Goal: Task Accomplishment & Management: Complete application form

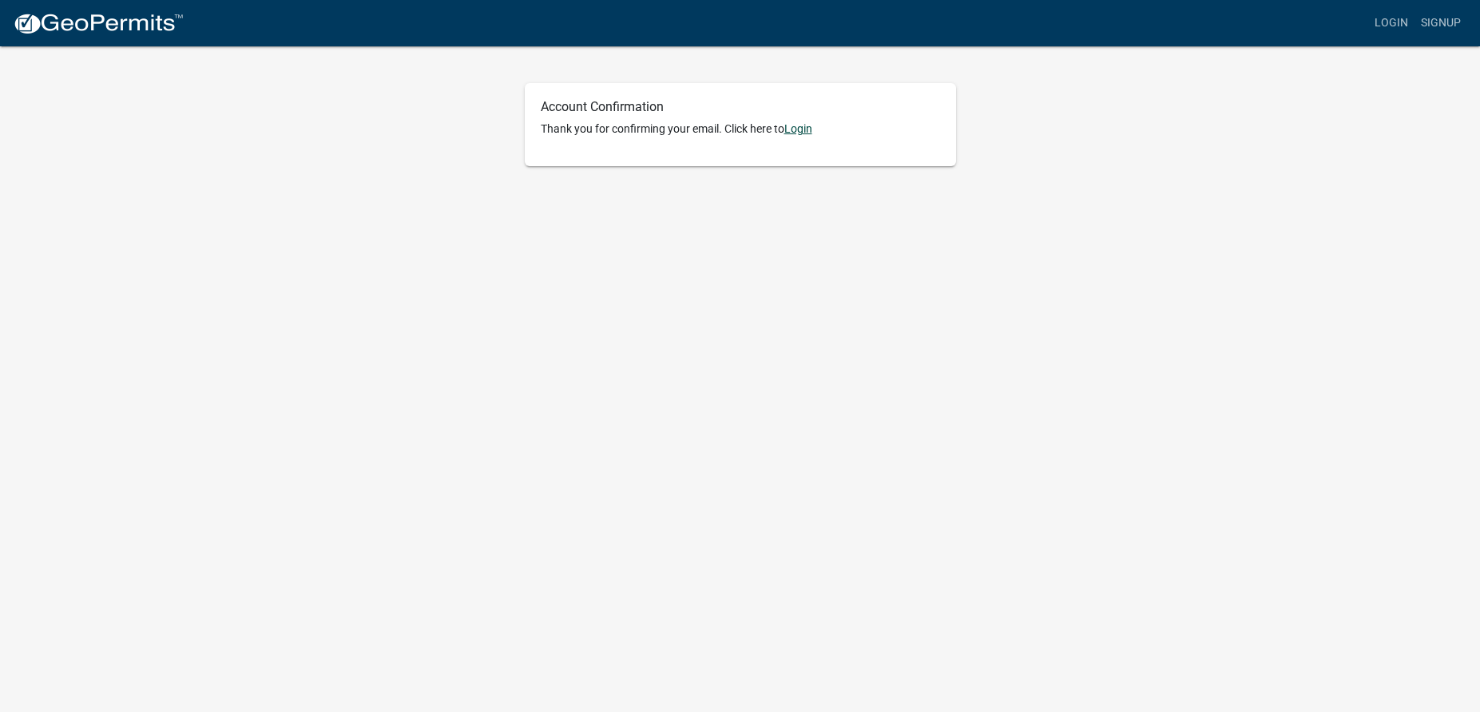
click at [796, 127] on link "Login" at bounding box center [798, 128] width 28 height 13
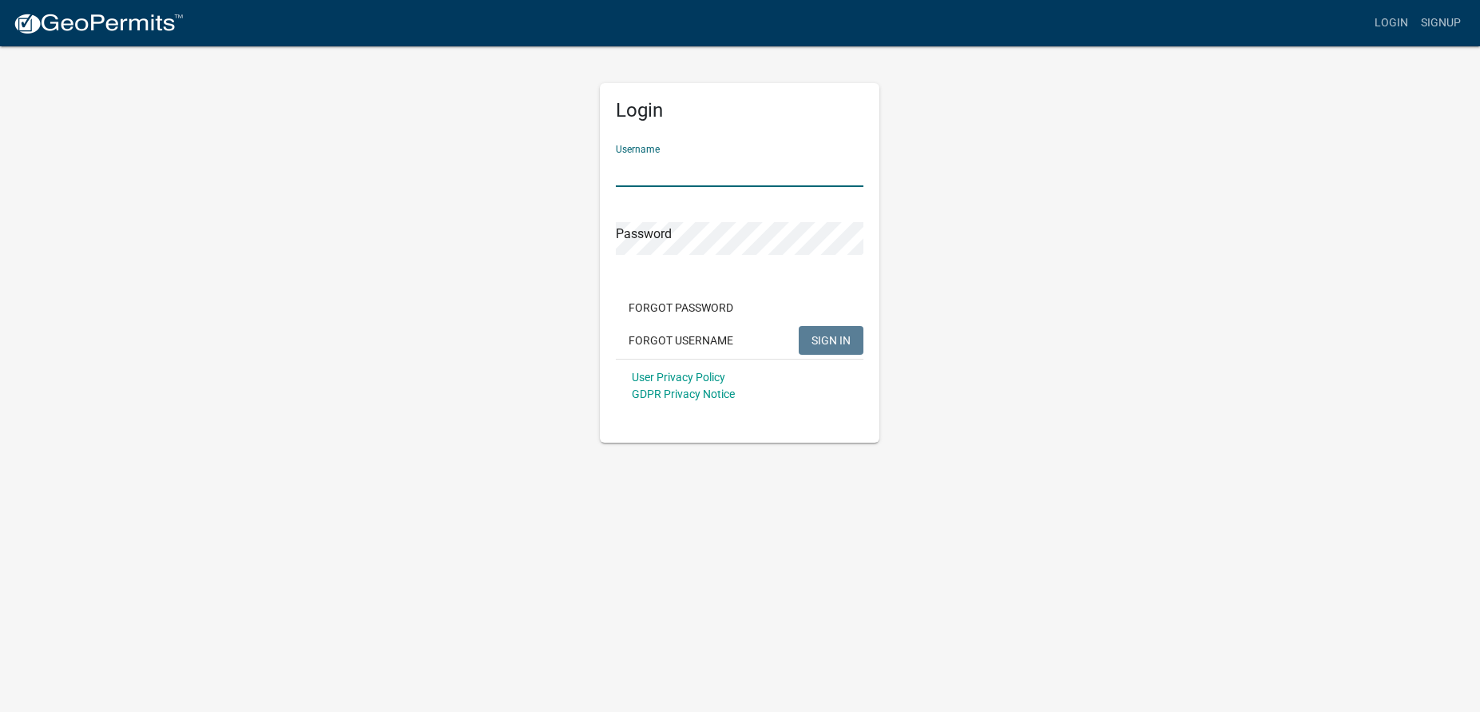
type input "COMBINED"
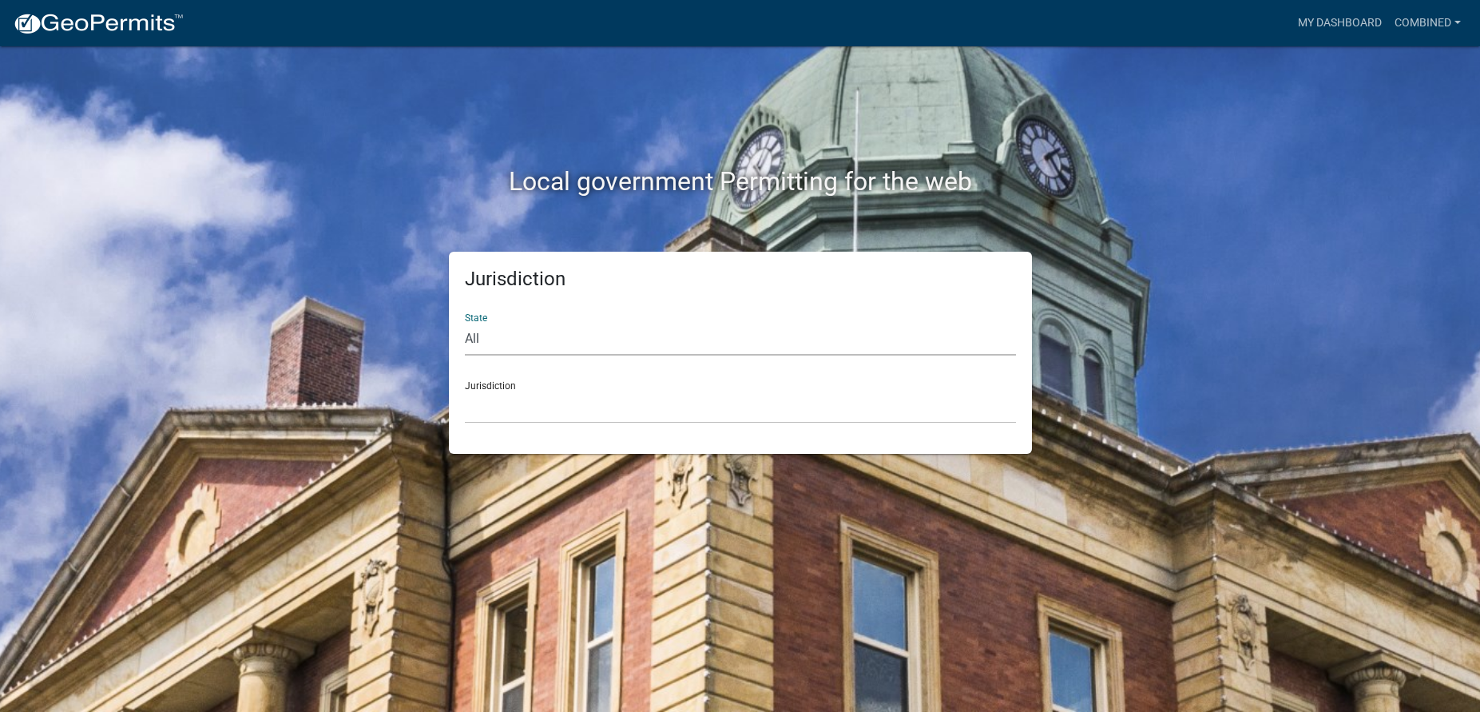
click at [465, 323] on select "All [US_STATE] [US_STATE] [US_STATE] [US_STATE] [US_STATE] [US_STATE] [US_STATE…" at bounding box center [740, 339] width 551 height 33
select select "[US_STATE]"
click option "[US_STATE]" at bounding box center [0, 0] width 0 height 0
click at [465, 391] on select "[GEOGRAPHIC_DATA], [US_STATE] [GEOGRAPHIC_DATA], [US_STATE] [GEOGRAPHIC_DATA], …" at bounding box center [740, 407] width 551 height 33
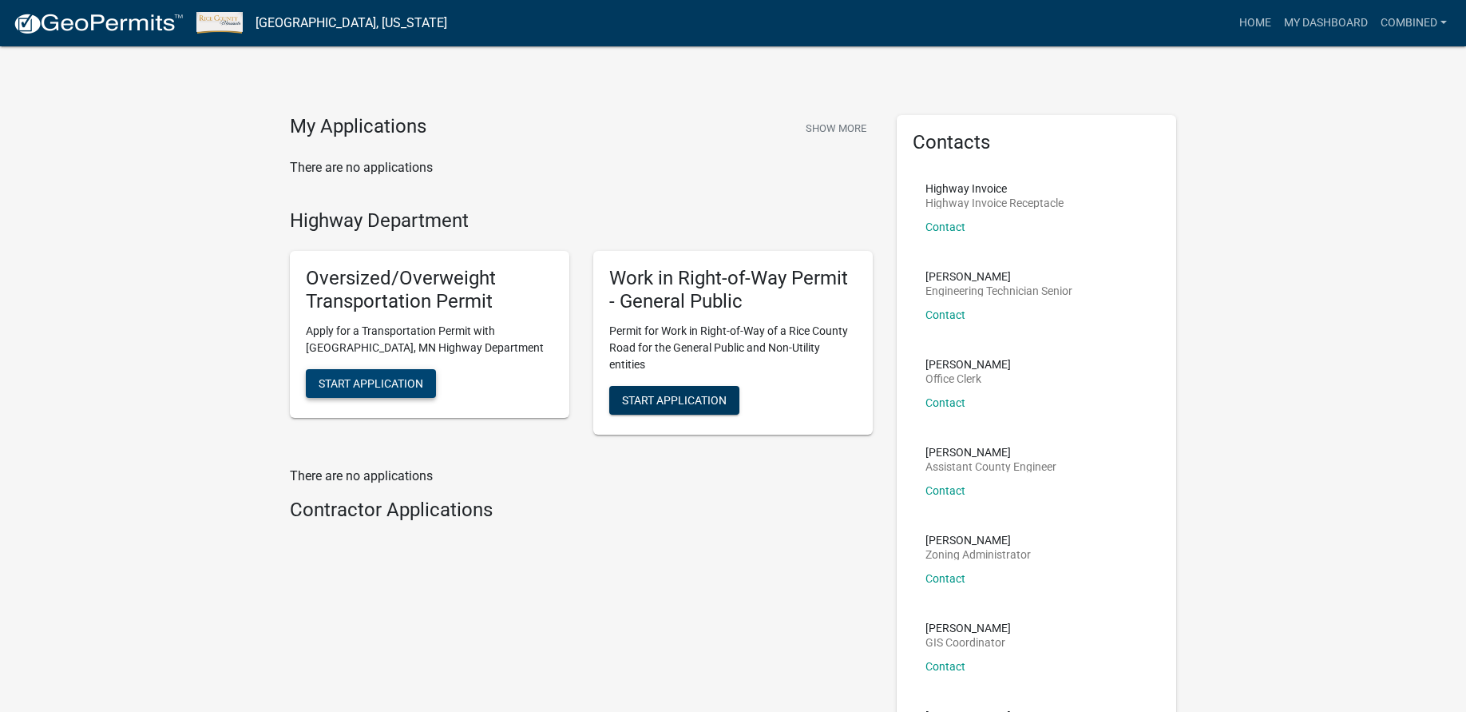
click at [398, 391] on button "Start Application" at bounding box center [371, 383] width 130 height 29
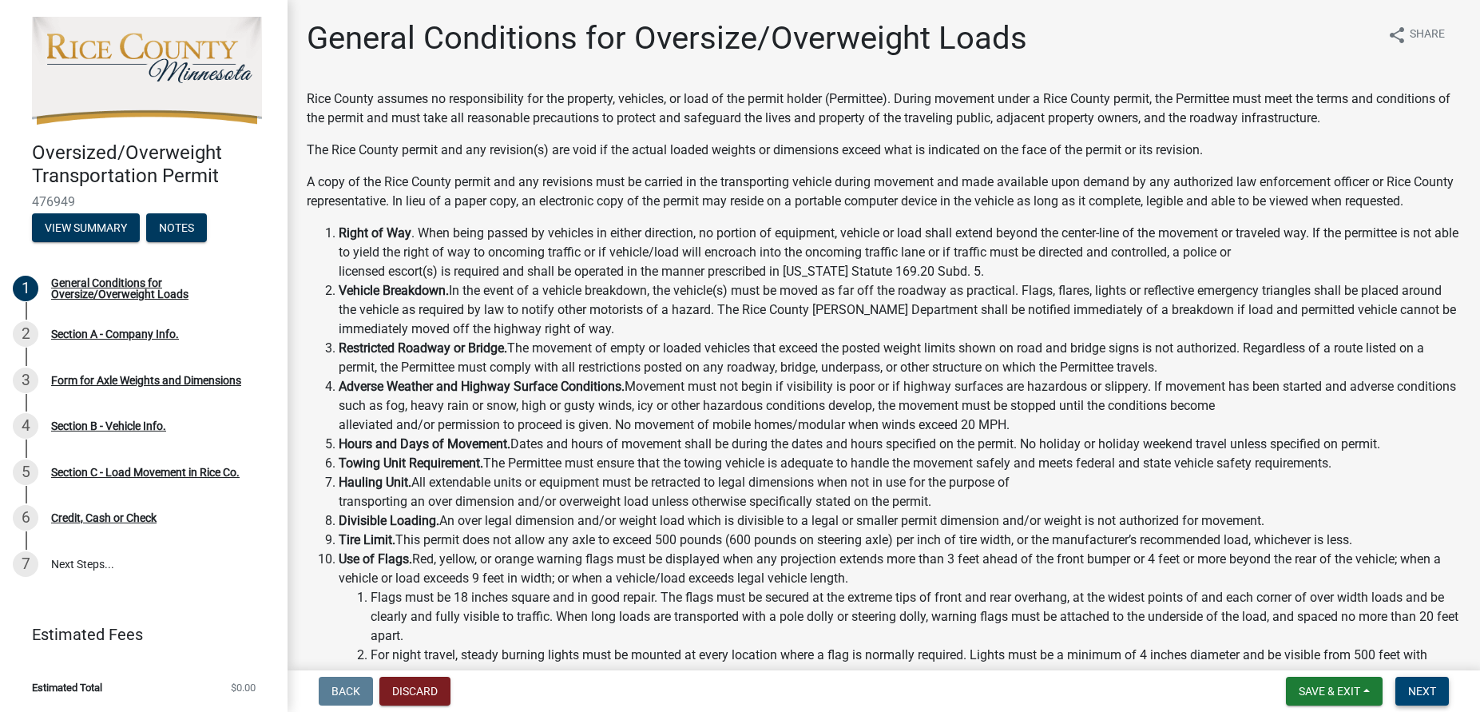
click at [1446, 693] on button "Next" at bounding box center [1422, 690] width 54 height 29
click at [1422, 692] on span "Next" at bounding box center [1422, 690] width 28 height 13
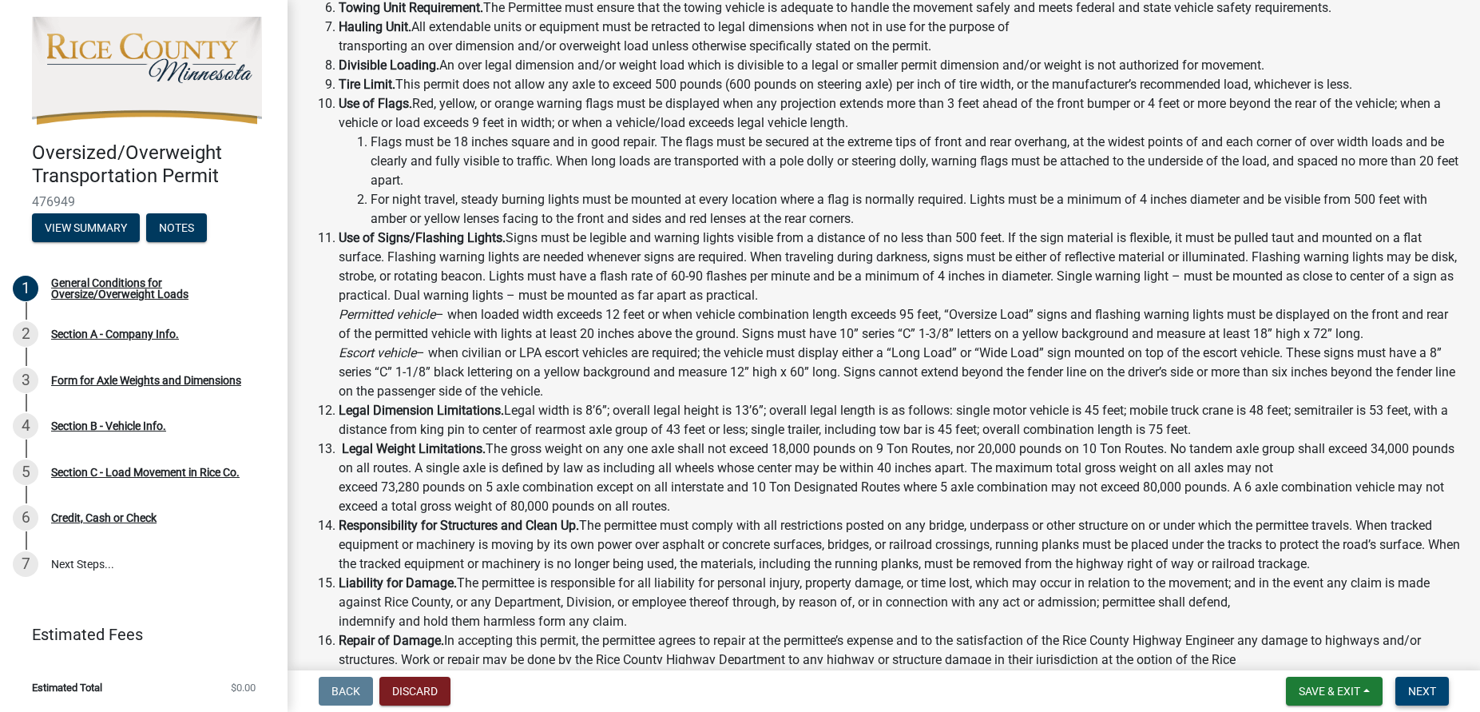
scroll to position [835, 0]
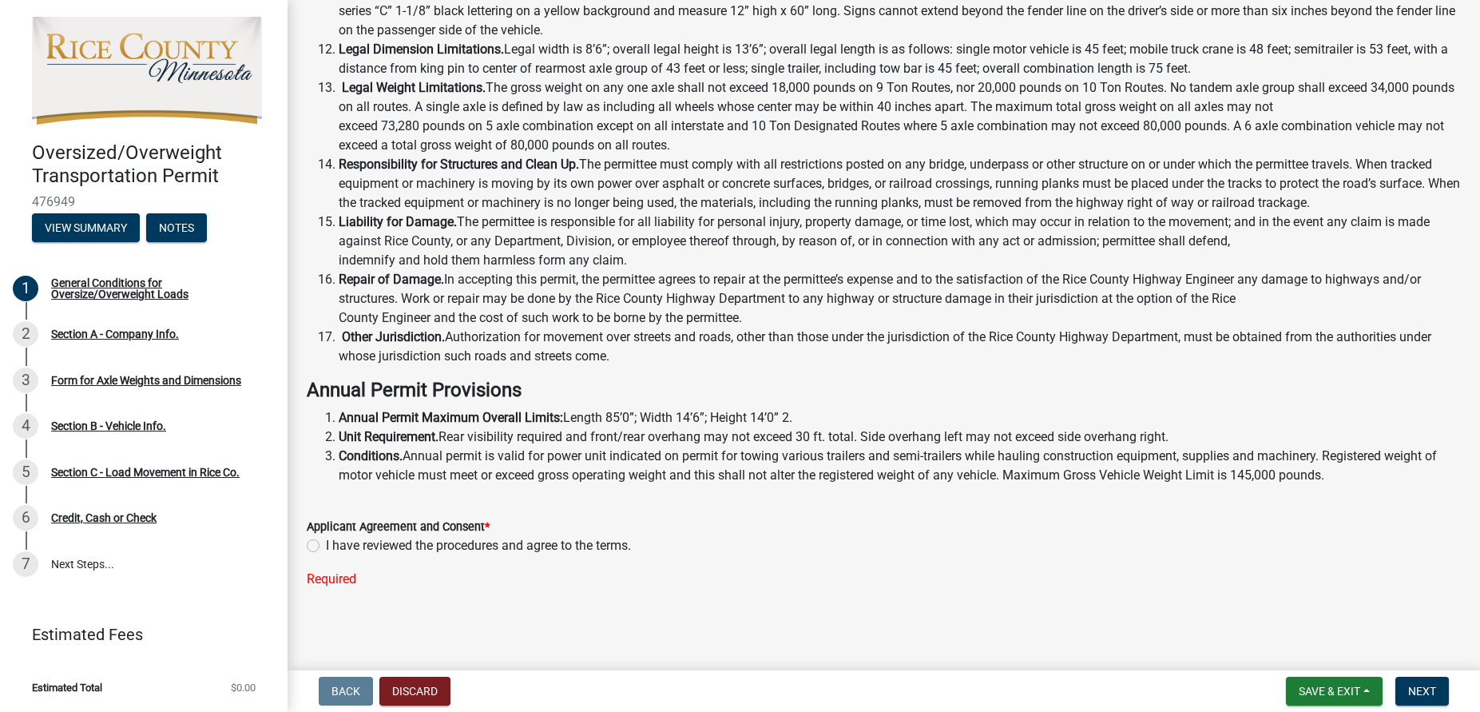
click at [326, 542] on label "I have reviewed the procedures and agree to the terms." at bounding box center [478, 545] width 305 height 19
click at [326, 542] on input "I have reviewed the procedures and agree to the terms." at bounding box center [331, 541] width 10 height 10
radio input "true"
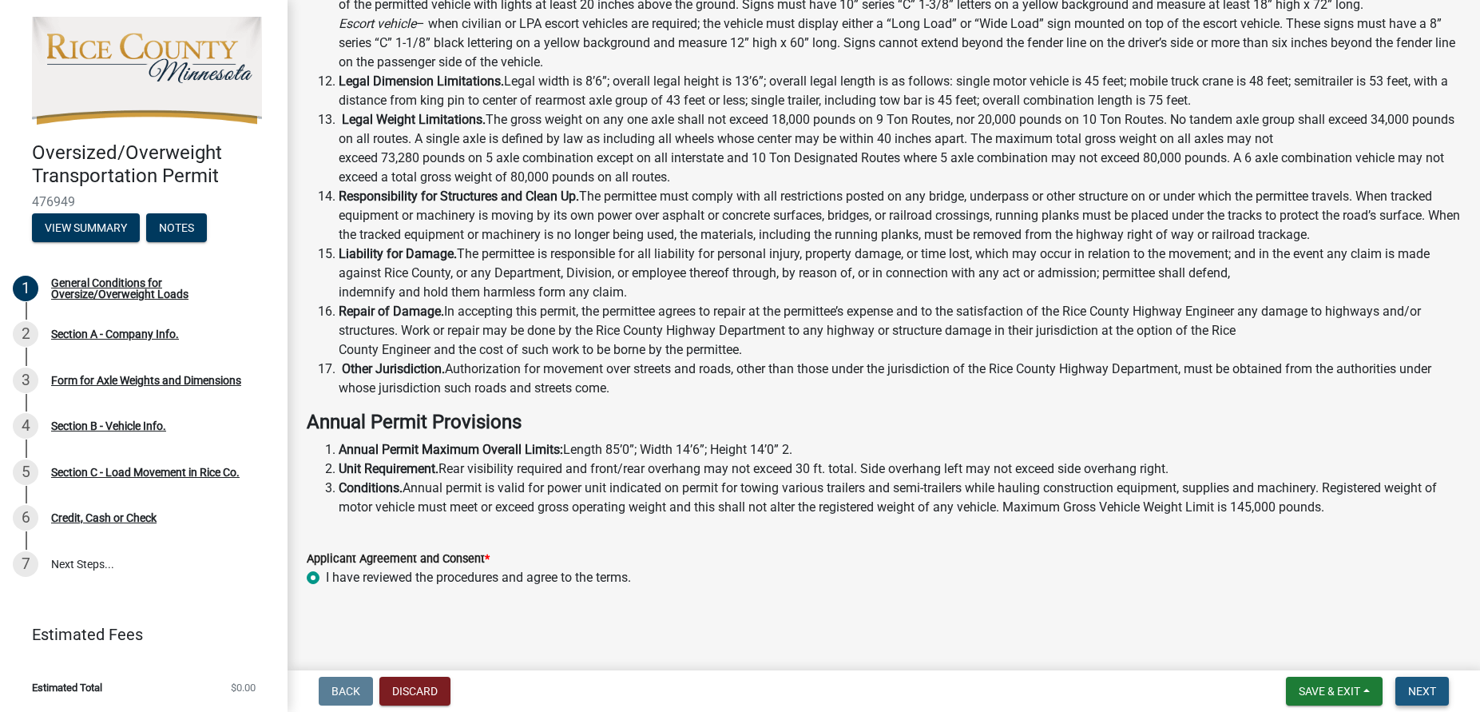
click at [1419, 688] on span "Next" at bounding box center [1422, 690] width 28 height 13
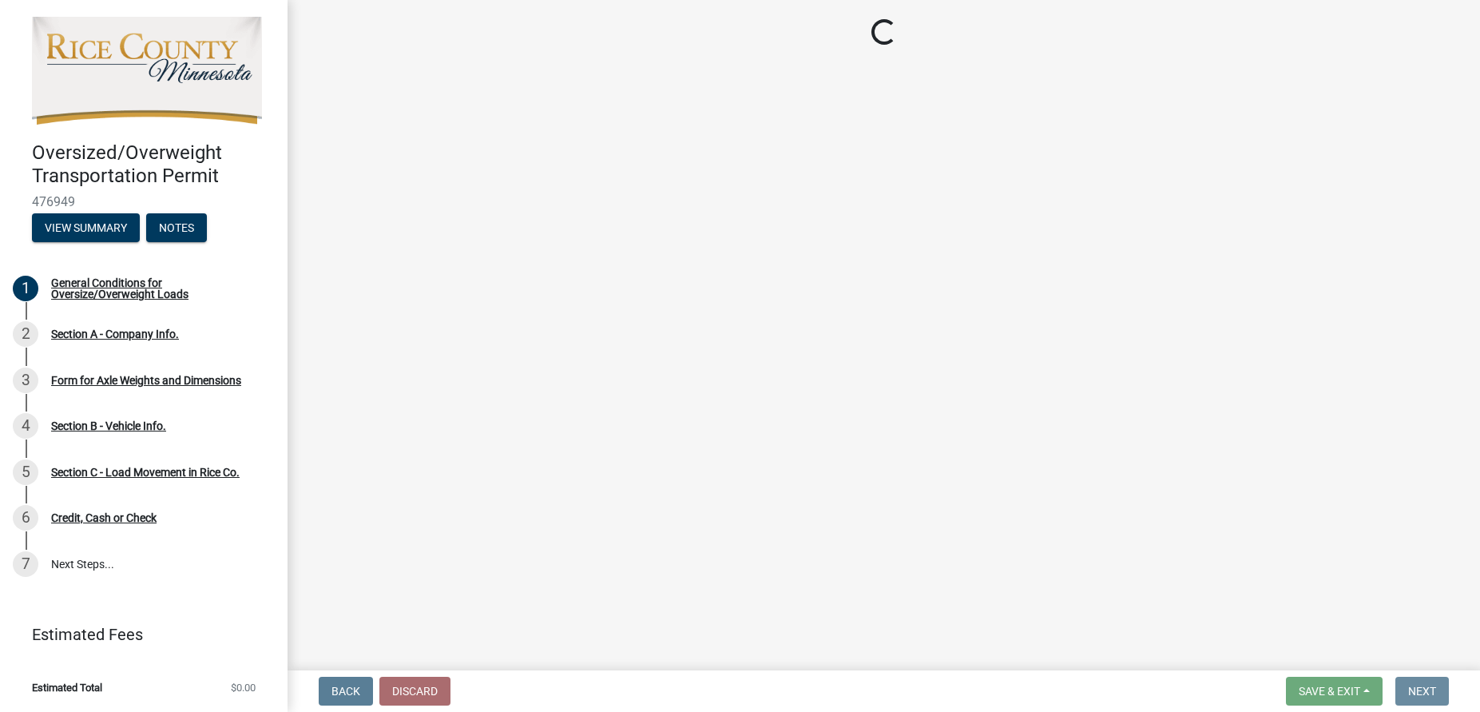
scroll to position [0, 0]
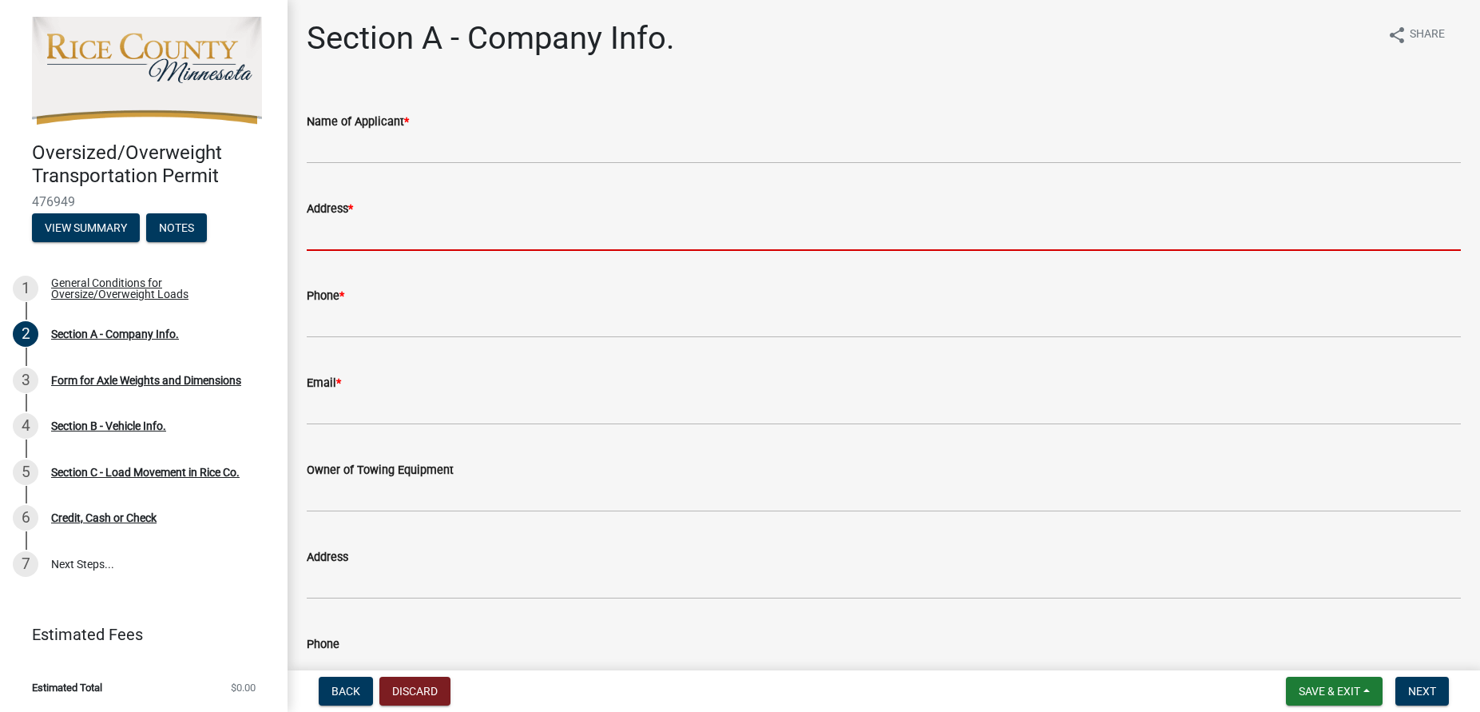
type input "[STREET_ADDRESS]"
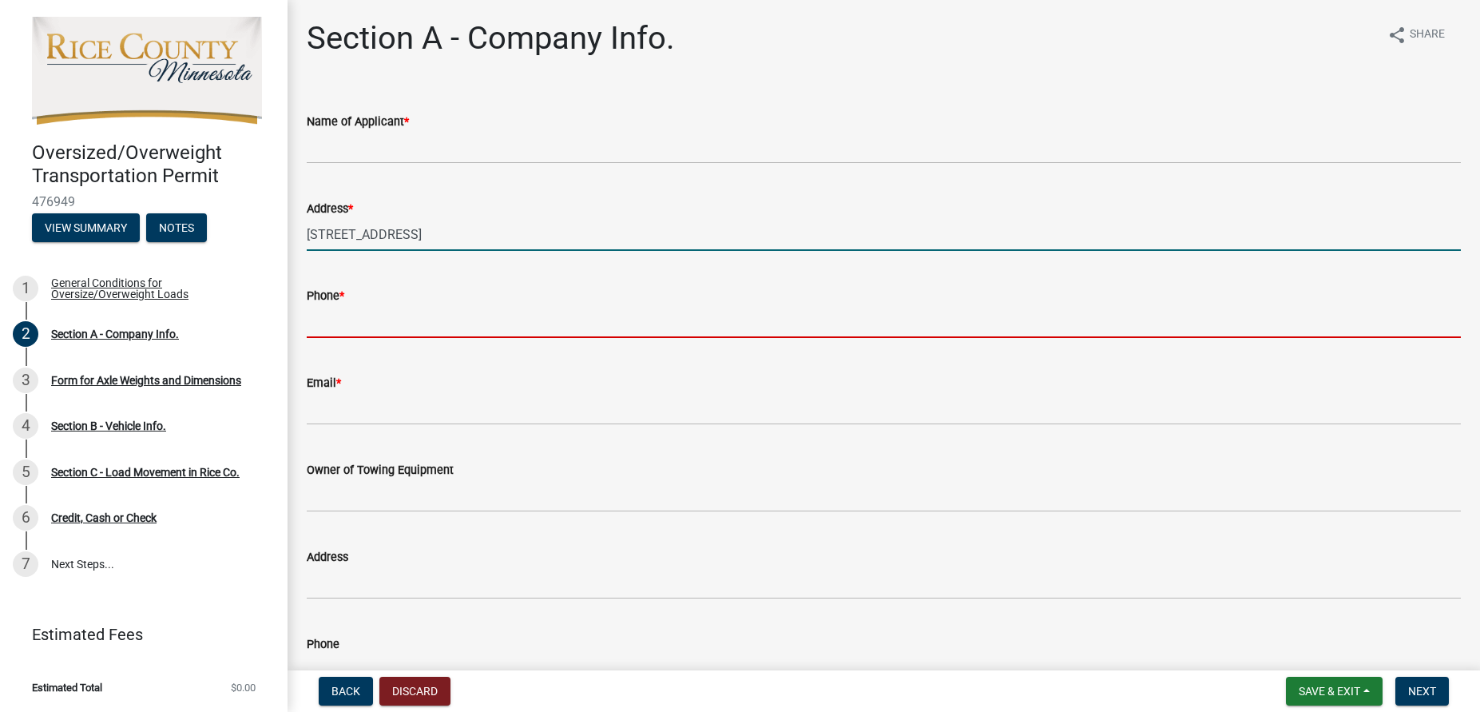
type input "[PHONE_NUMBER]"
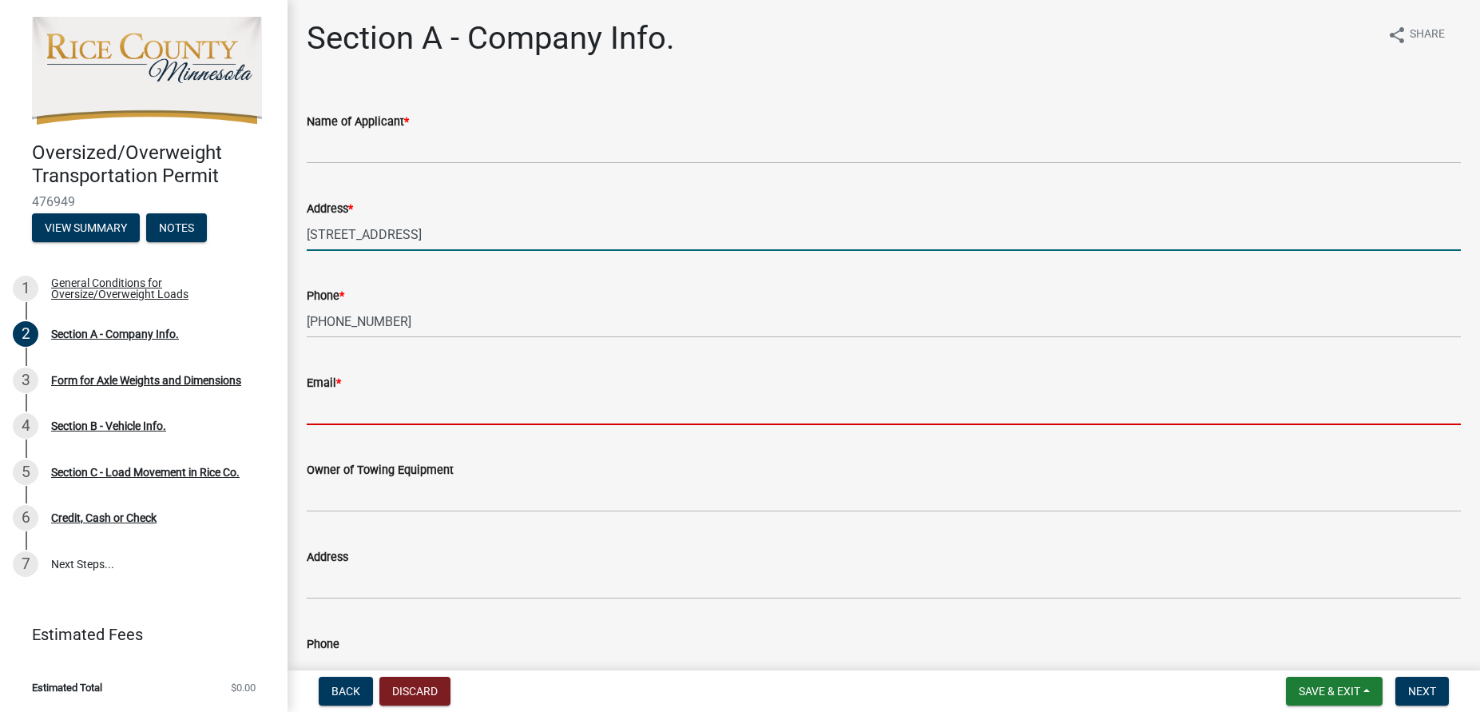
type input "[EMAIL_ADDRESS][DOMAIN_NAME]"
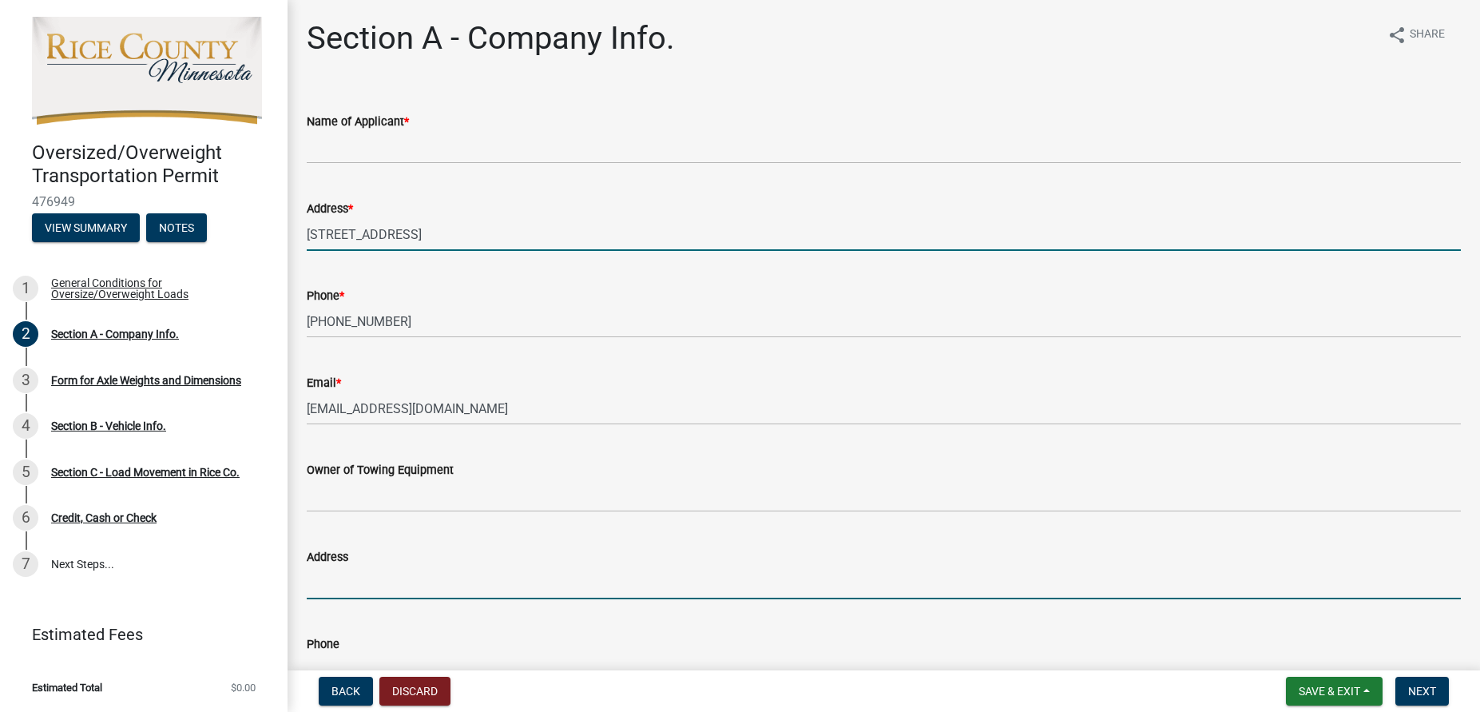
type input "[STREET_ADDRESS]"
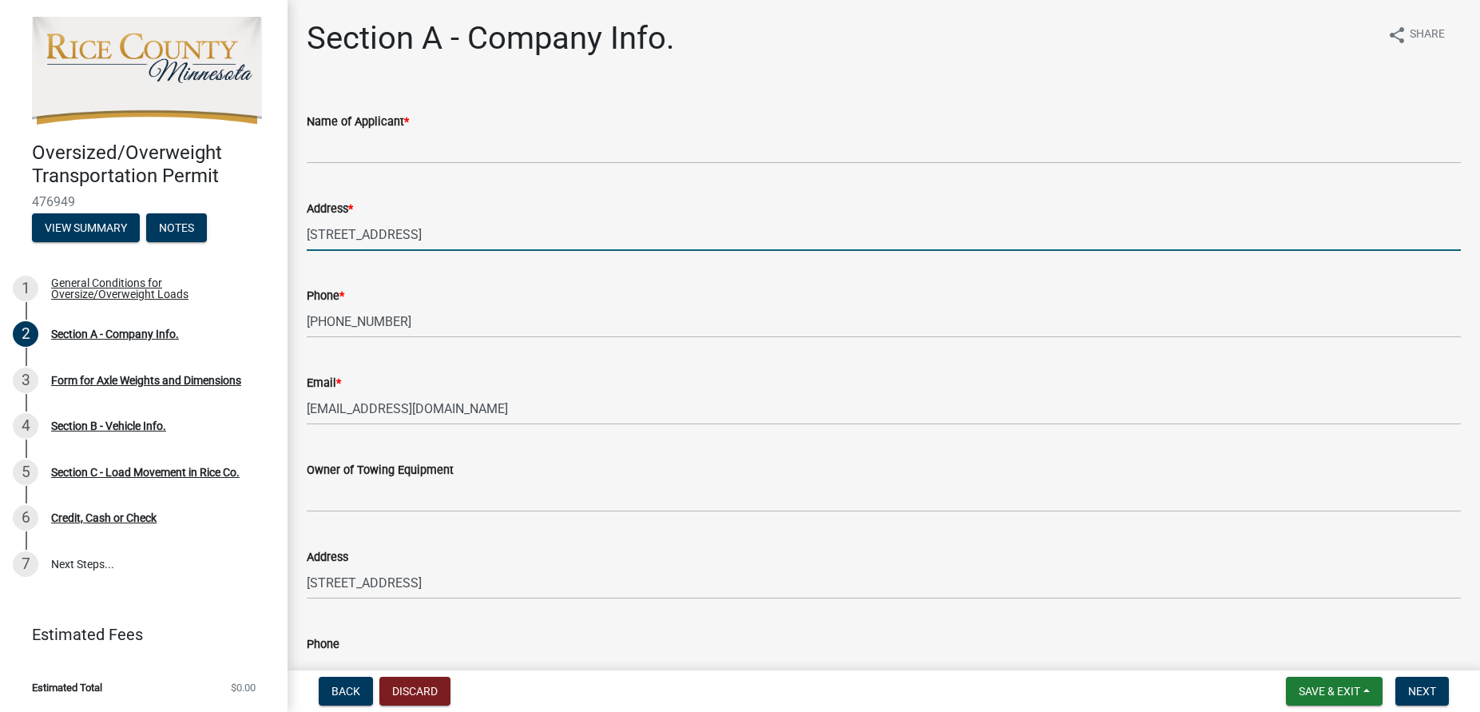
type input "[PHONE_NUMBER]"
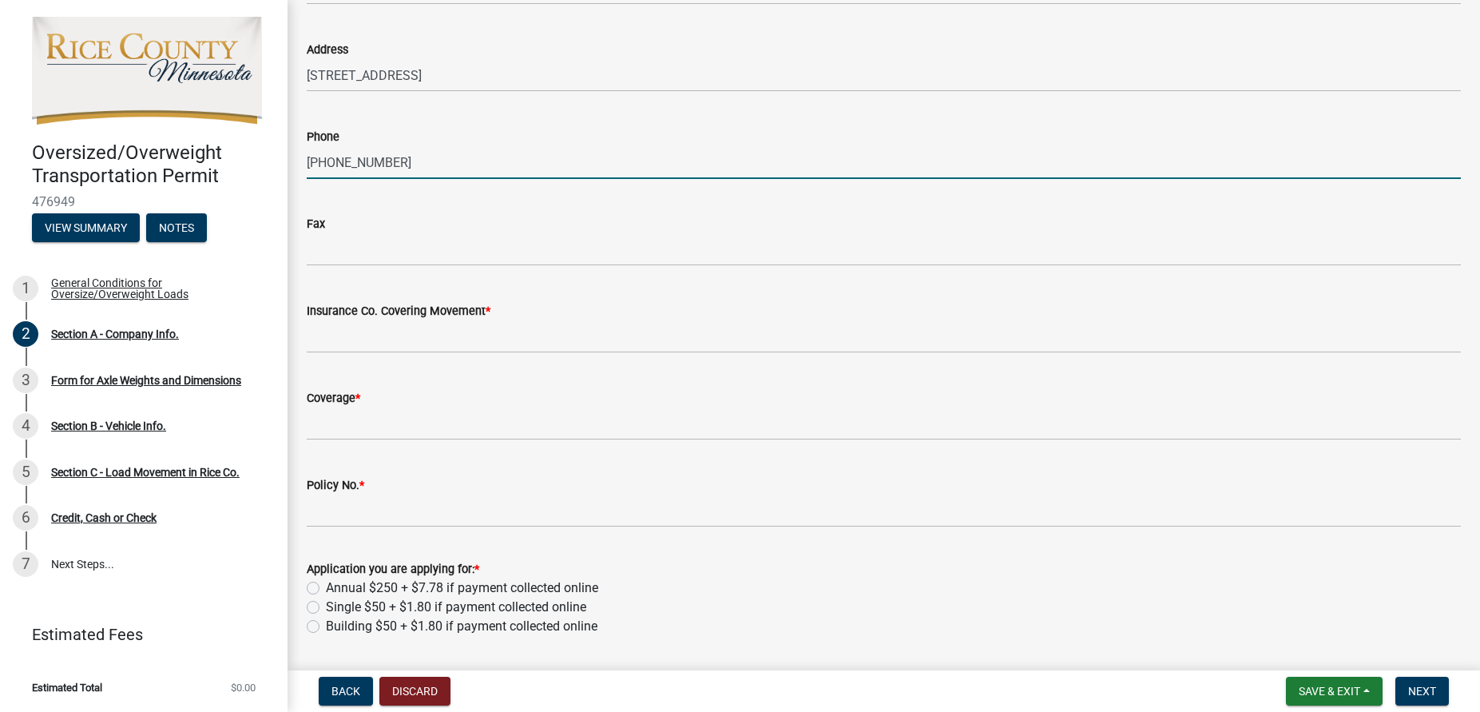
scroll to position [520, 0]
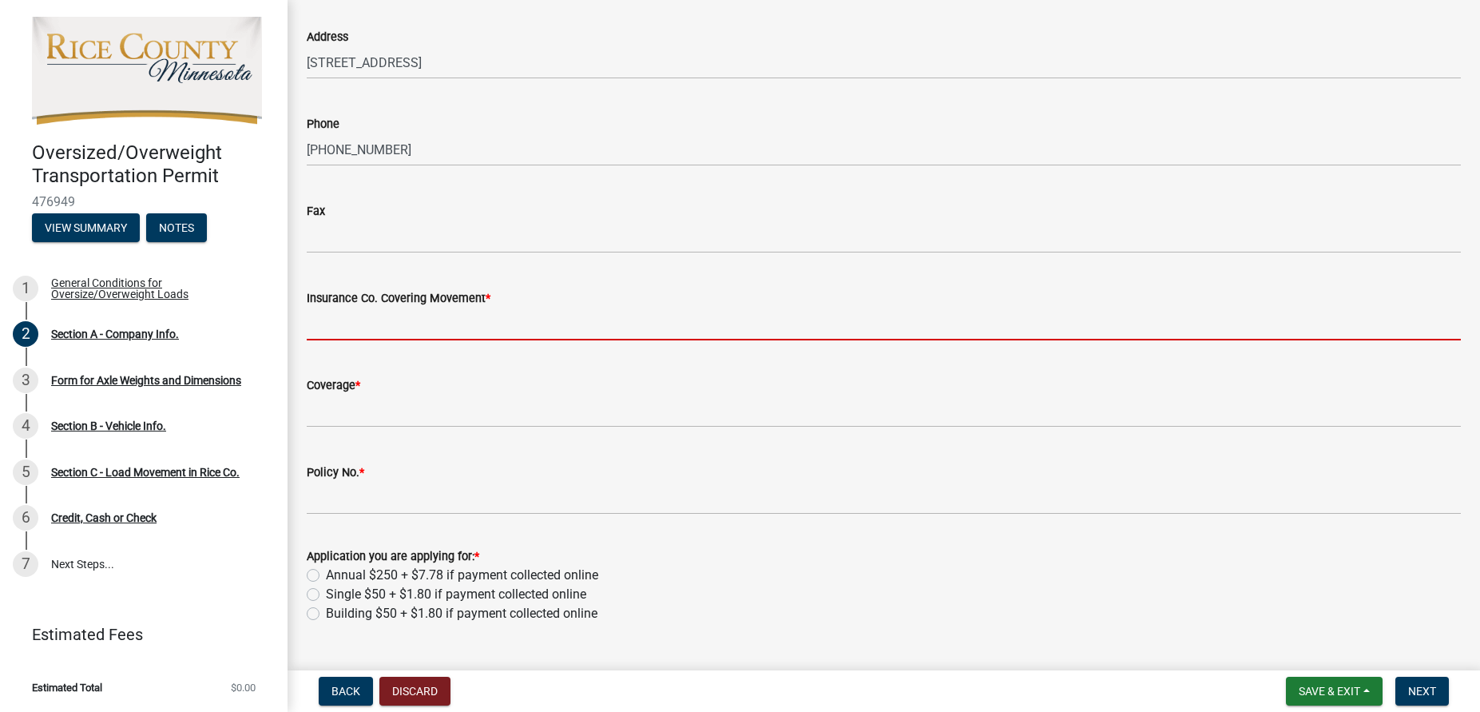
click at [537, 325] on input "Insurance Co. Covering Movement *" at bounding box center [884, 323] width 1154 height 33
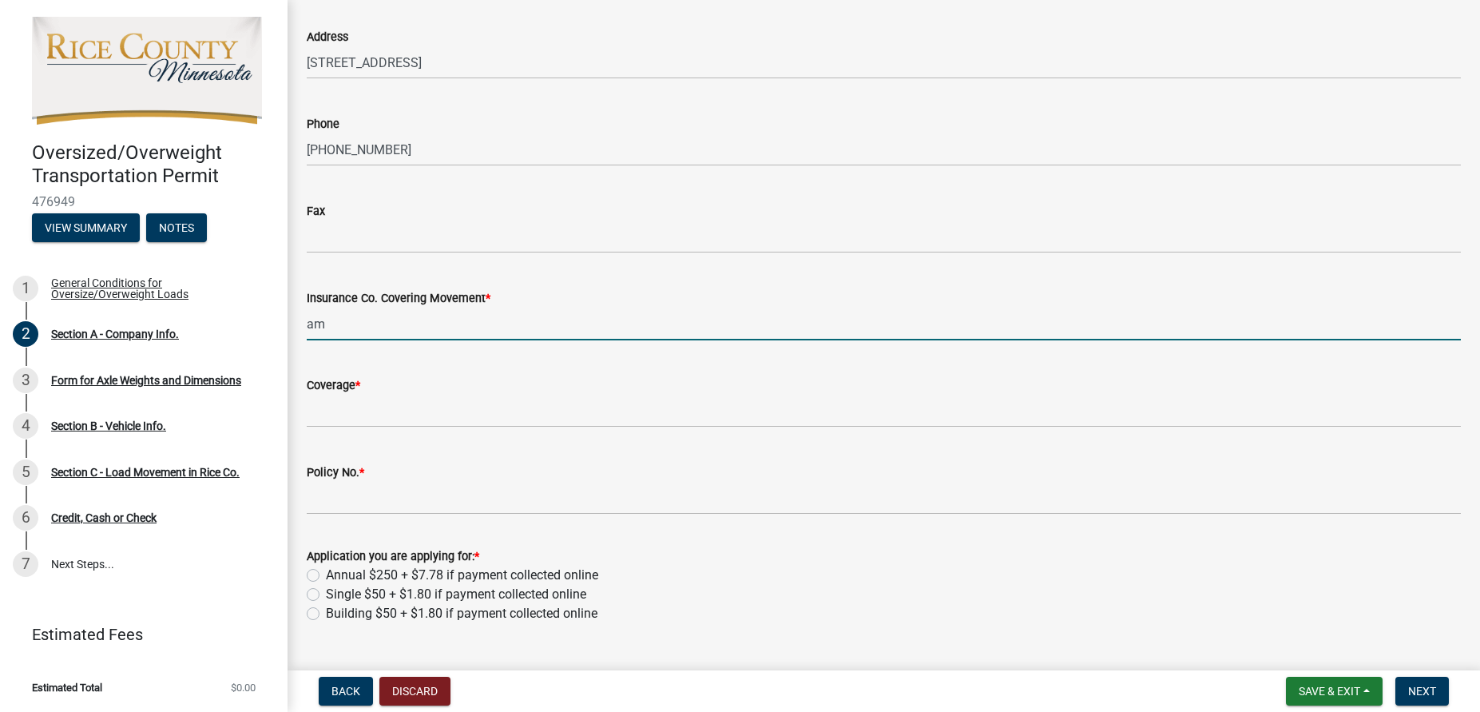
type input "a"
type input "AMERICAN TRUCKING & TRANSPORTATION"
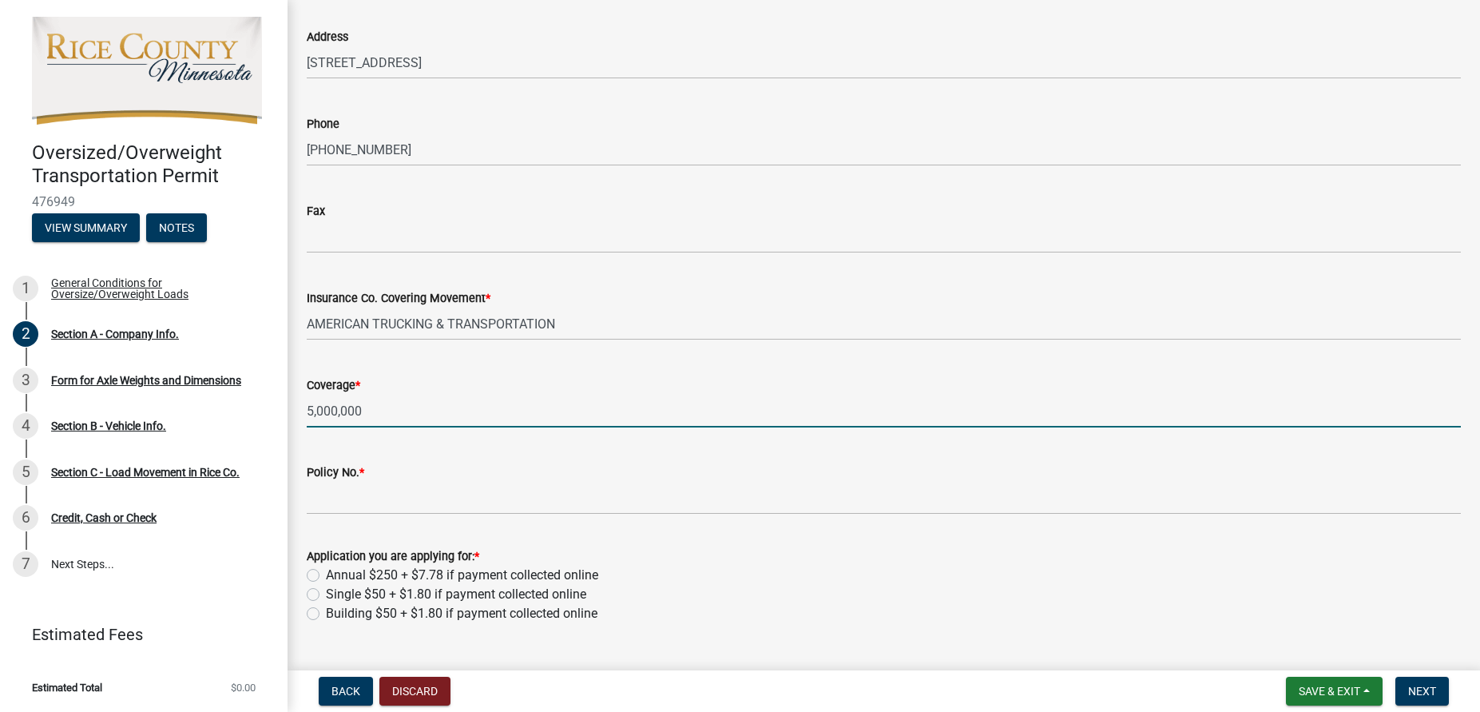
type input "5,000,000"
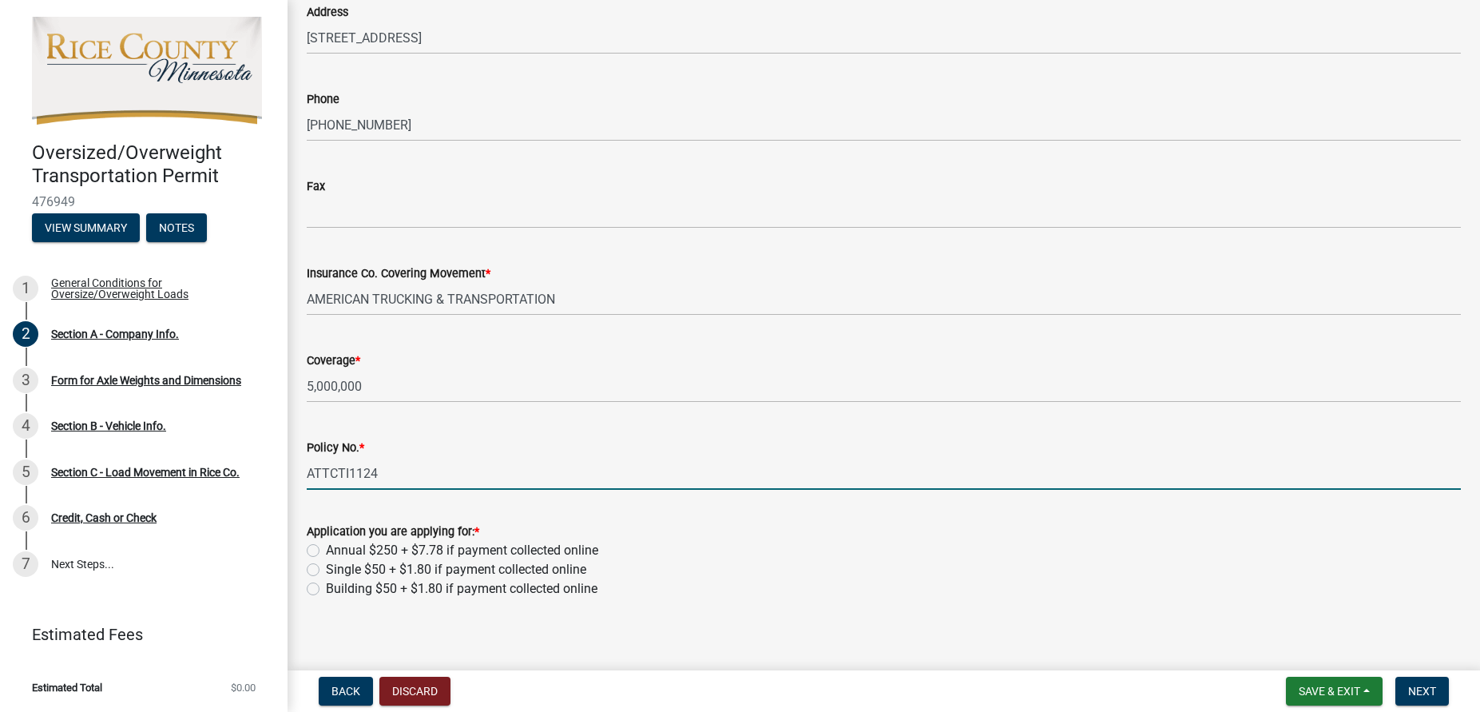
scroll to position [556, 0]
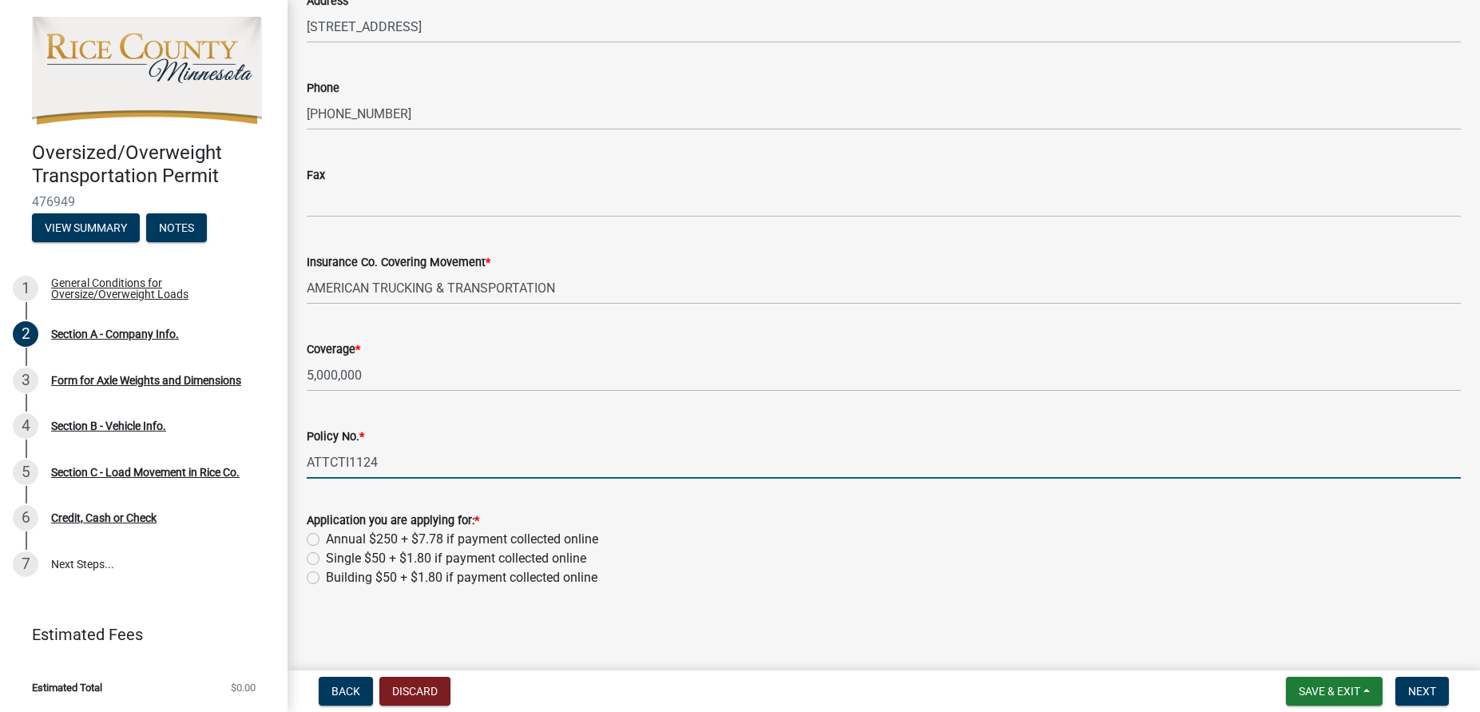
type input "ATTCTI1124"
click at [326, 556] on label "Single $50 + $1.80 if payment collected online" at bounding box center [456, 558] width 260 height 19
click at [326, 556] on input "Single $50 + $1.80 if payment collected online" at bounding box center [331, 554] width 10 height 10
radio input "true"
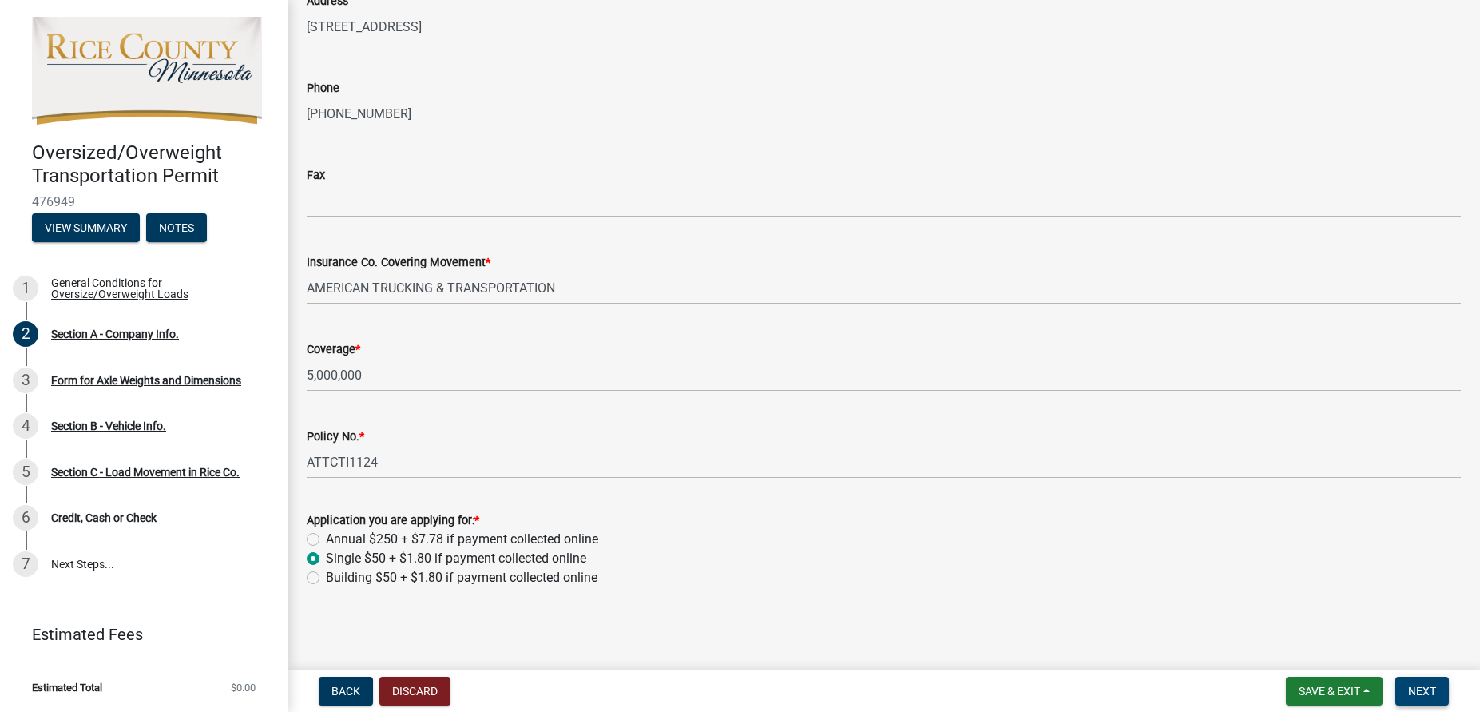
click at [1440, 684] on button "Next" at bounding box center [1422, 690] width 54 height 29
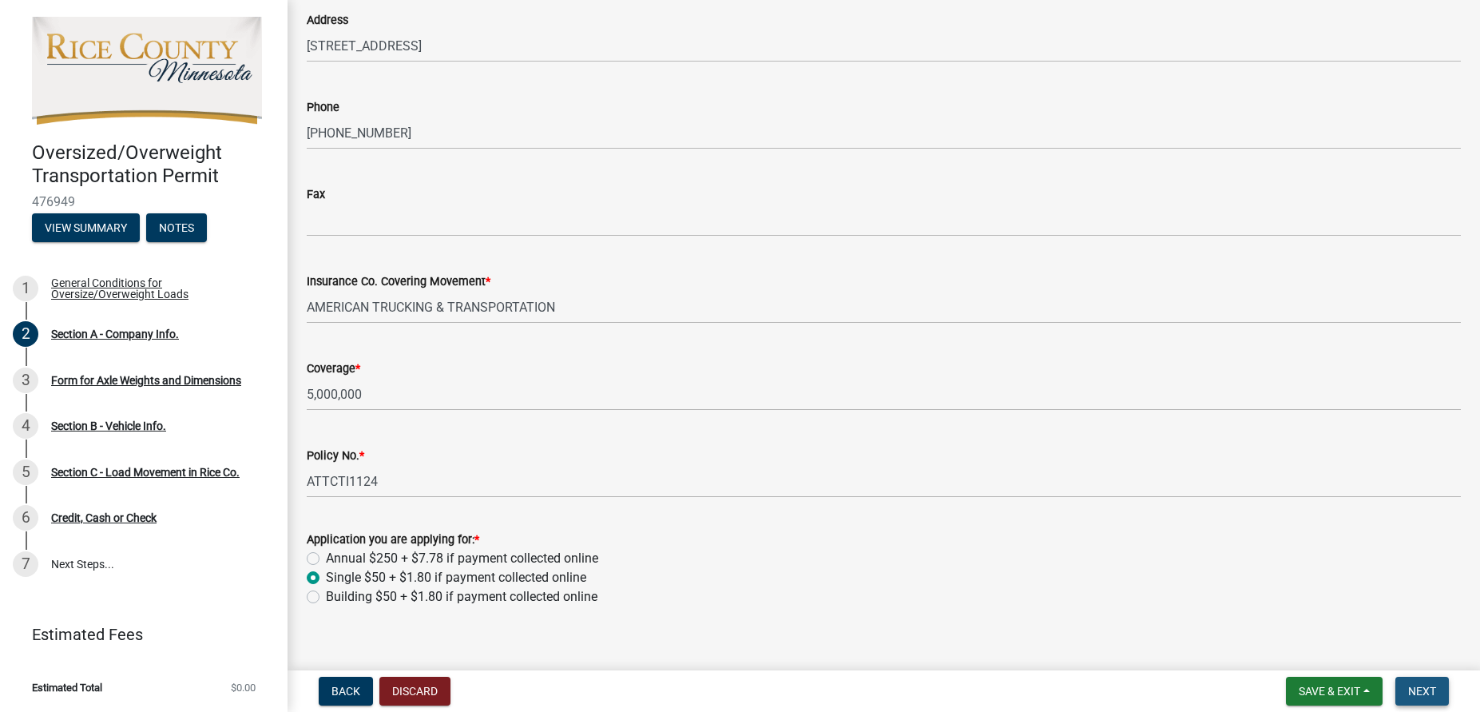
scroll to position [575, 0]
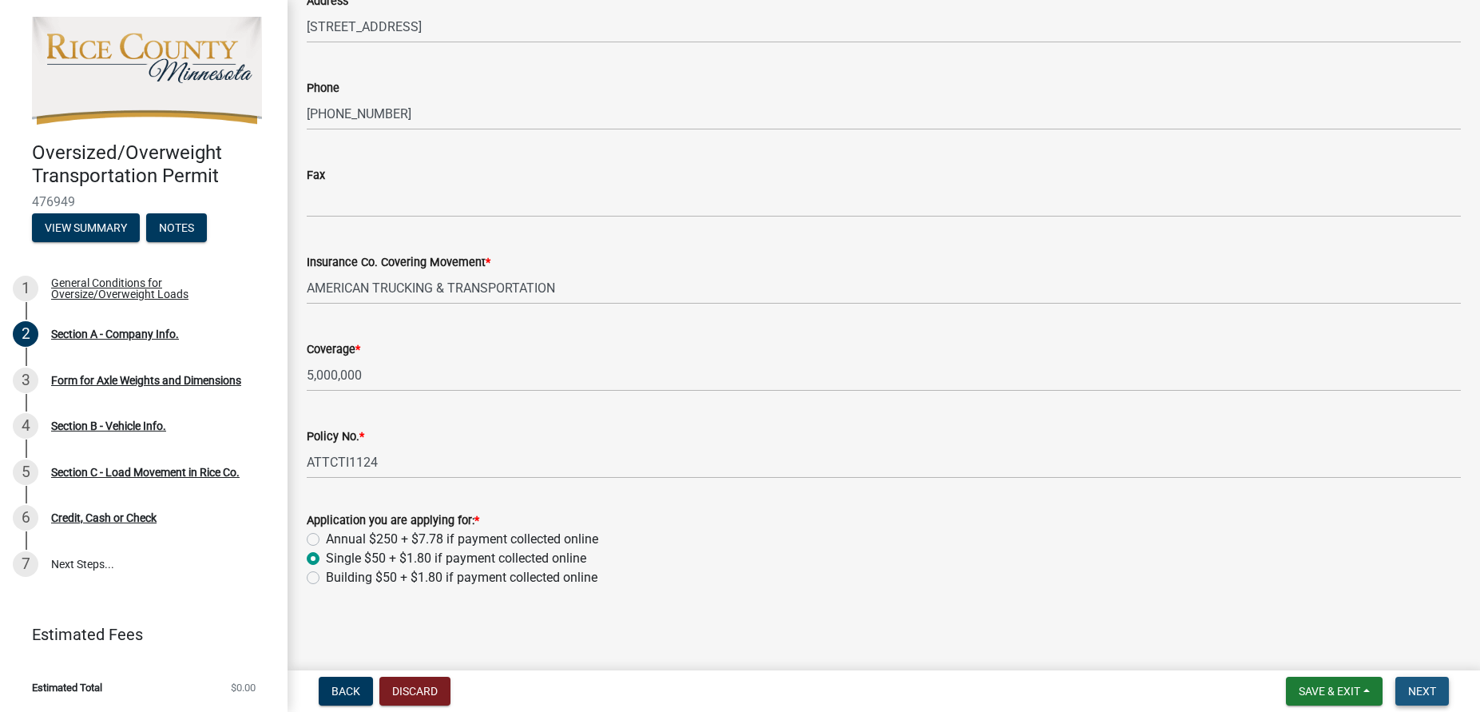
click at [1425, 693] on span "Next" at bounding box center [1422, 690] width 28 height 13
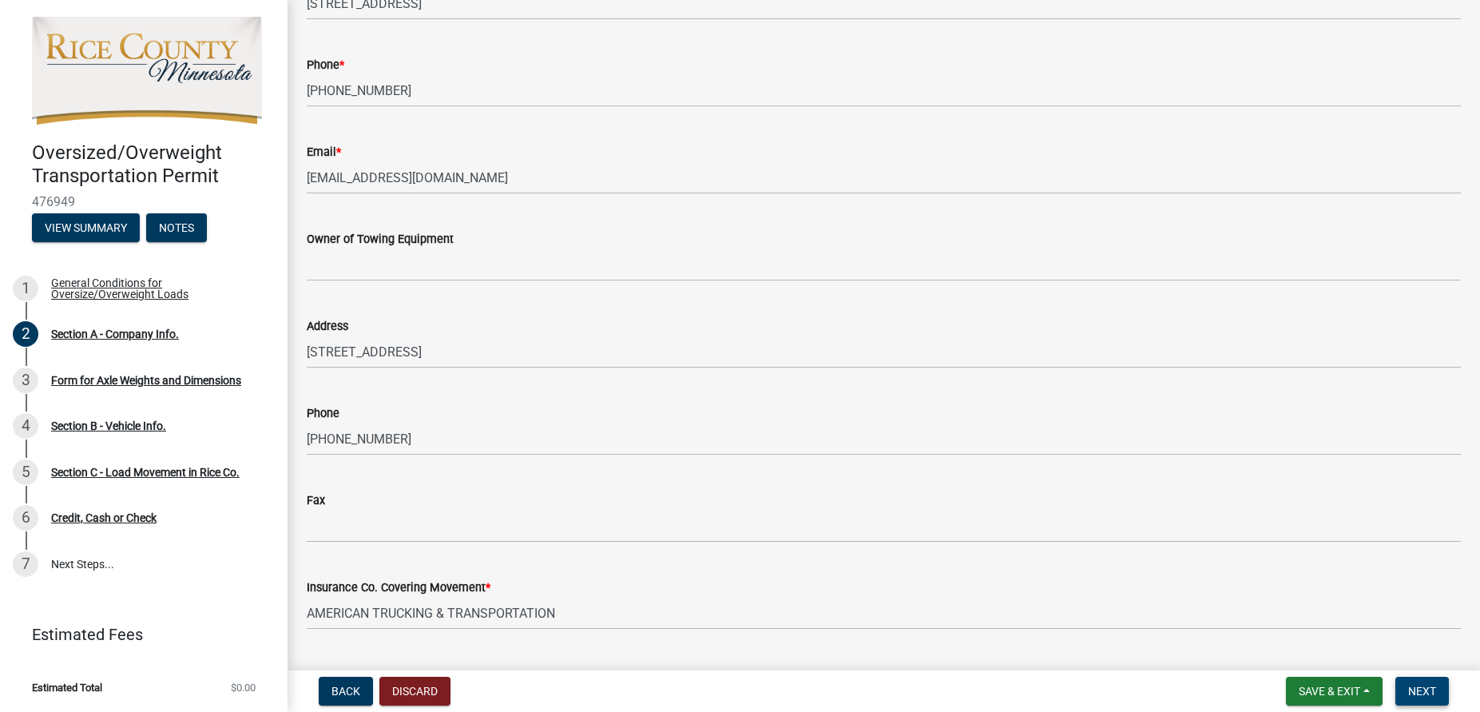
scroll to position [130, 0]
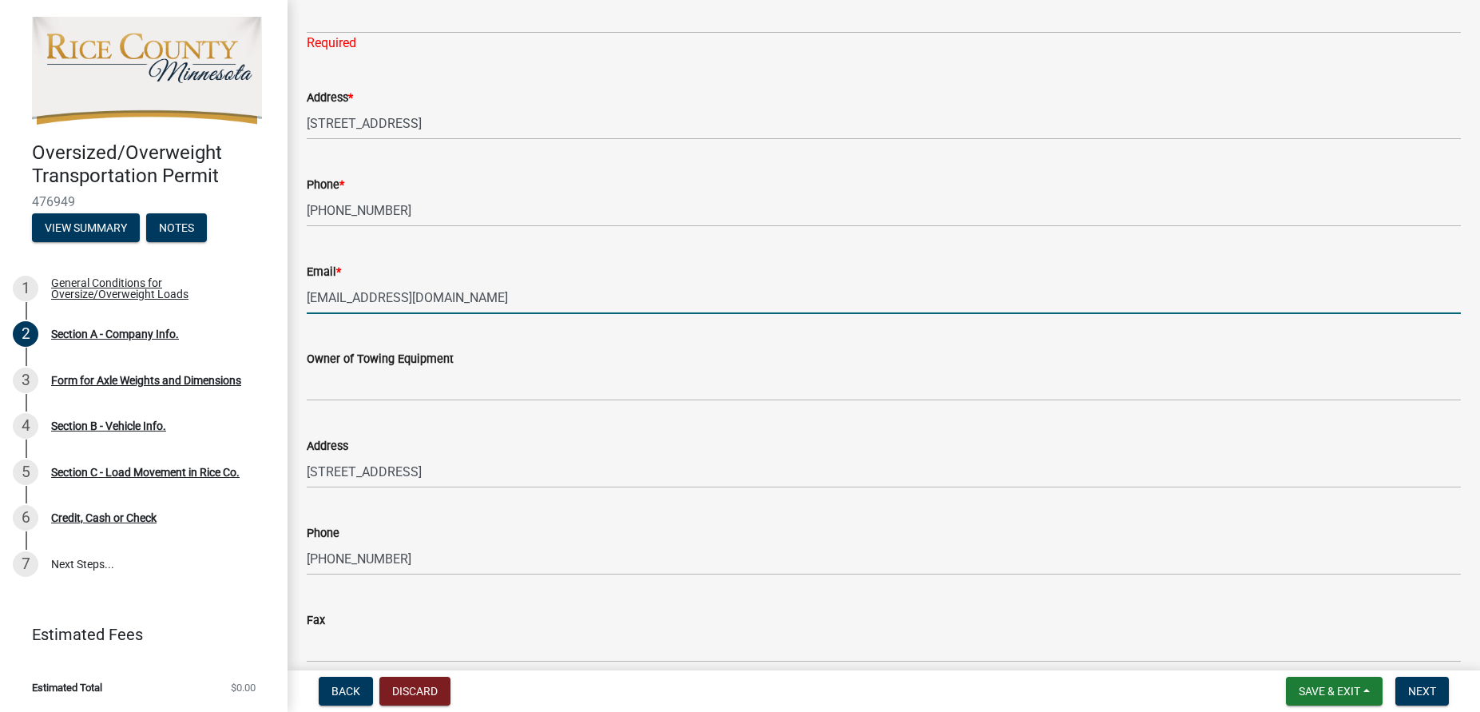
click at [335, 295] on input "[EMAIL_ADDRESS][DOMAIN_NAME]" at bounding box center [884, 297] width 1154 height 33
click at [339, 299] on input "[EMAIL_ADDRESS][DOMAIN_NAME]" at bounding box center [884, 297] width 1154 height 33
click at [340, 296] on input "[EMAIL_ADDRESS][DOMAIN_NAME]" at bounding box center [884, 297] width 1154 height 33
type input "[EMAIL_ADDRESS][DOMAIN_NAME]"
click at [554, 246] on div "Email * [EMAIL_ADDRESS][DOMAIN_NAME]" at bounding box center [884, 277] width 1154 height 74
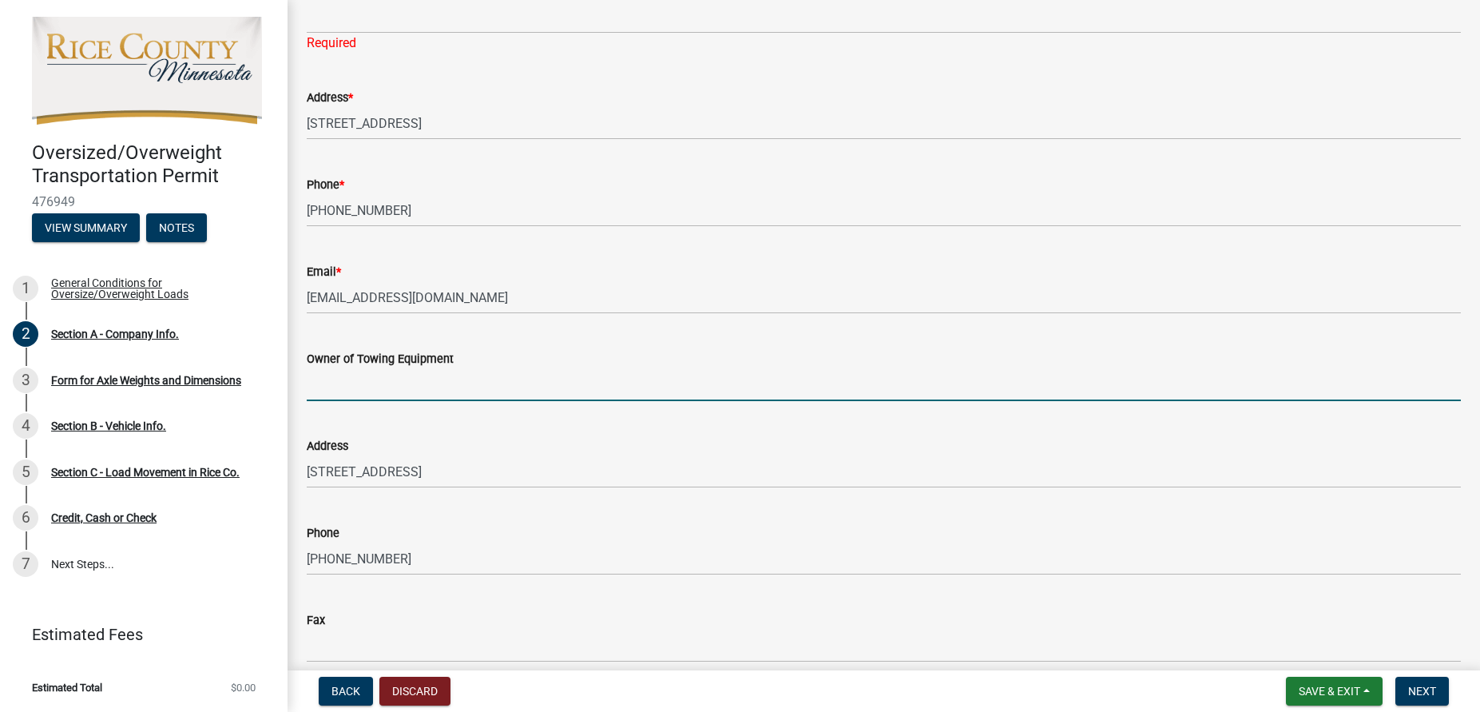
click at [530, 398] on input "Owner of Towing Equipment" at bounding box center [884, 384] width 1154 height 33
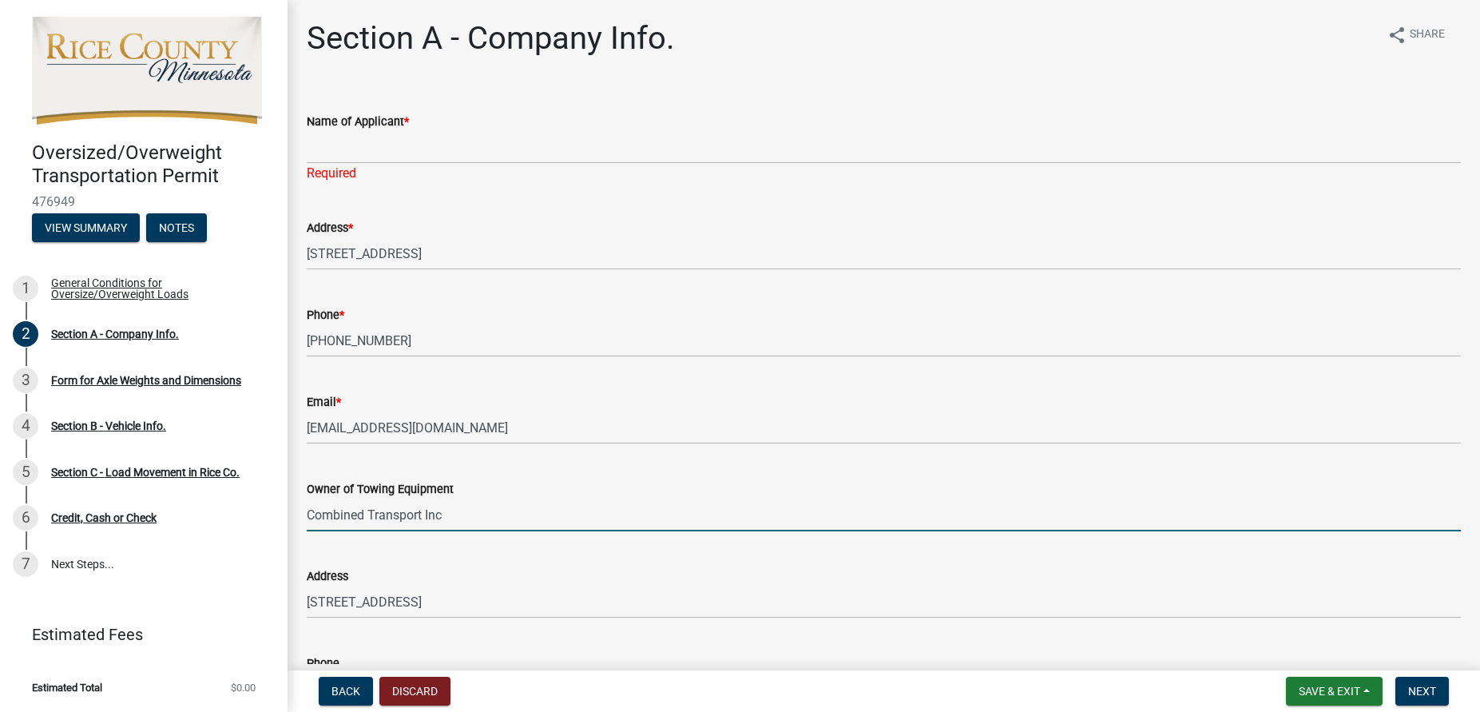
type input "Combined Transport Inc"
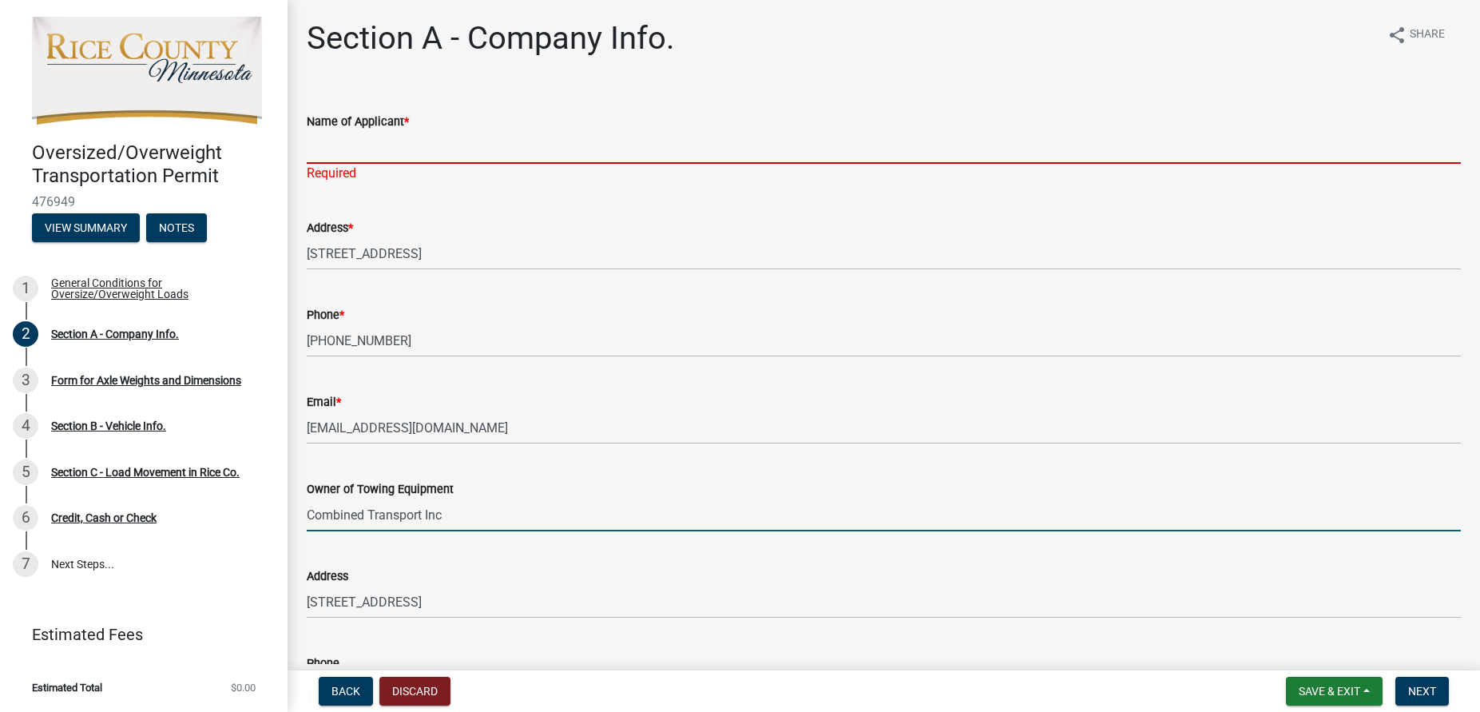
click at [428, 154] on input "Name of Applicant *" at bounding box center [884, 147] width 1154 height 33
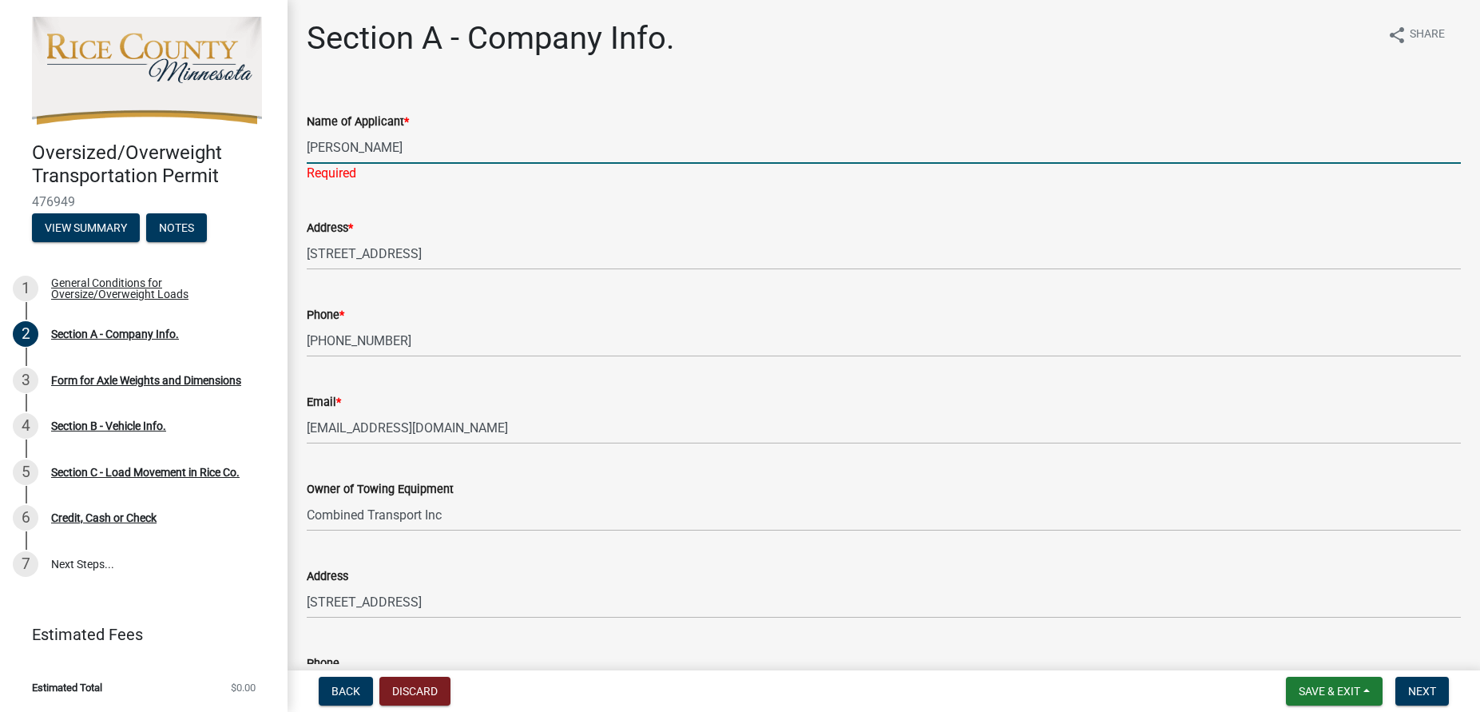
type input "[PERSON_NAME]"
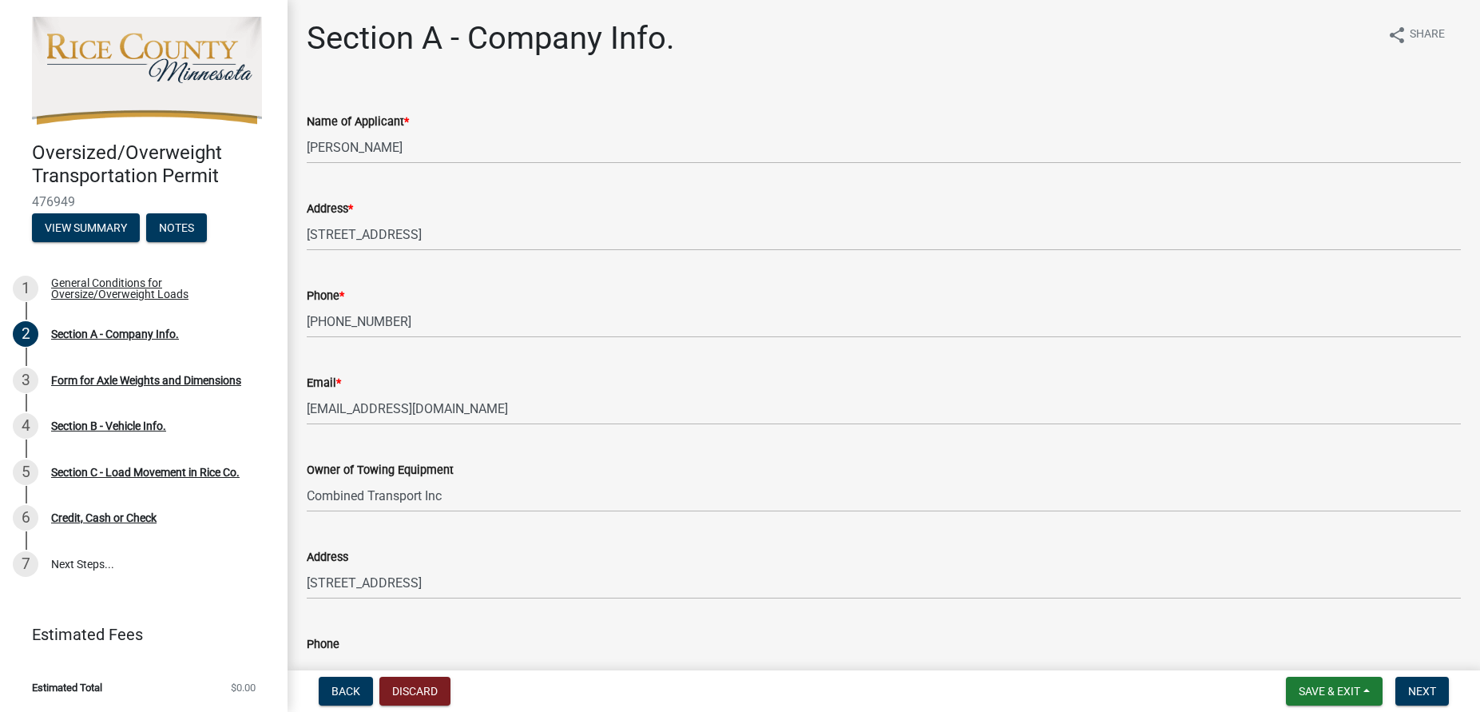
click at [706, 300] on div "Phone * [PHONE_NUMBER]" at bounding box center [884, 301] width 1154 height 74
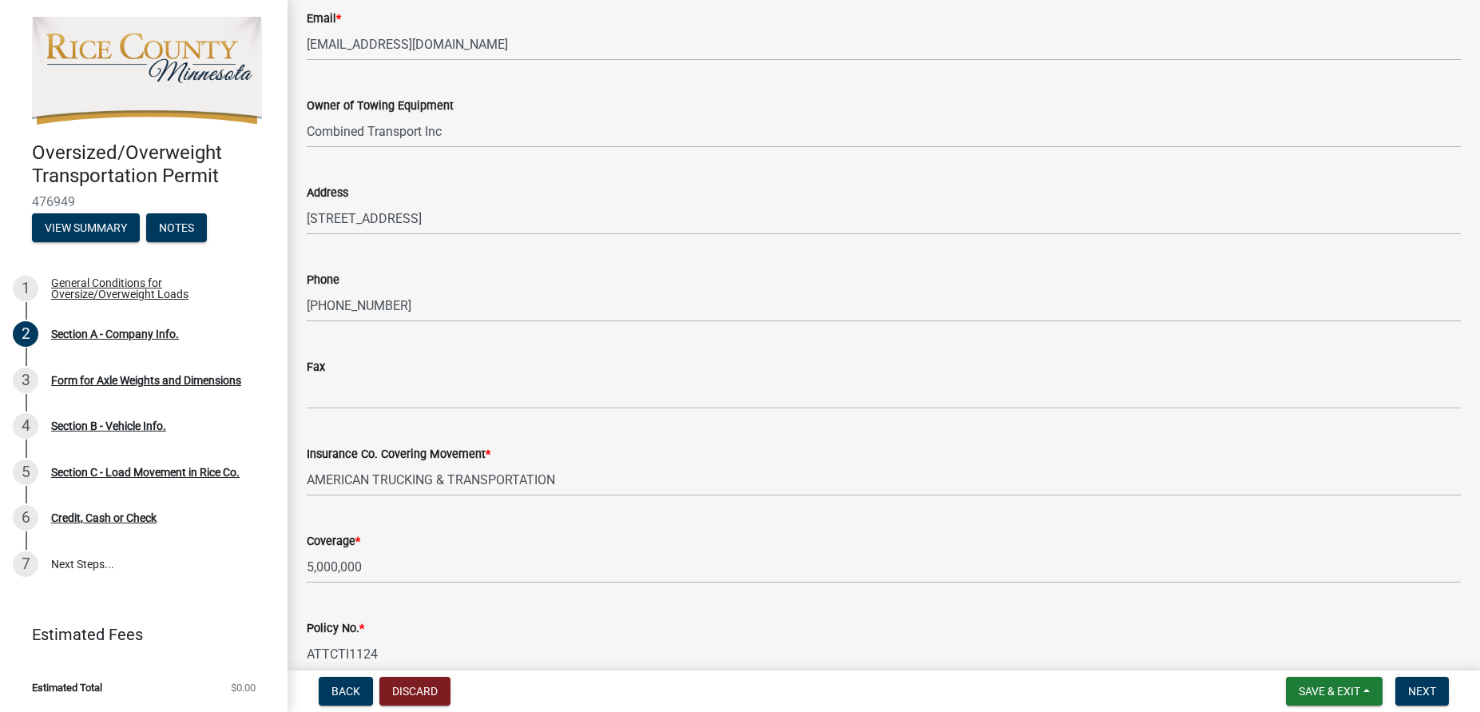
scroll to position [556, 0]
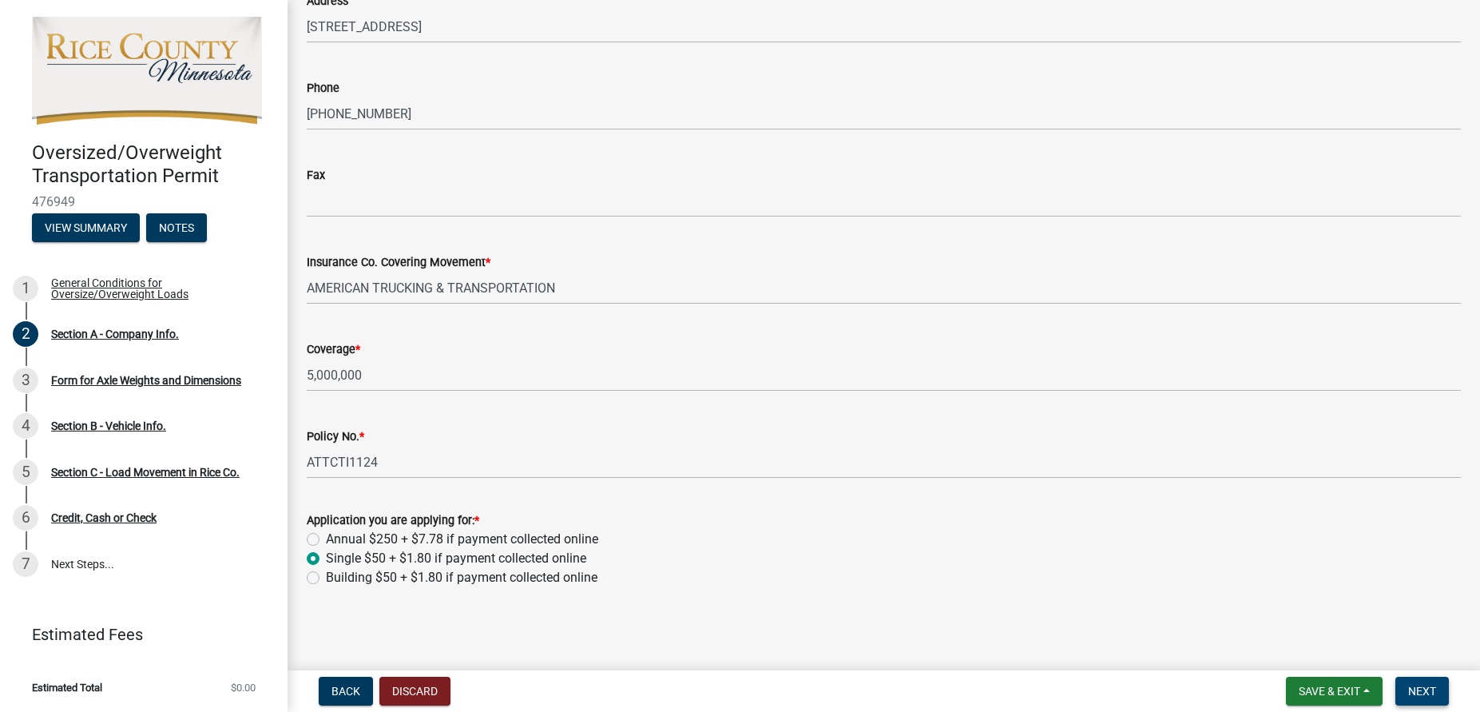
click at [1419, 694] on span "Next" at bounding box center [1422, 690] width 28 height 13
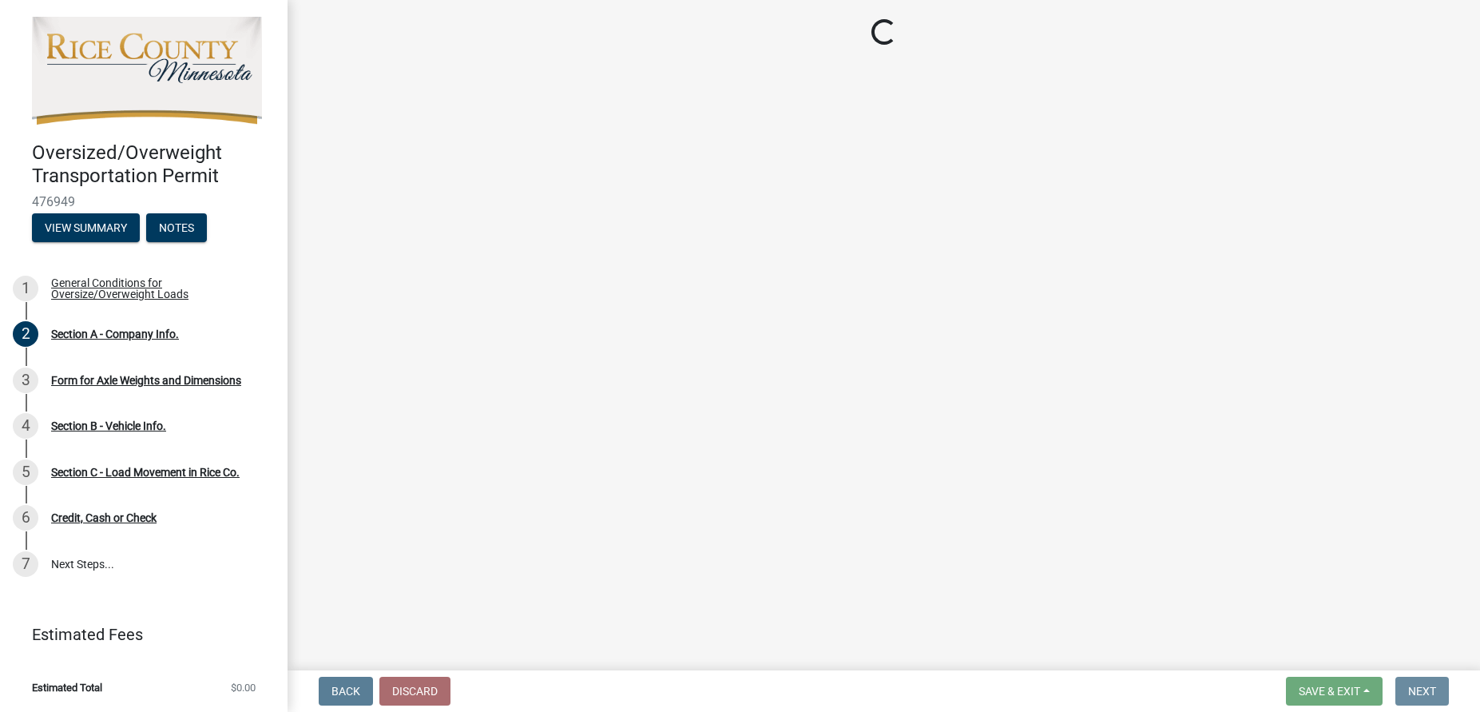
scroll to position [0, 0]
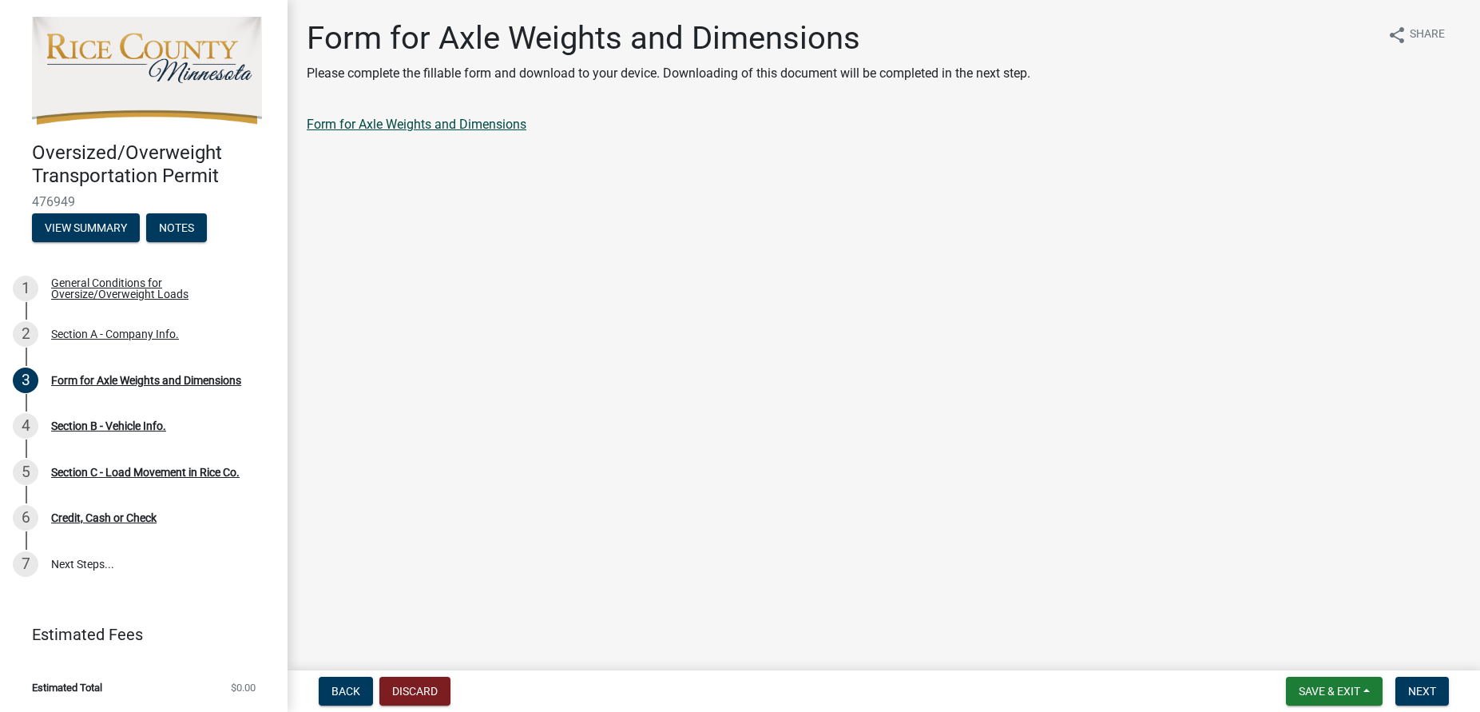
click at [494, 124] on link "Form for Axle Weights and Dimensions" at bounding box center [417, 124] width 220 height 15
click at [1417, 695] on span "Next" at bounding box center [1422, 690] width 28 height 13
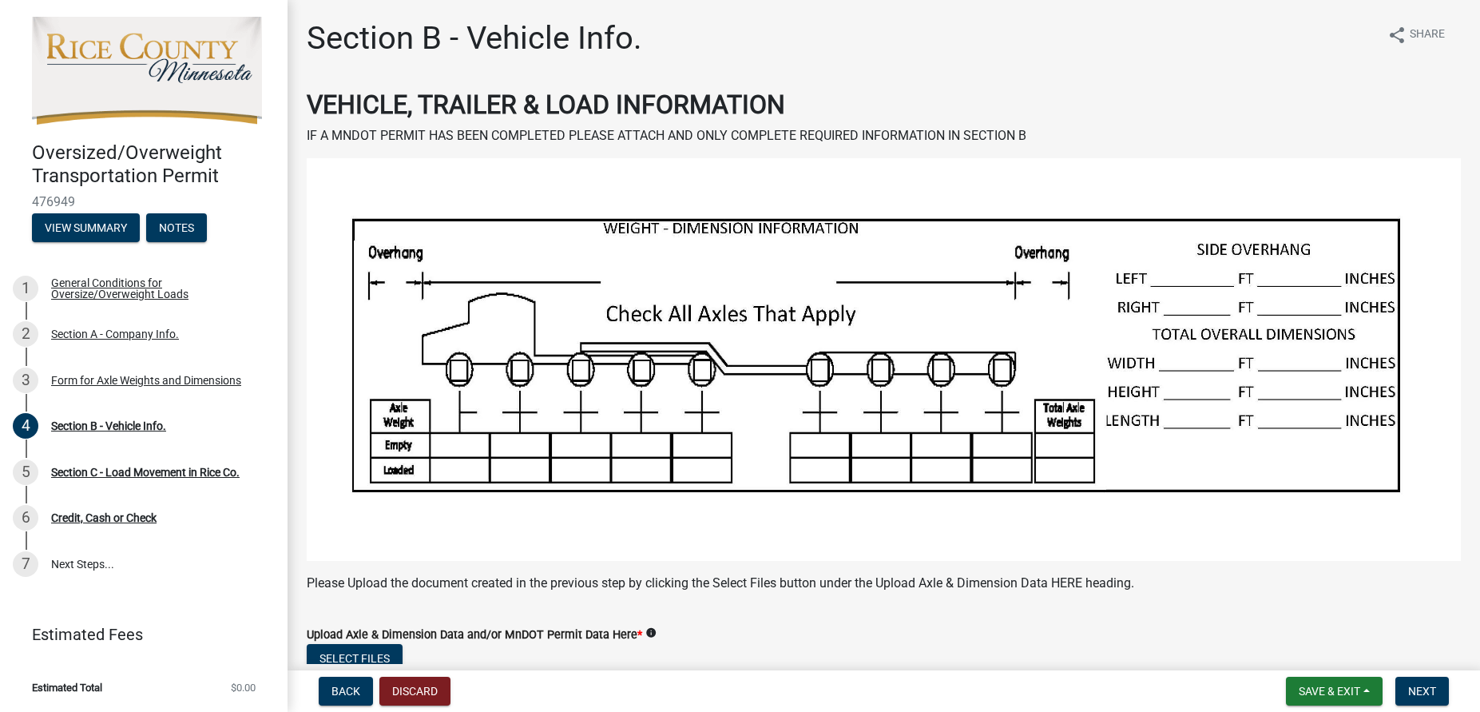
click at [451, 437] on img at bounding box center [884, 359] width 1154 height 403
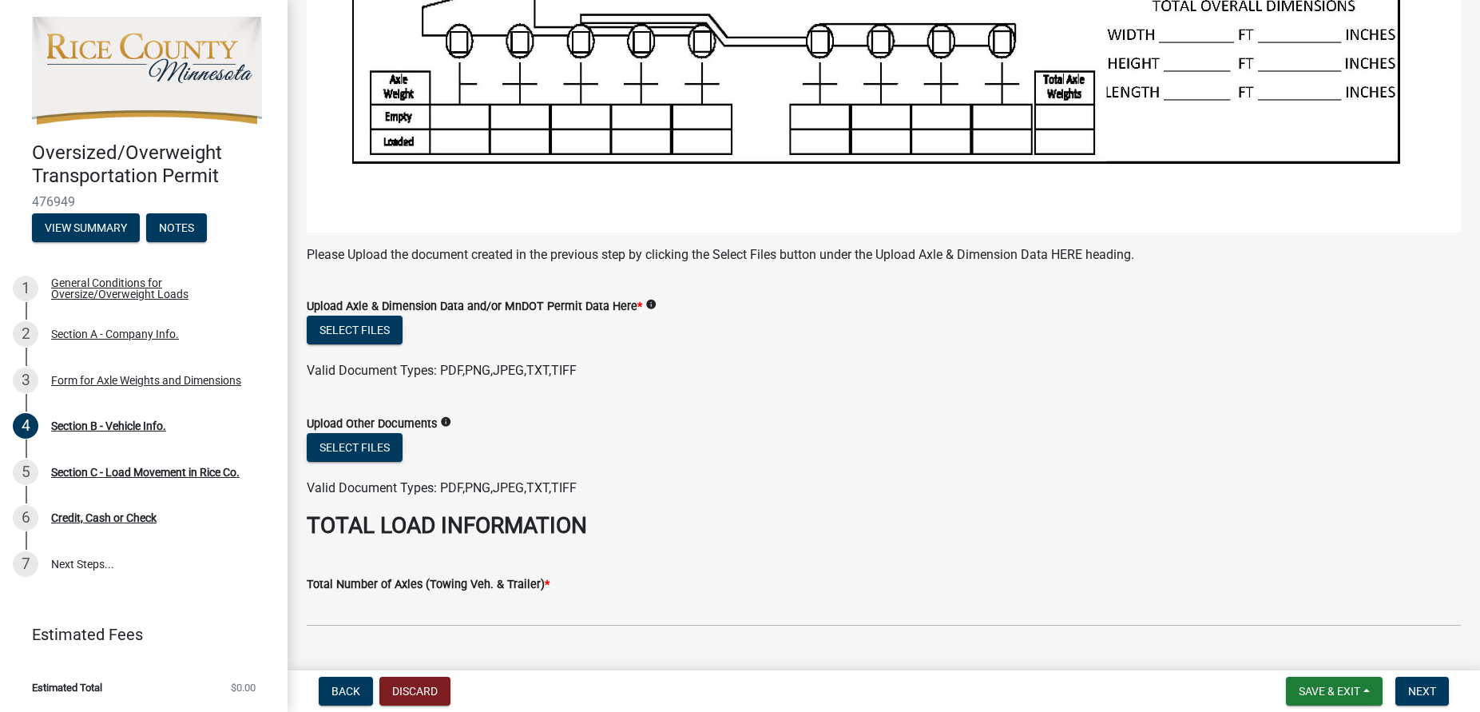
scroll to position [364, 0]
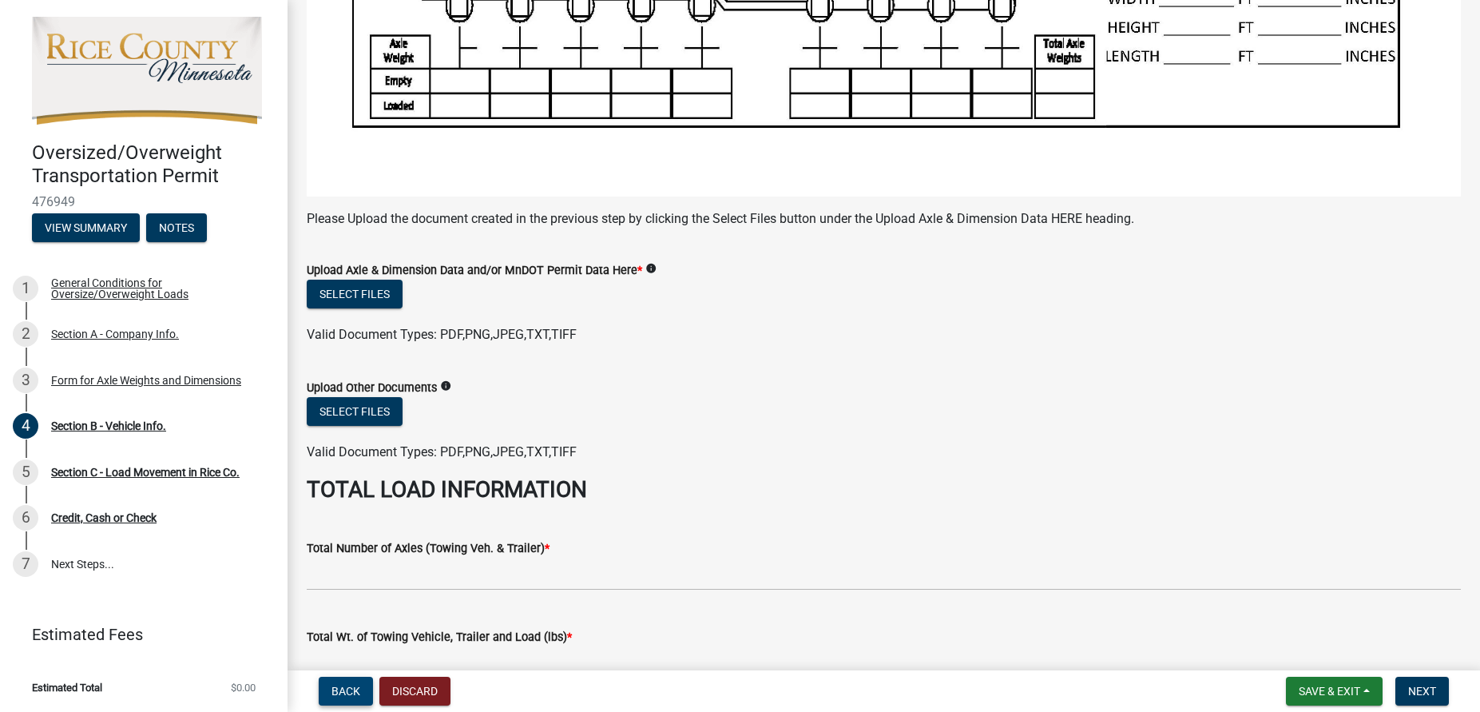
click at [360, 690] on button "Back" at bounding box center [346, 690] width 54 height 29
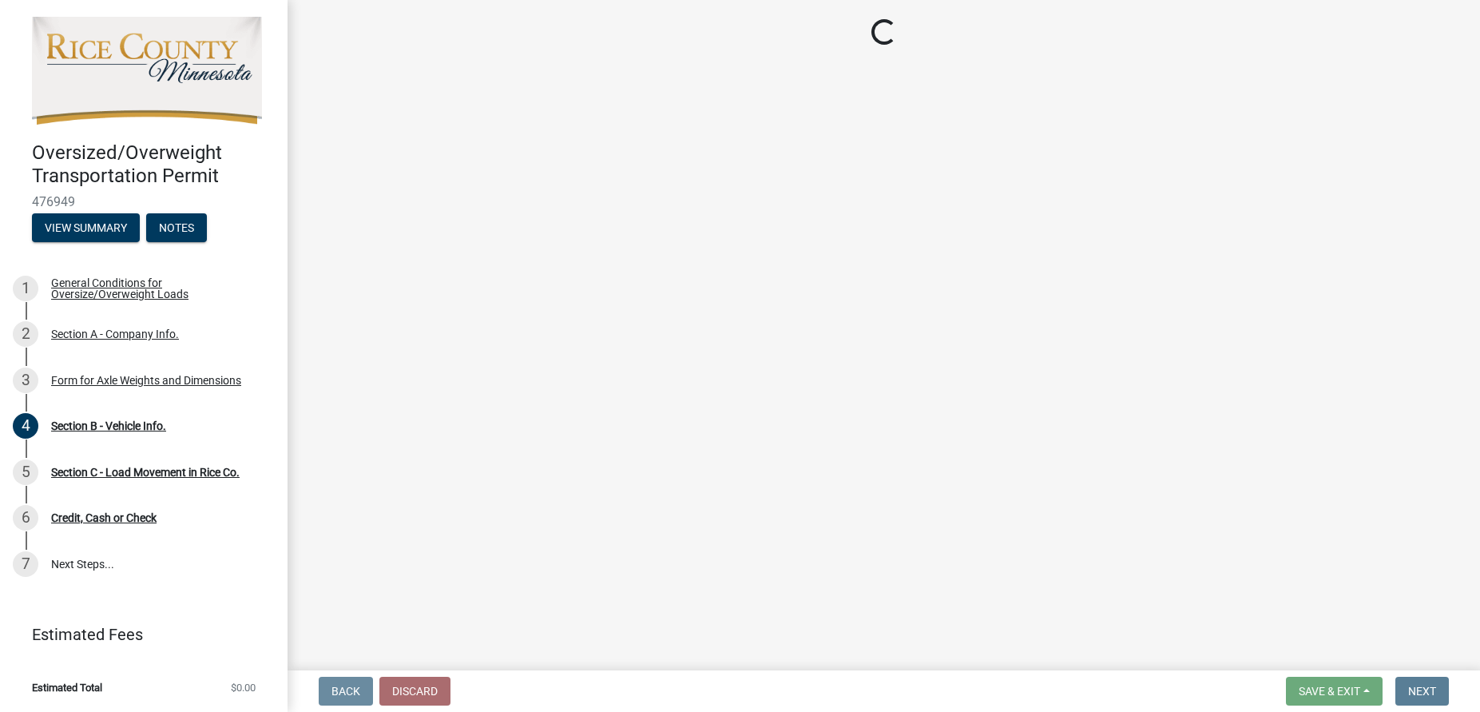
scroll to position [0, 0]
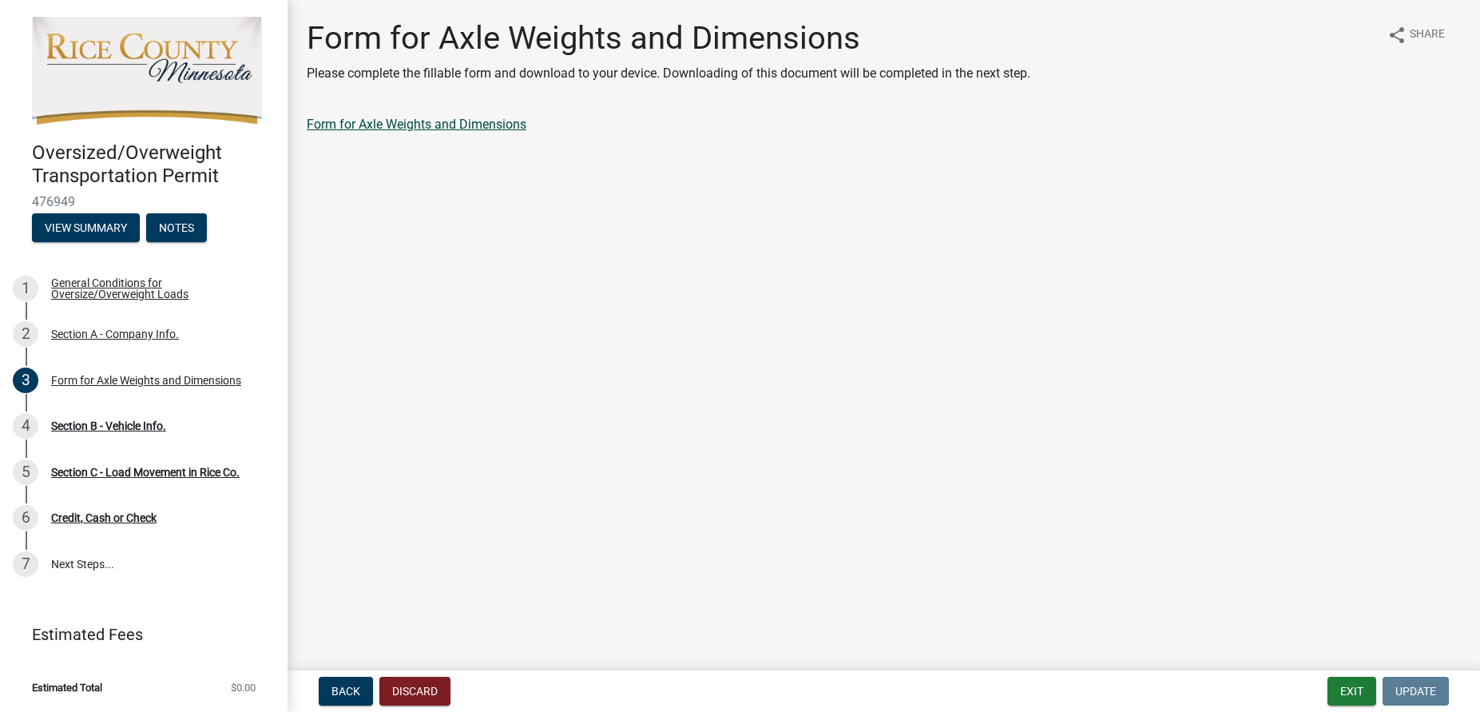
click at [403, 125] on link "Form for Axle Weights and Dimensions" at bounding box center [417, 124] width 220 height 15
click at [339, 688] on span "Back" at bounding box center [345, 690] width 29 height 13
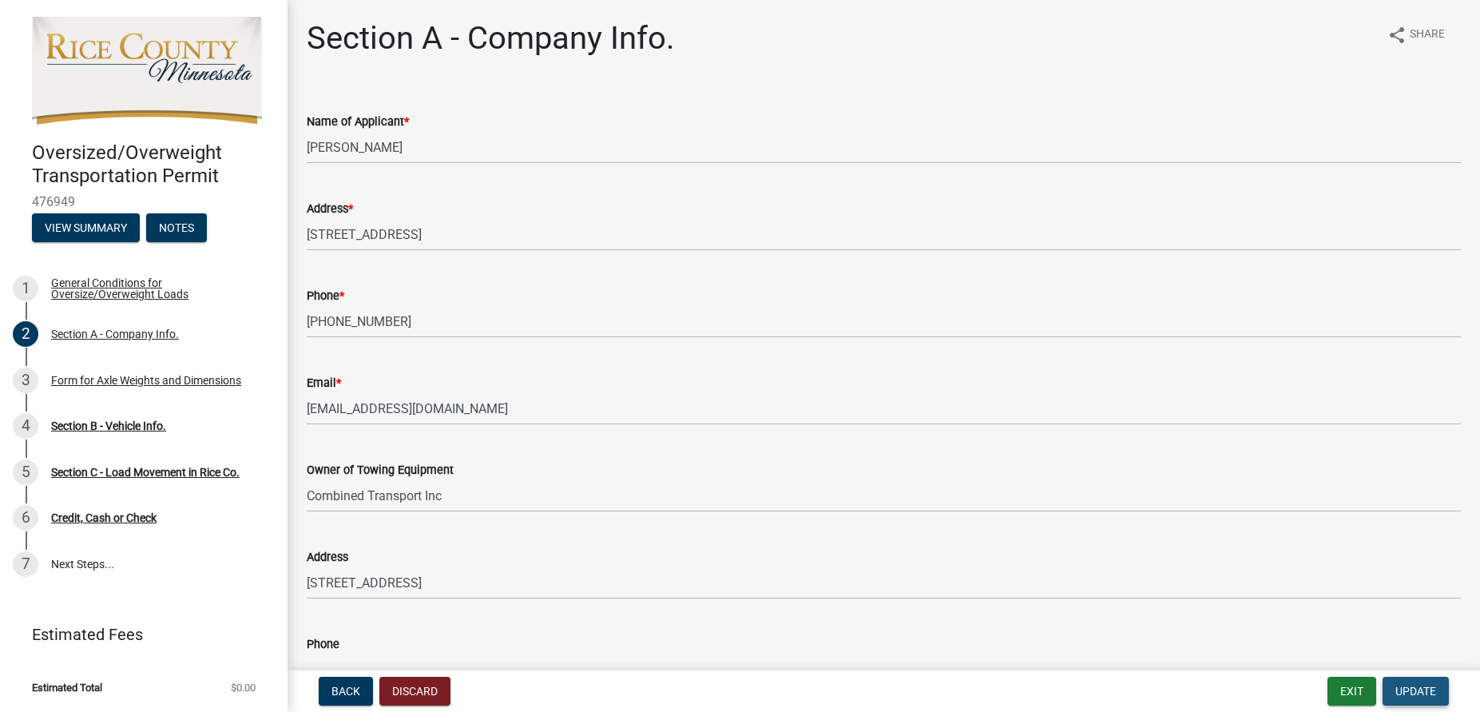
click at [1422, 692] on span "Update" at bounding box center [1415, 690] width 41 height 13
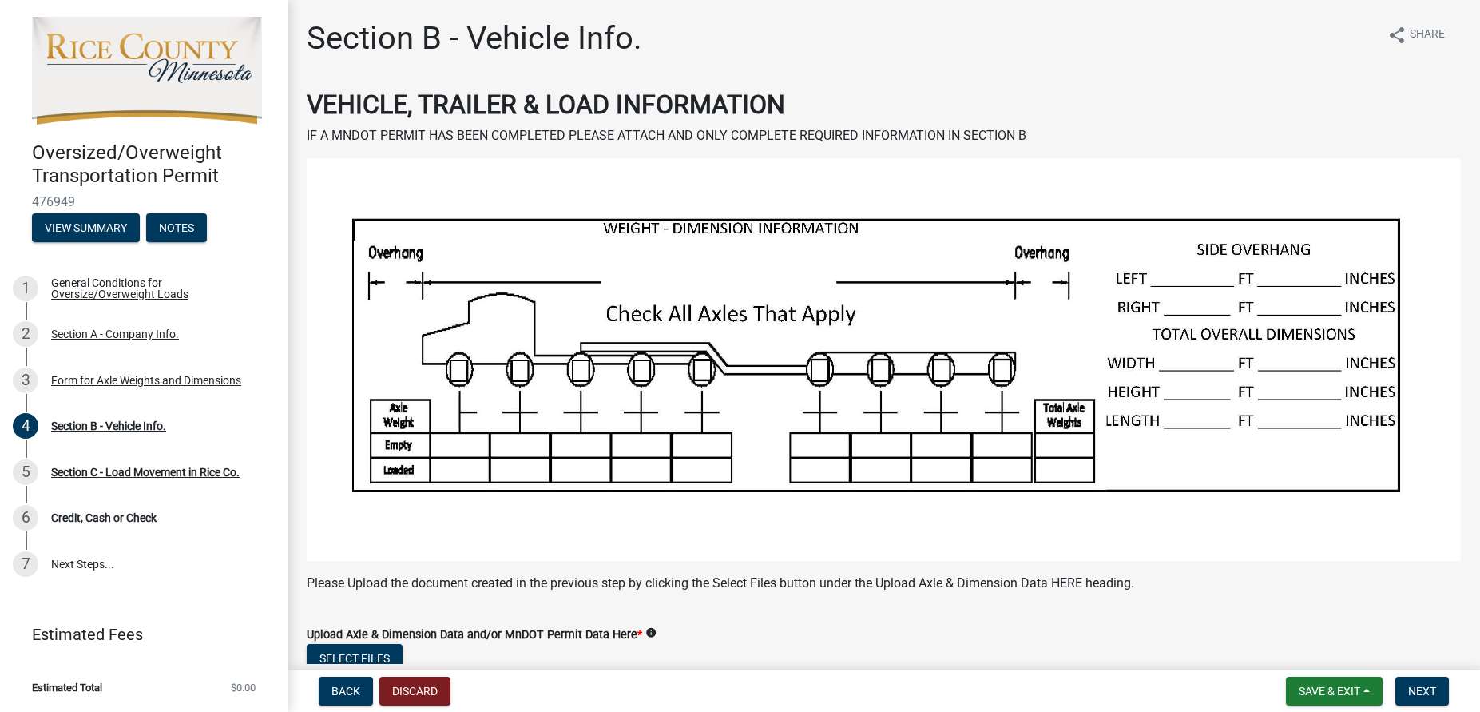
scroll to position [455, 0]
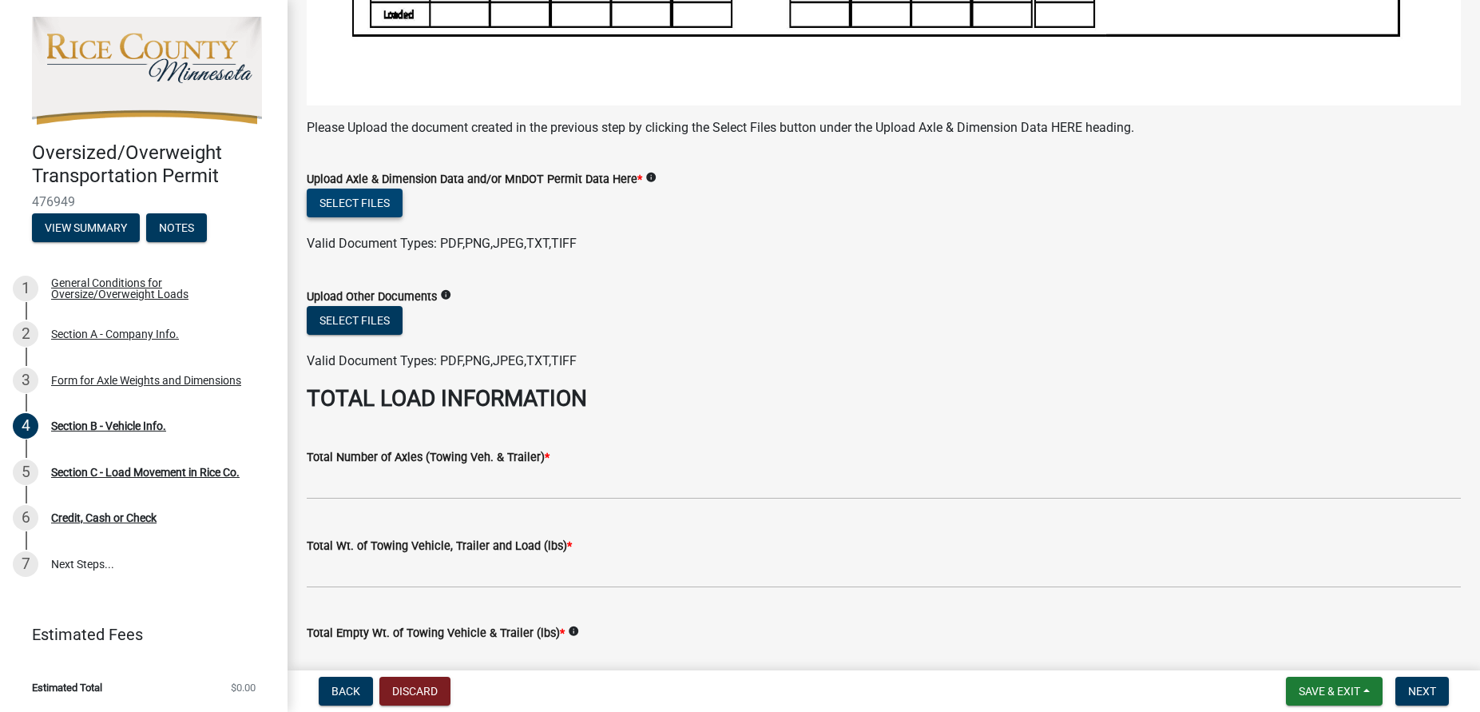
click at [355, 203] on button "Select files" at bounding box center [355, 202] width 96 height 29
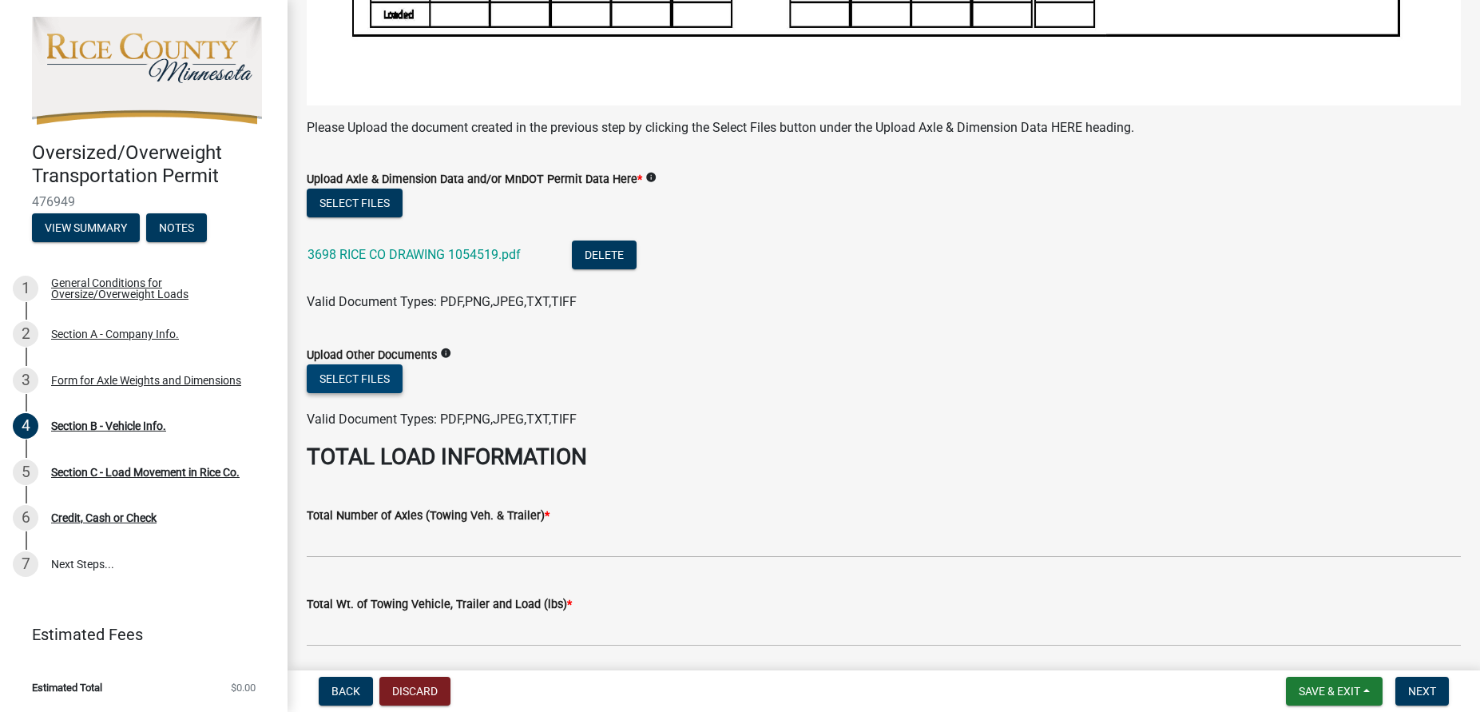
click at [361, 380] on button "Select files" at bounding box center [355, 378] width 96 height 29
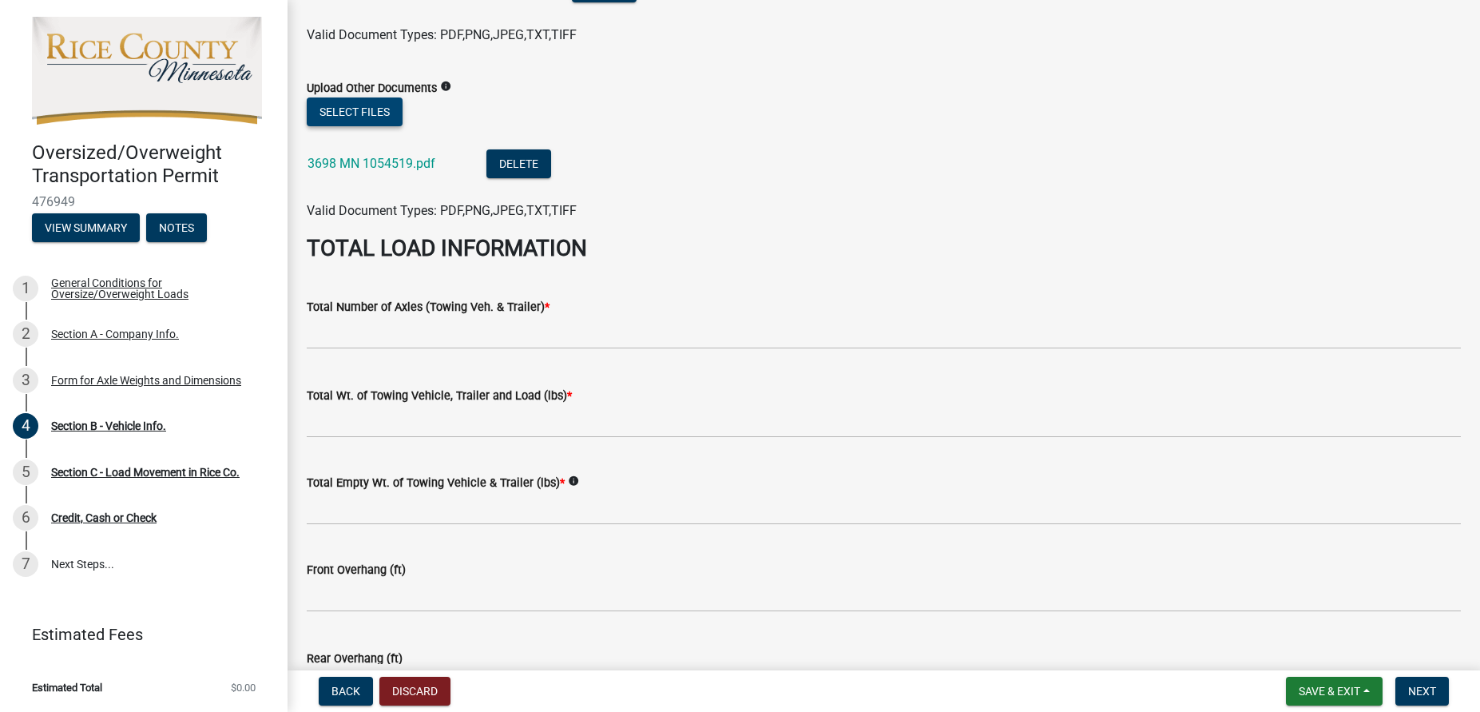
scroll to position [728, 0]
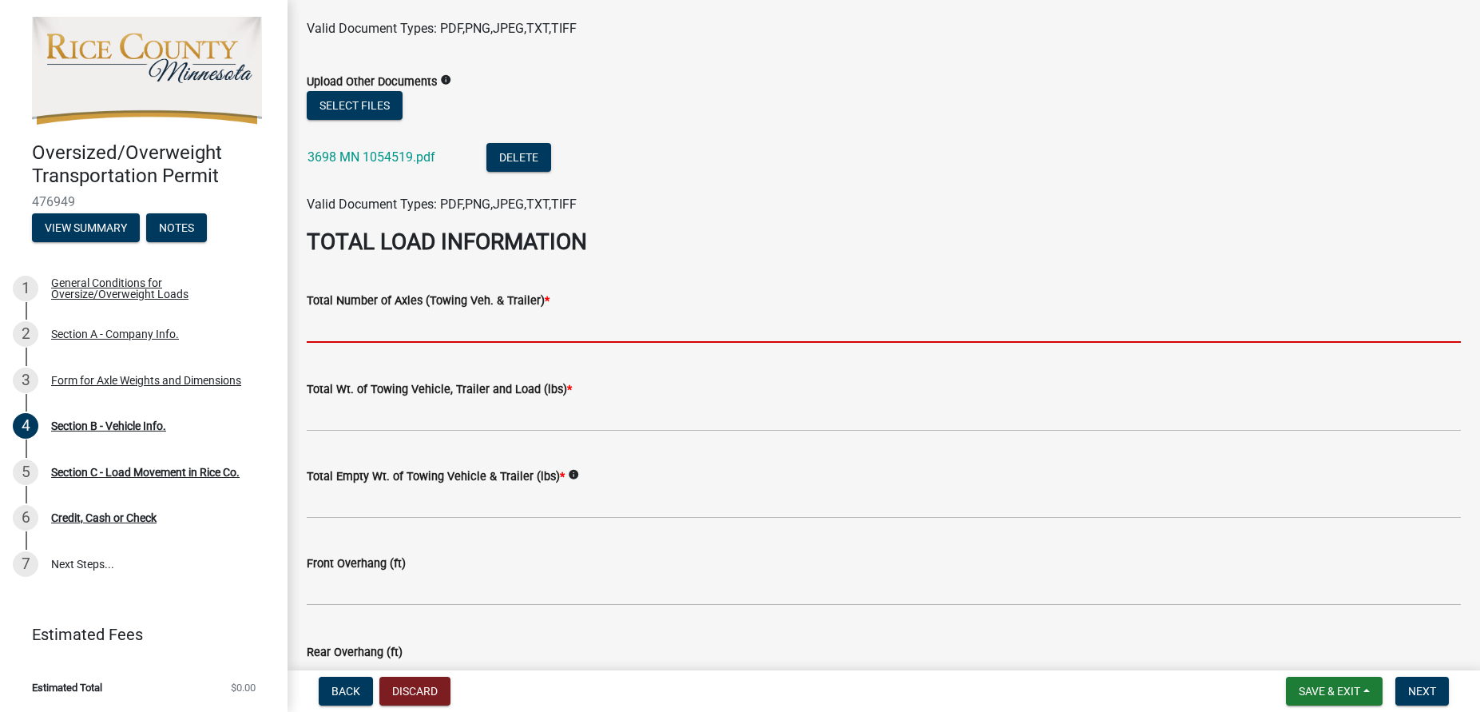
click at [450, 331] on input "text" at bounding box center [884, 326] width 1154 height 33
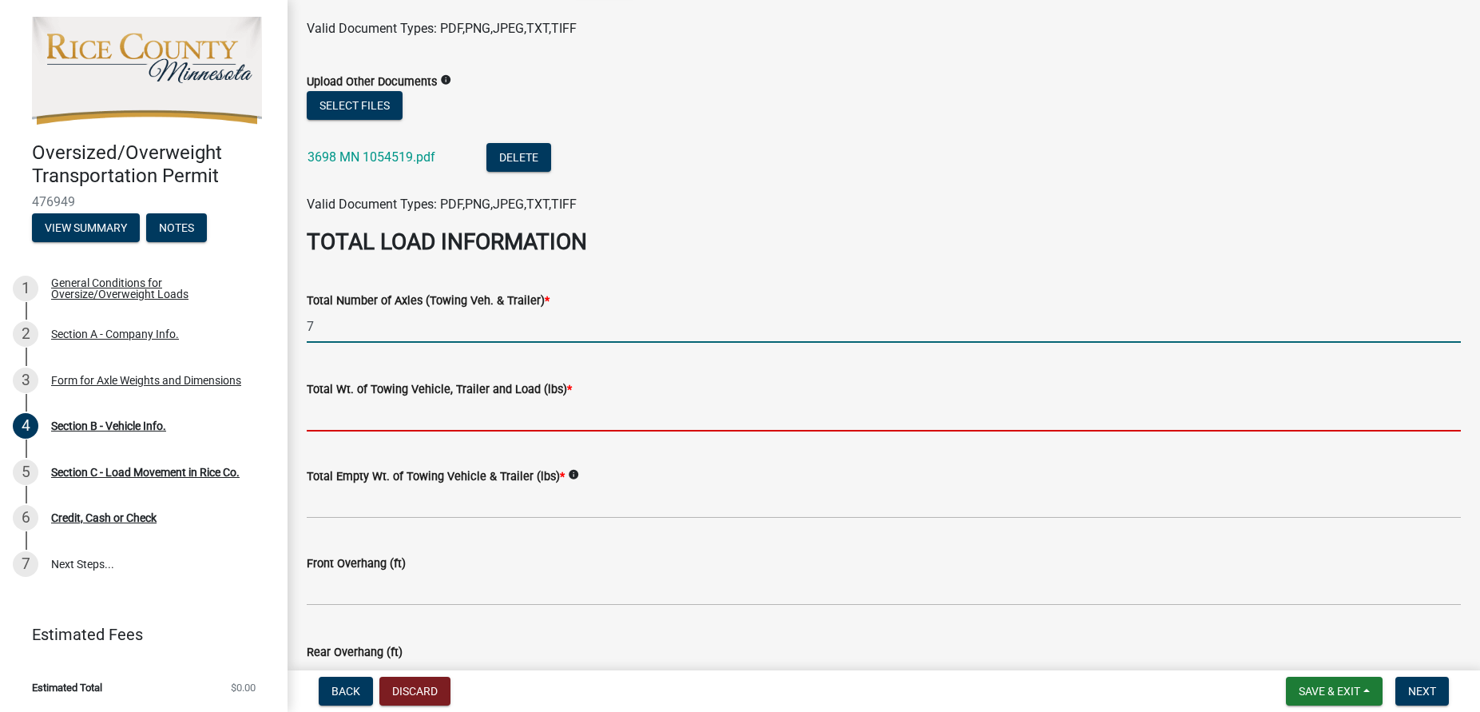
type input "7.0"
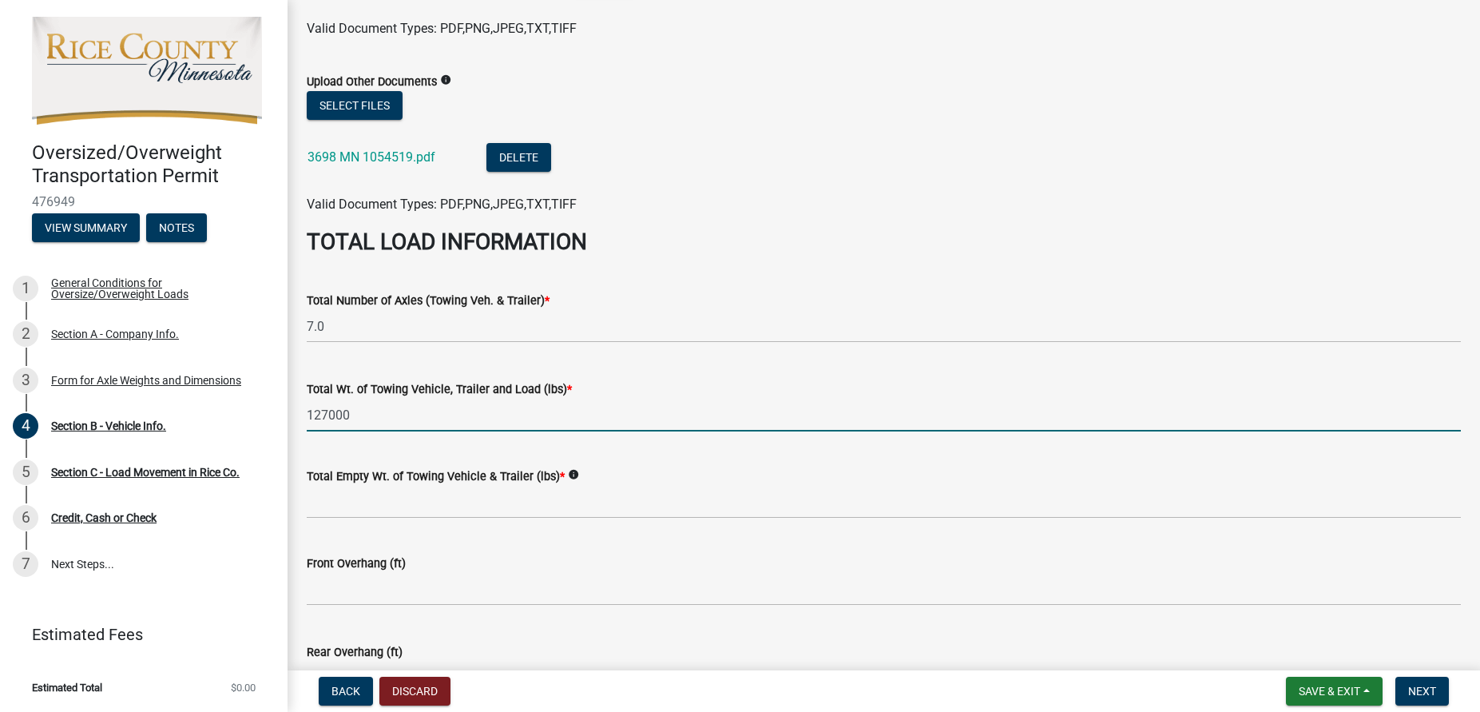
type input "127000"
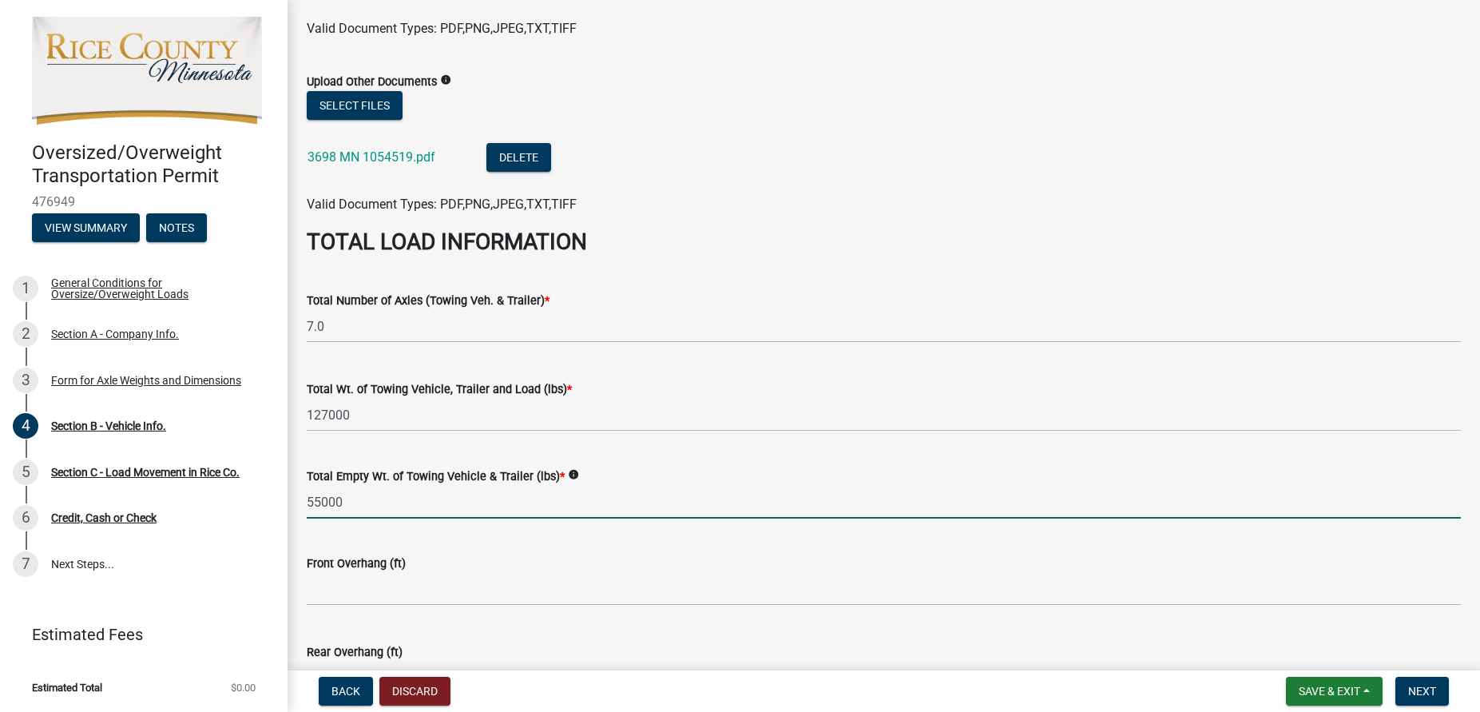
type input "55000"
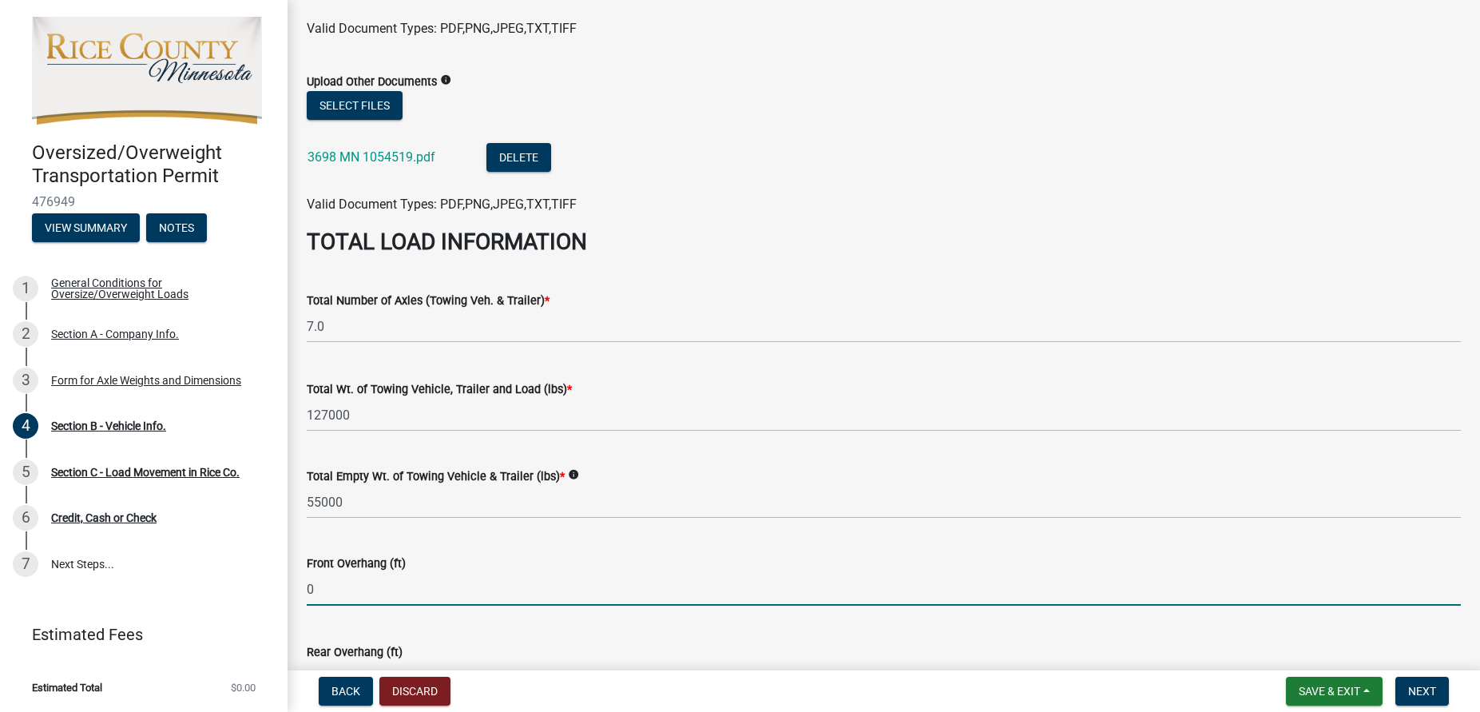
type input "0.0"
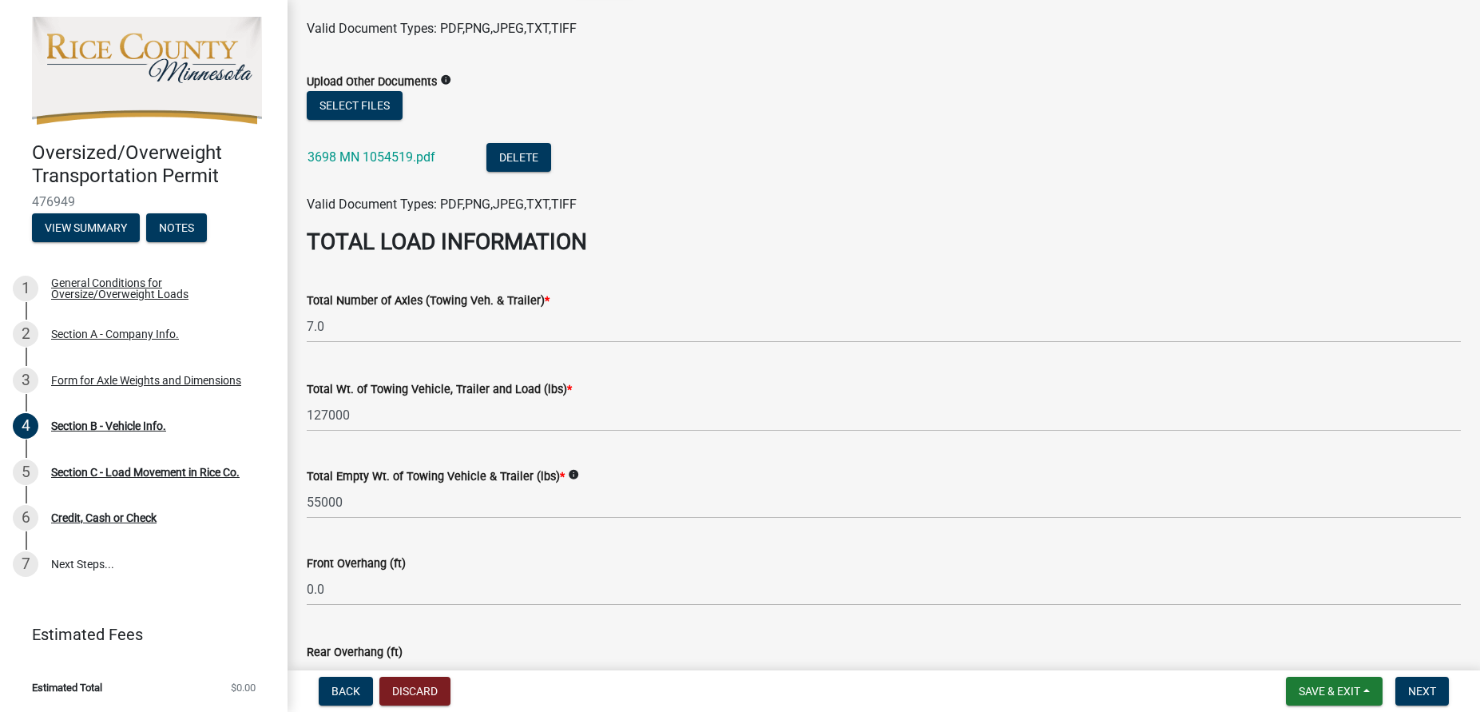
scroll to position [1069, 0]
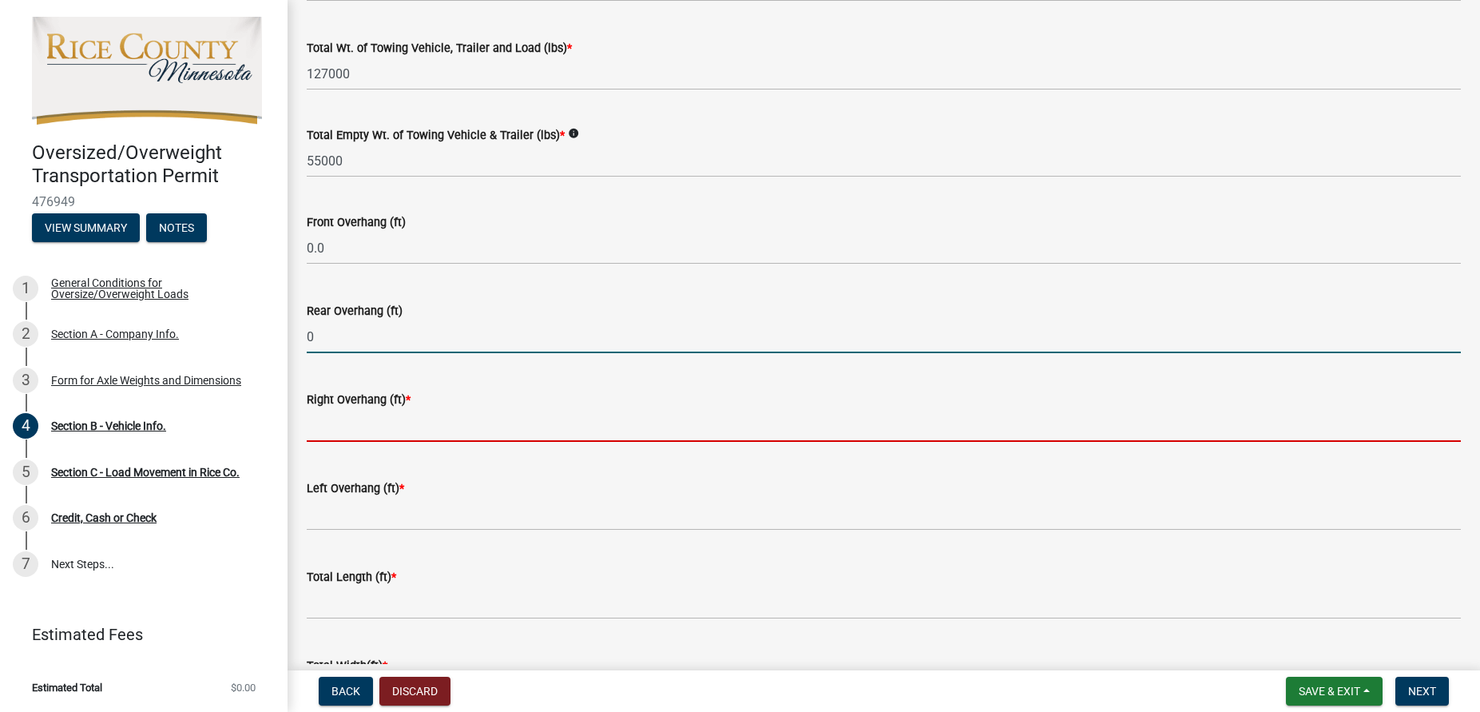
type input "0.0"
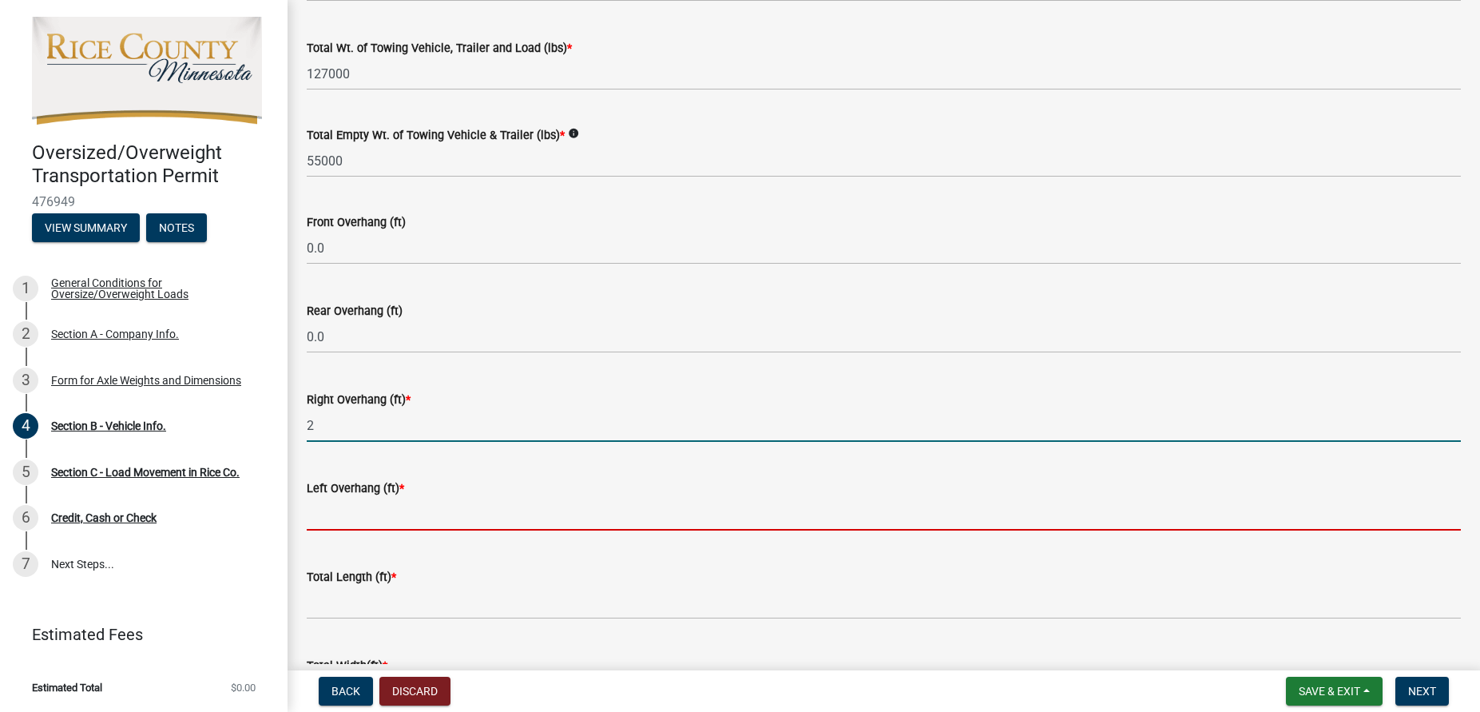
type input "2.0"
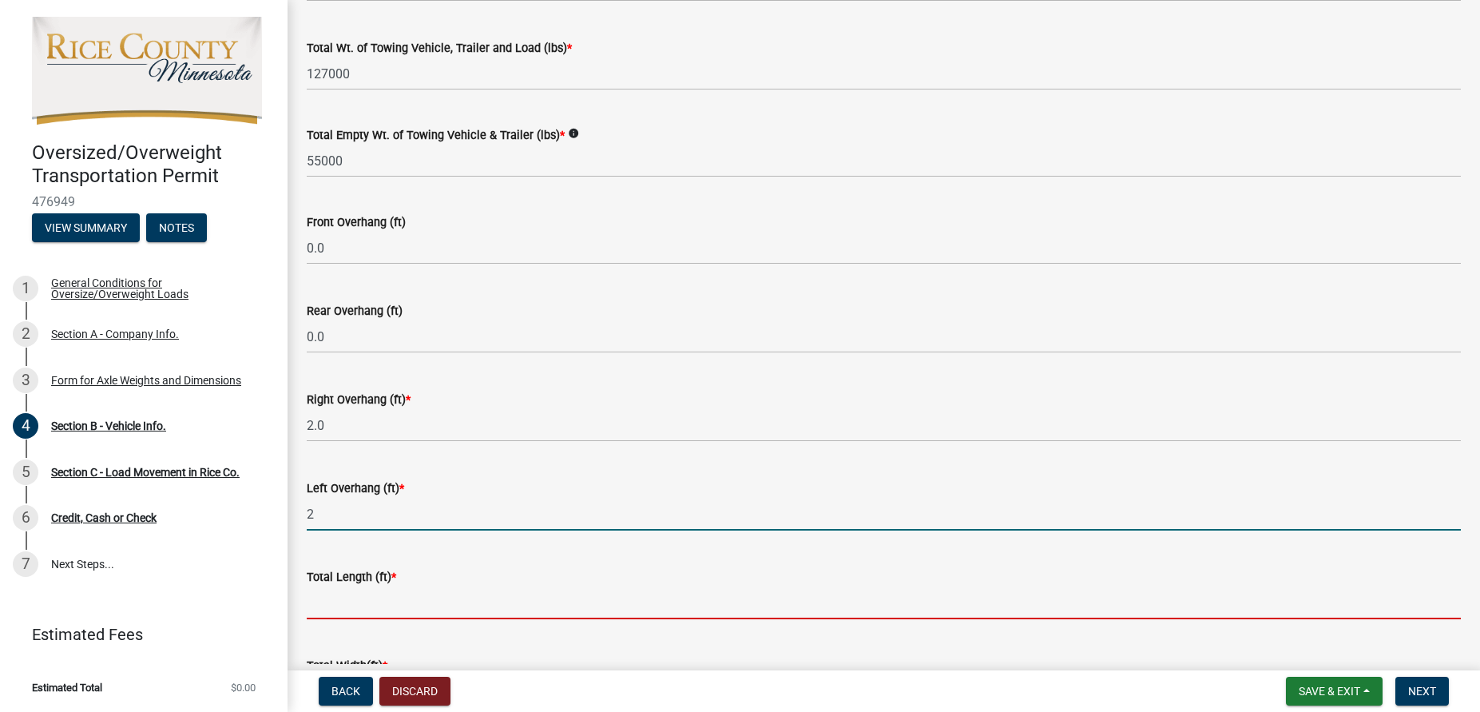
type input "2.0"
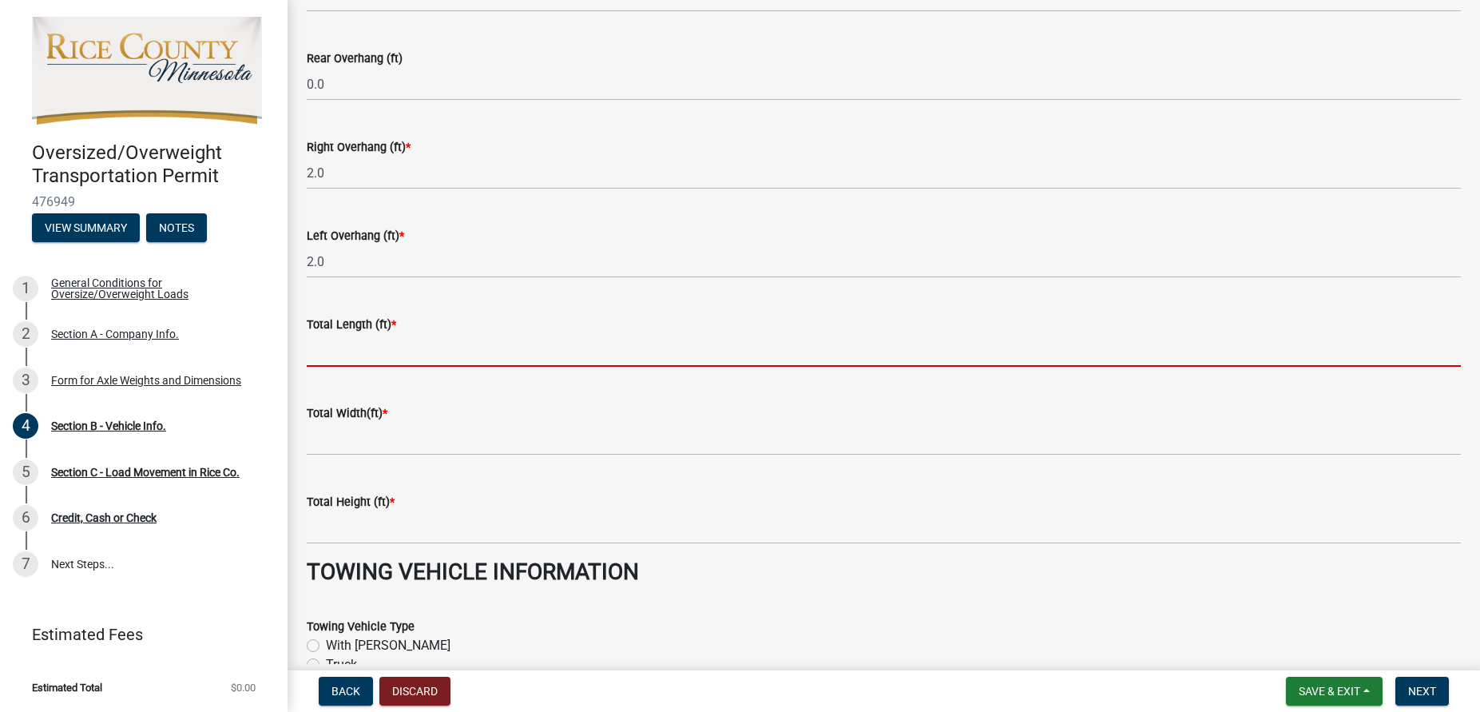
scroll to position [1434, 0]
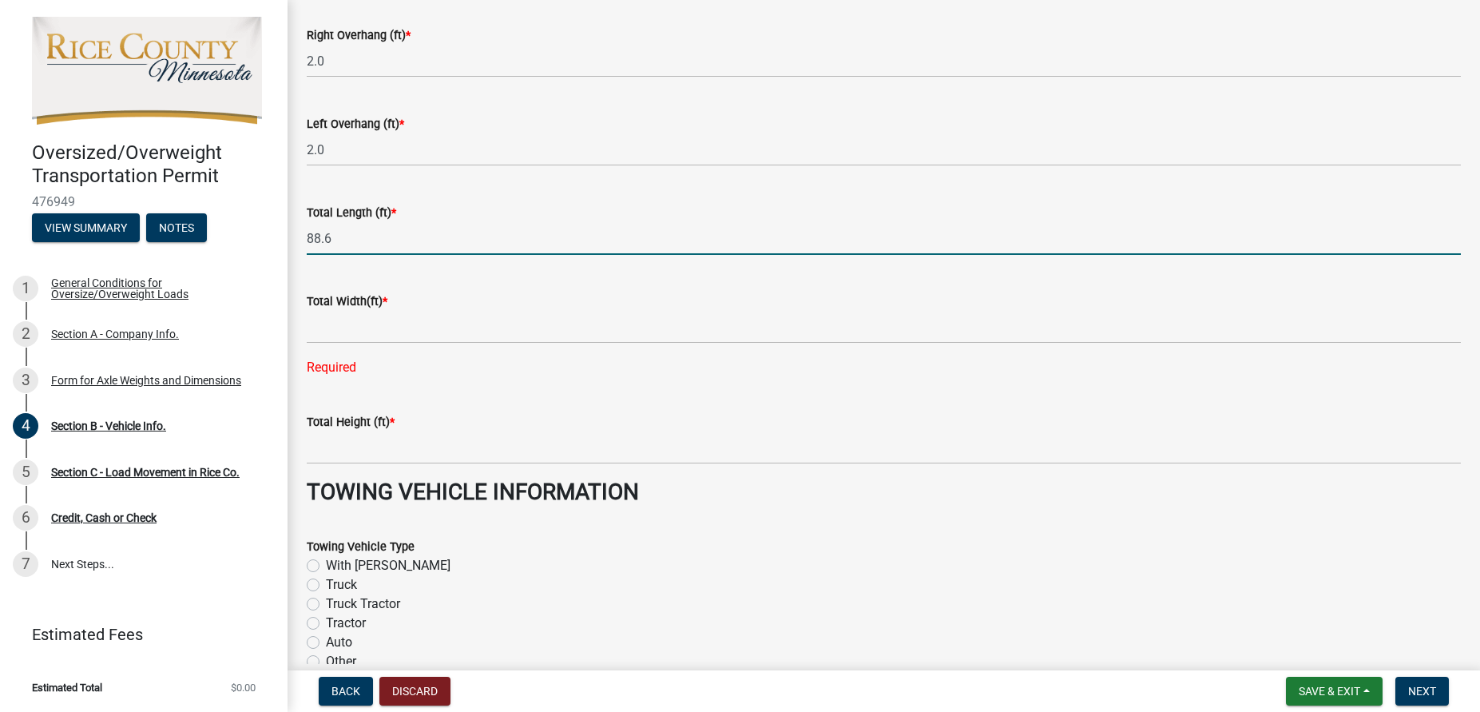
type input "88.6"
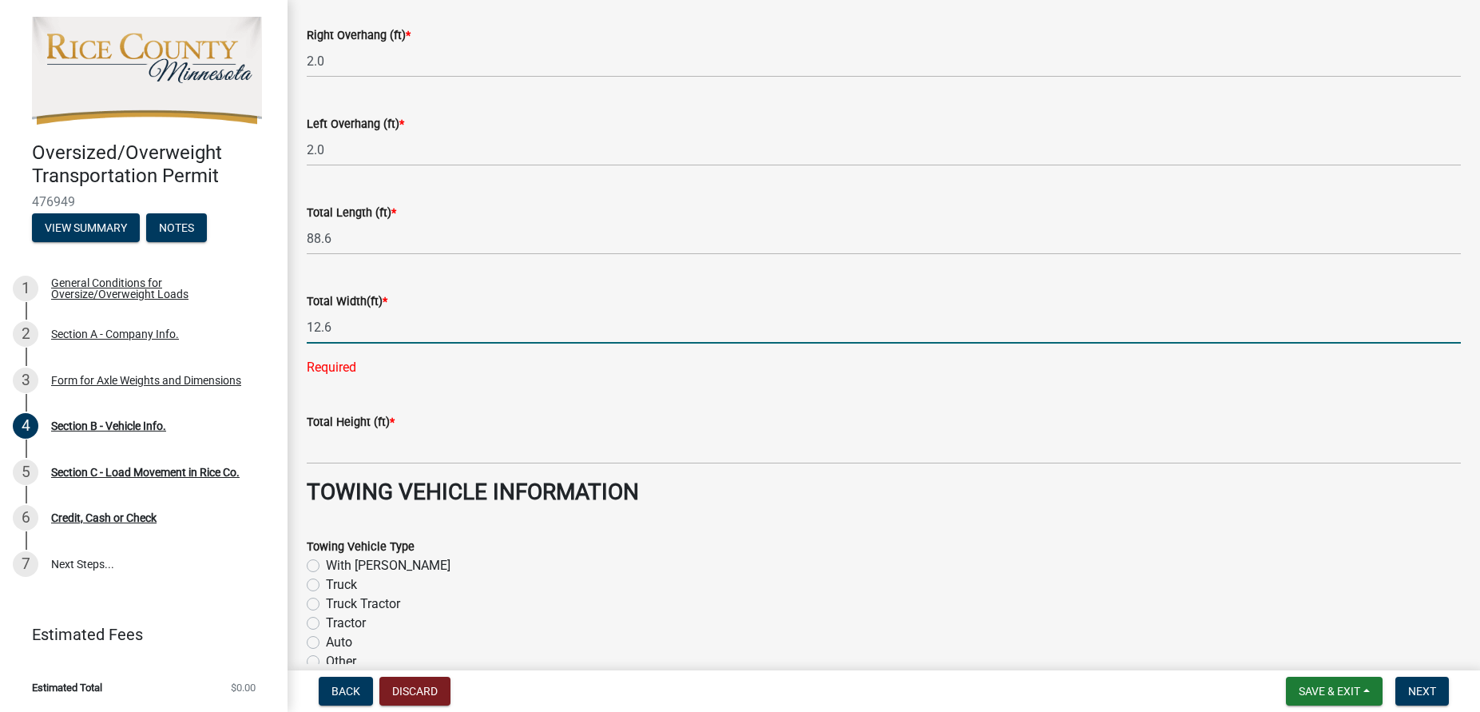
type input "12.6"
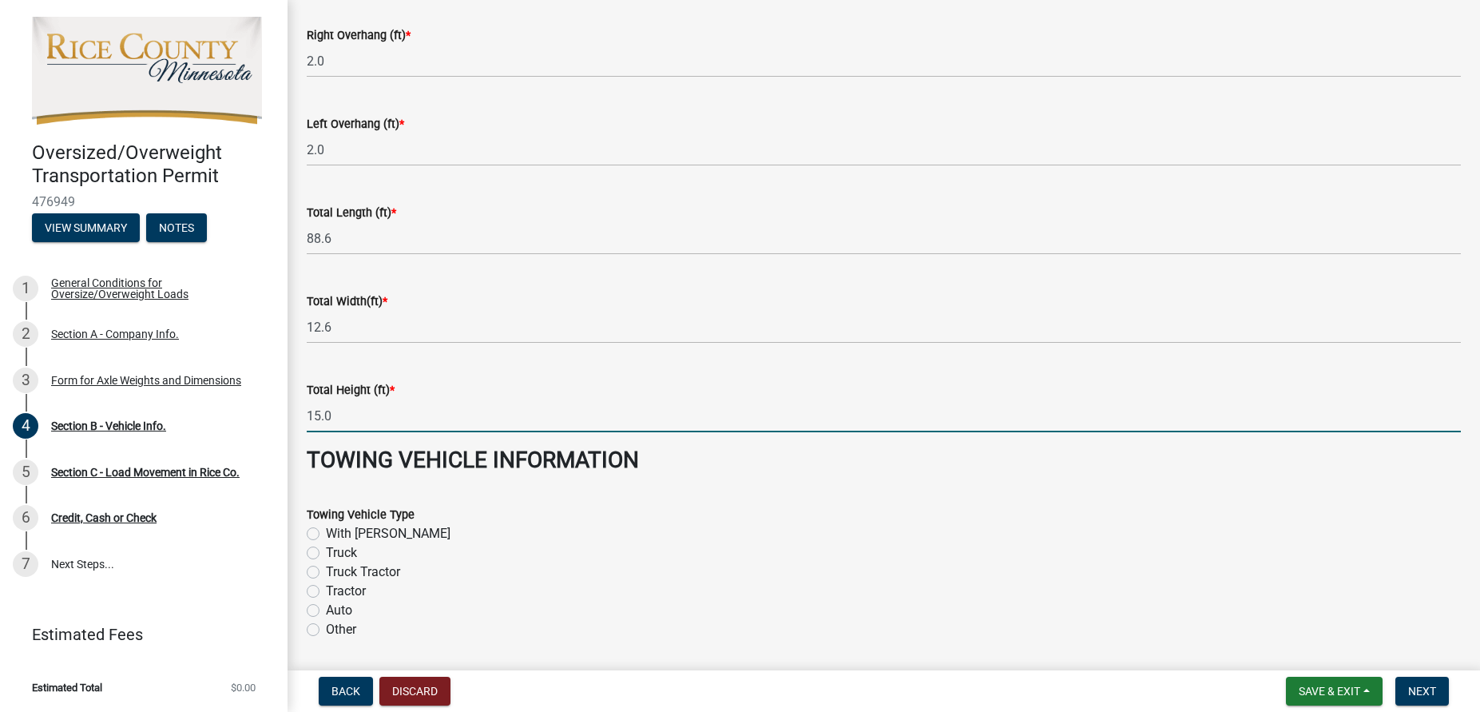
type input "15.0"
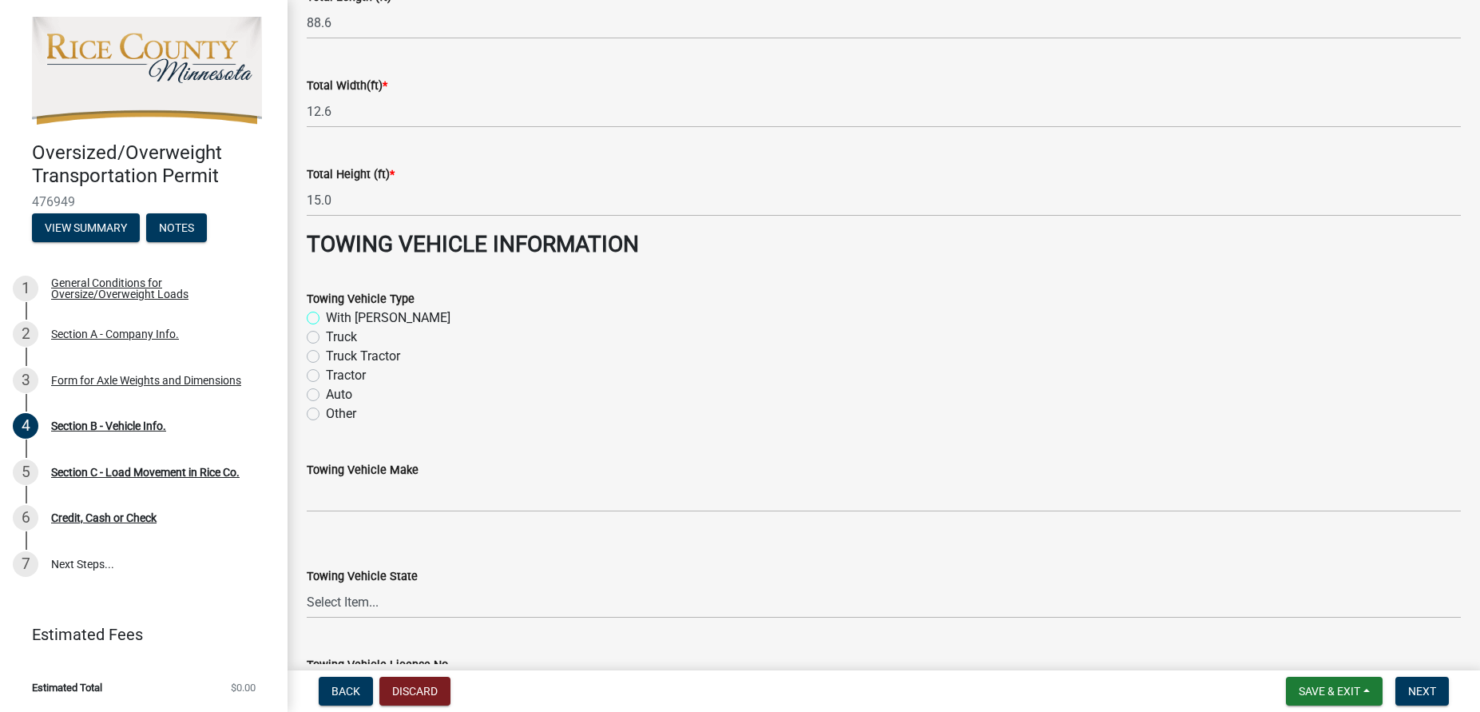
scroll to position [1707, 0]
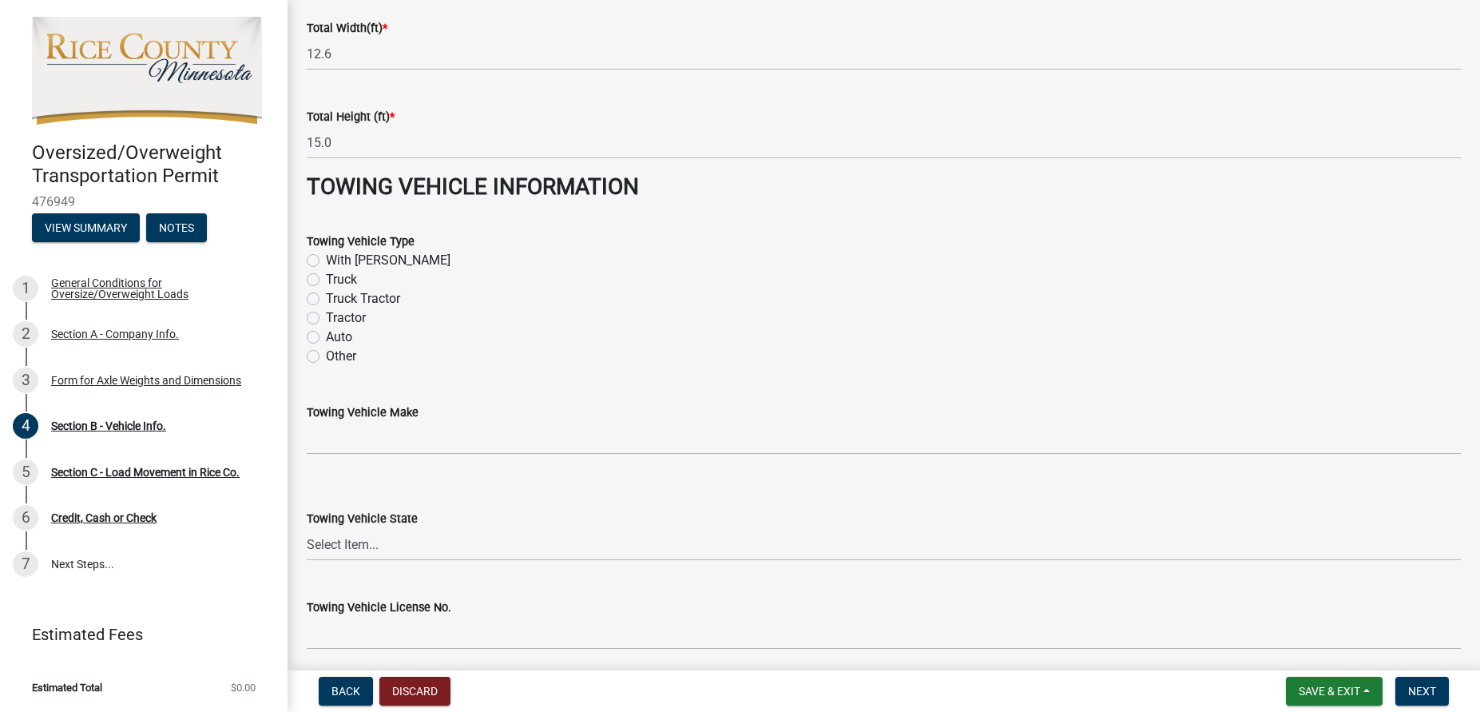
click at [326, 295] on label "Truck Tractor" at bounding box center [363, 298] width 74 height 19
click at [326, 295] on input "Truck Tractor" at bounding box center [331, 294] width 10 height 10
radio input "true"
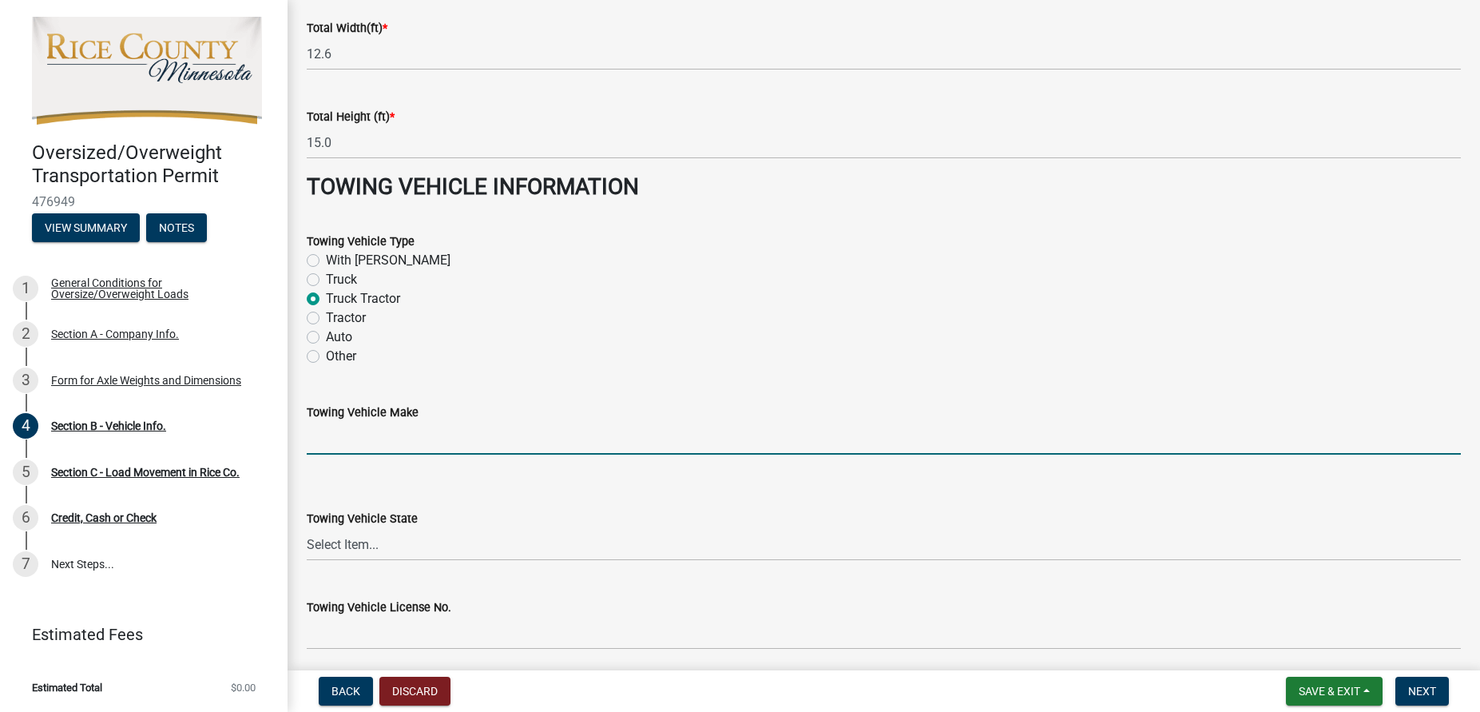
click at [405, 438] on input "Towing Vehicle Make" at bounding box center [884, 438] width 1154 height 33
type input "FREIGHTLINER"
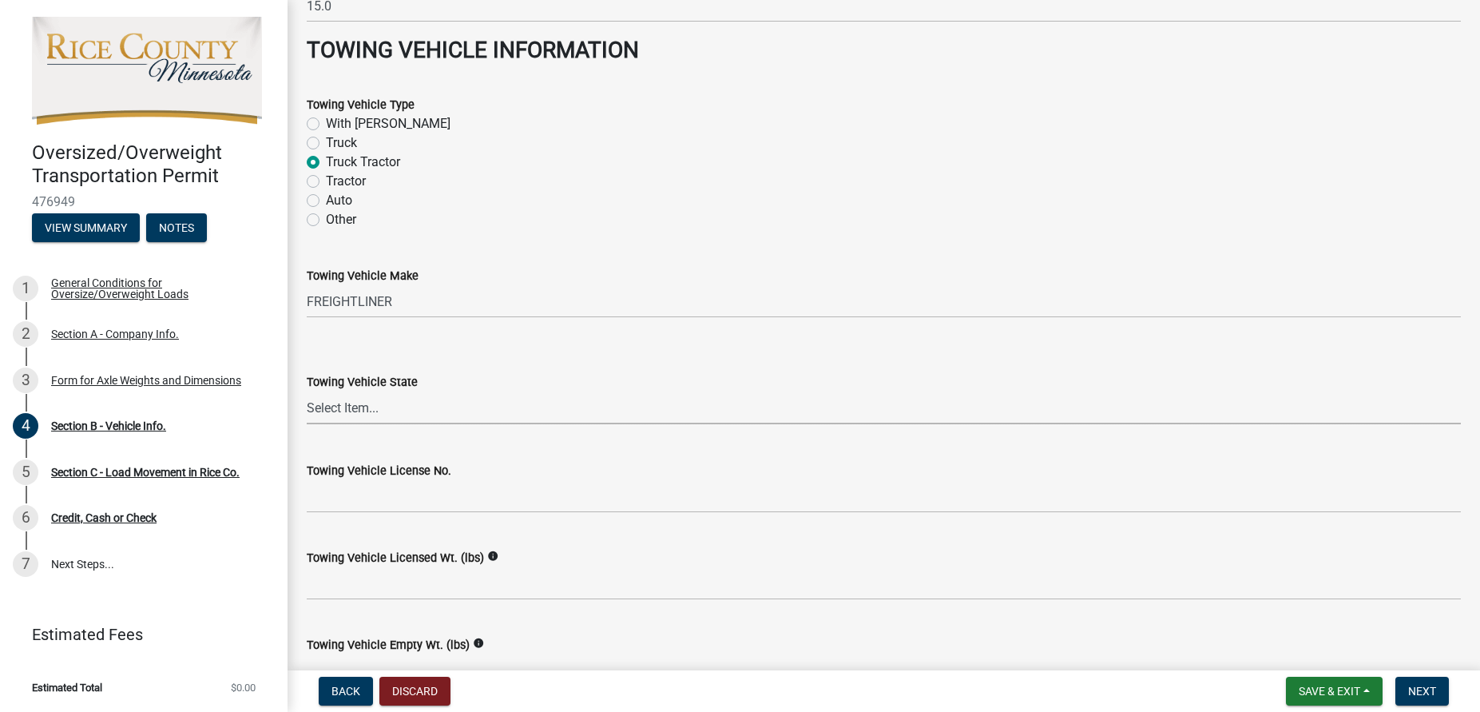
scroll to position [1889, 0]
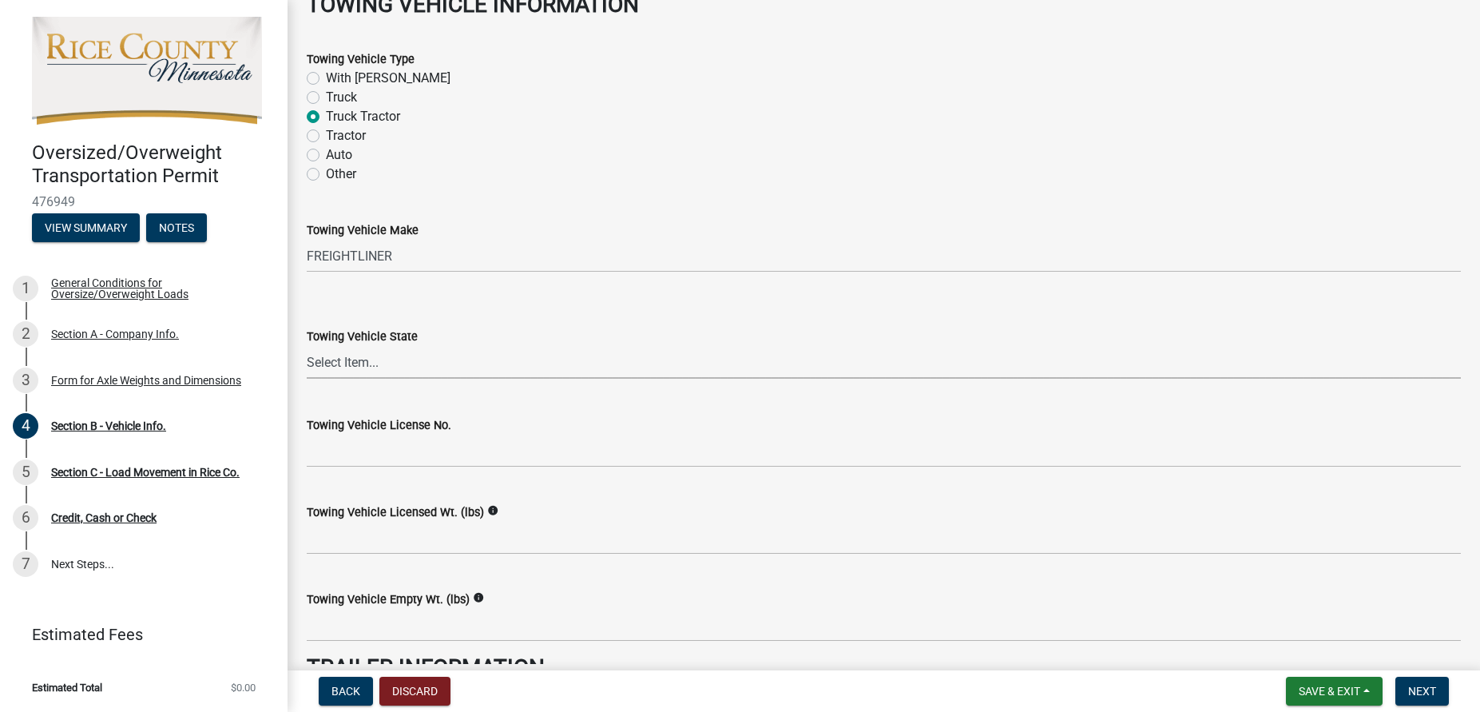
click at [307, 346] on select "Select Item... [US_STATE] [US_STATE] [US_STATE] [US_STATE] [US_STATE] [US_STATE…" at bounding box center [884, 362] width 1154 height 33
select select "OR"
click option "[US_STATE]" at bounding box center [0, 0] width 0 height 0
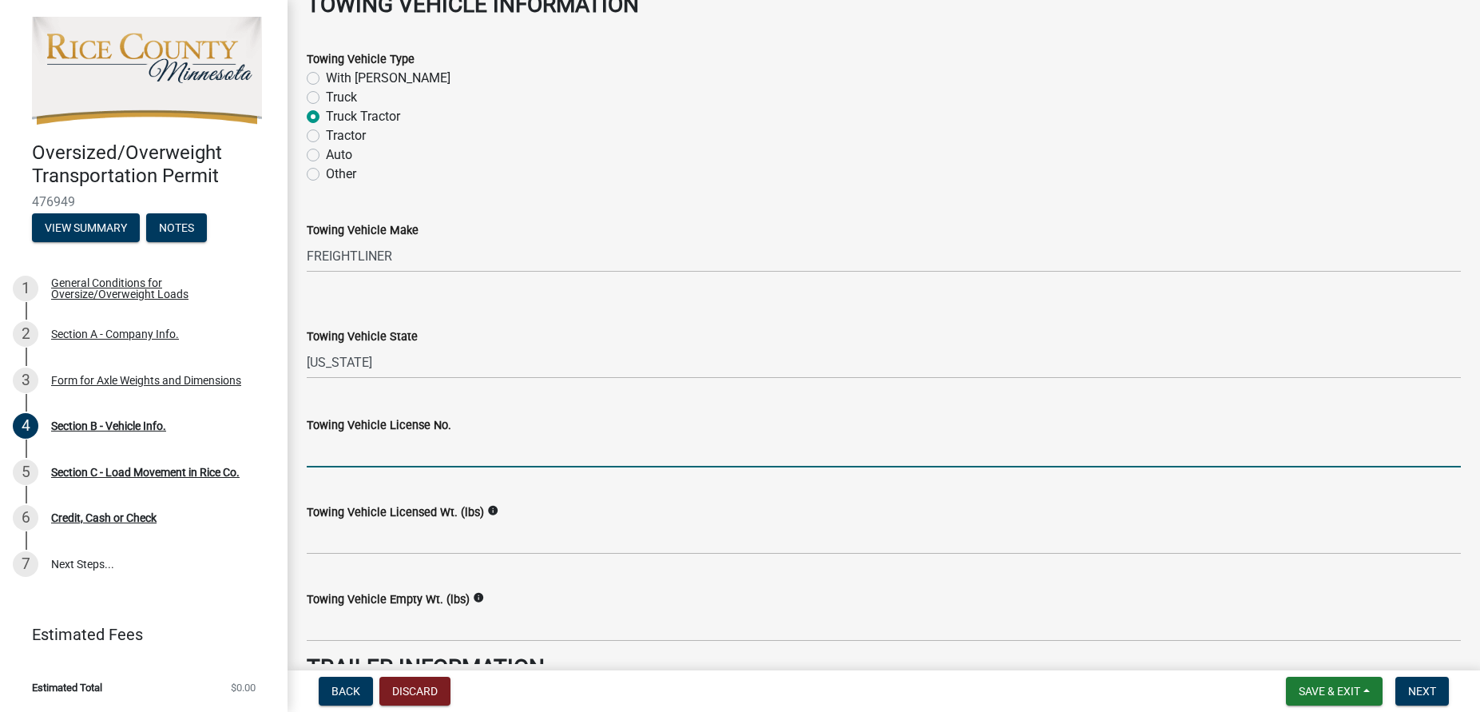
click at [418, 439] on input "Towing Vehicle License No." at bounding box center [884, 450] width 1154 height 33
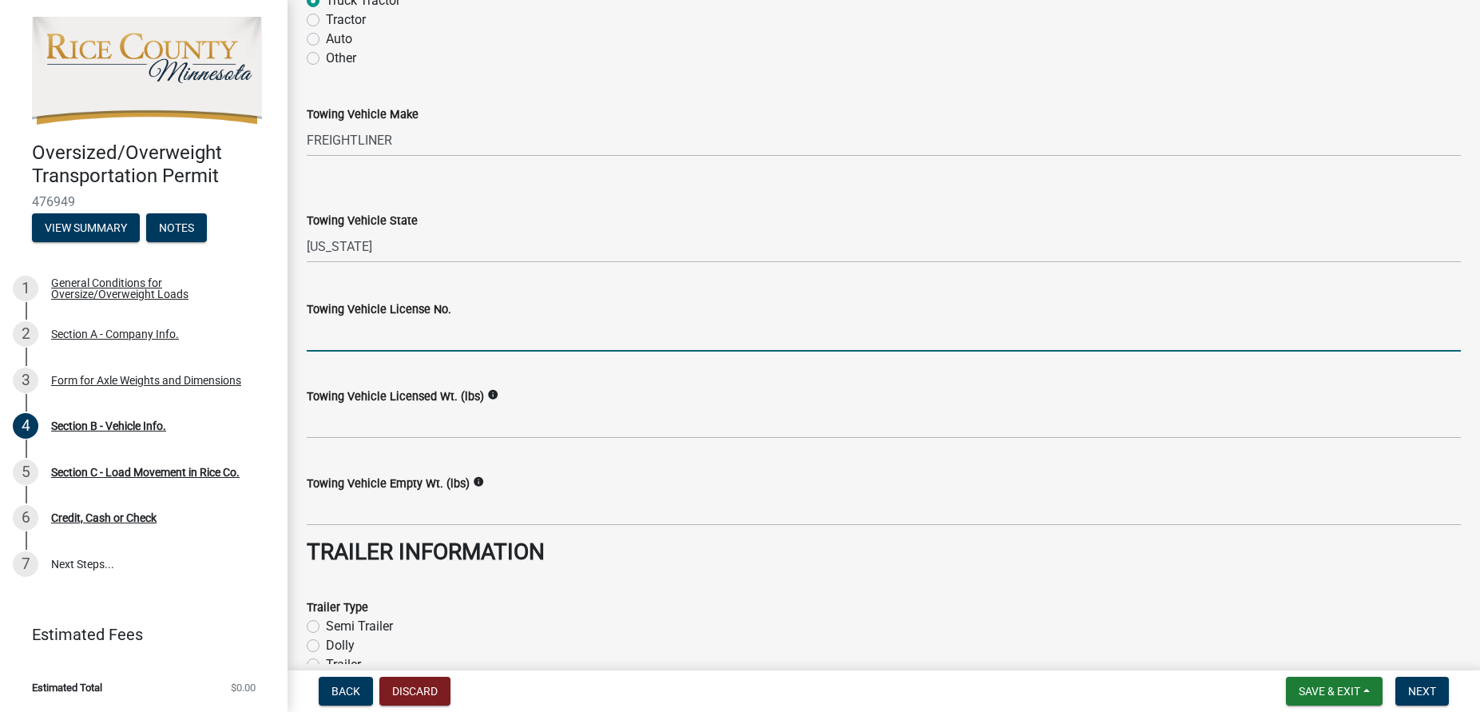
scroll to position [2071, 0]
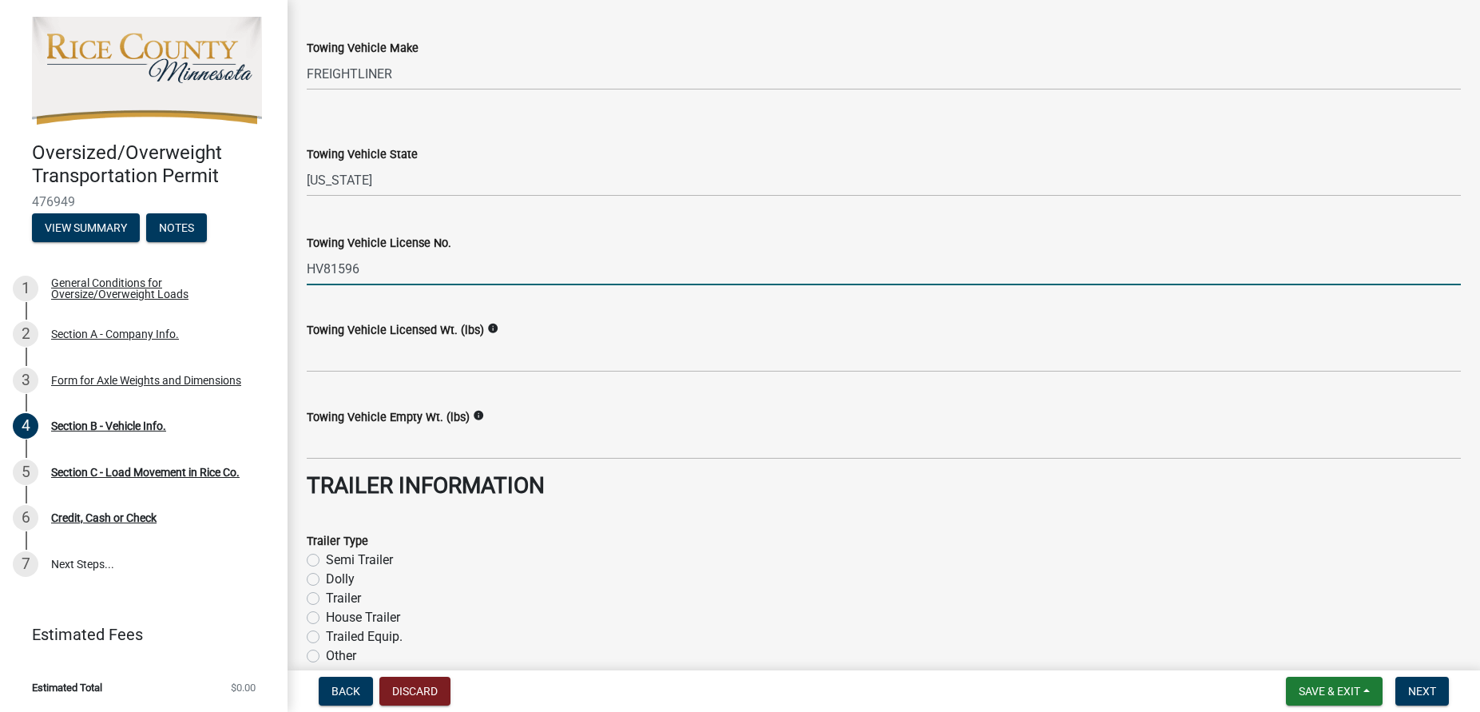
type input "HV81596"
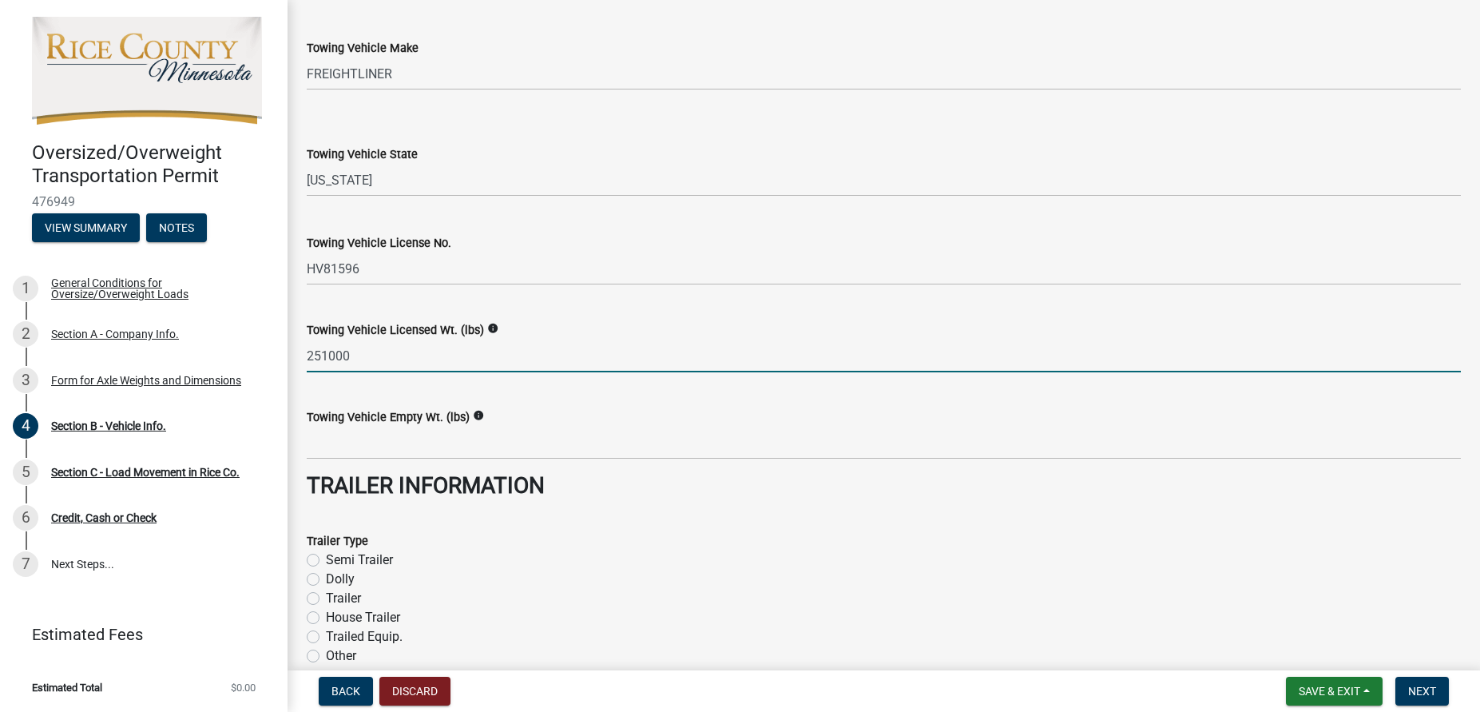
type input "251000"
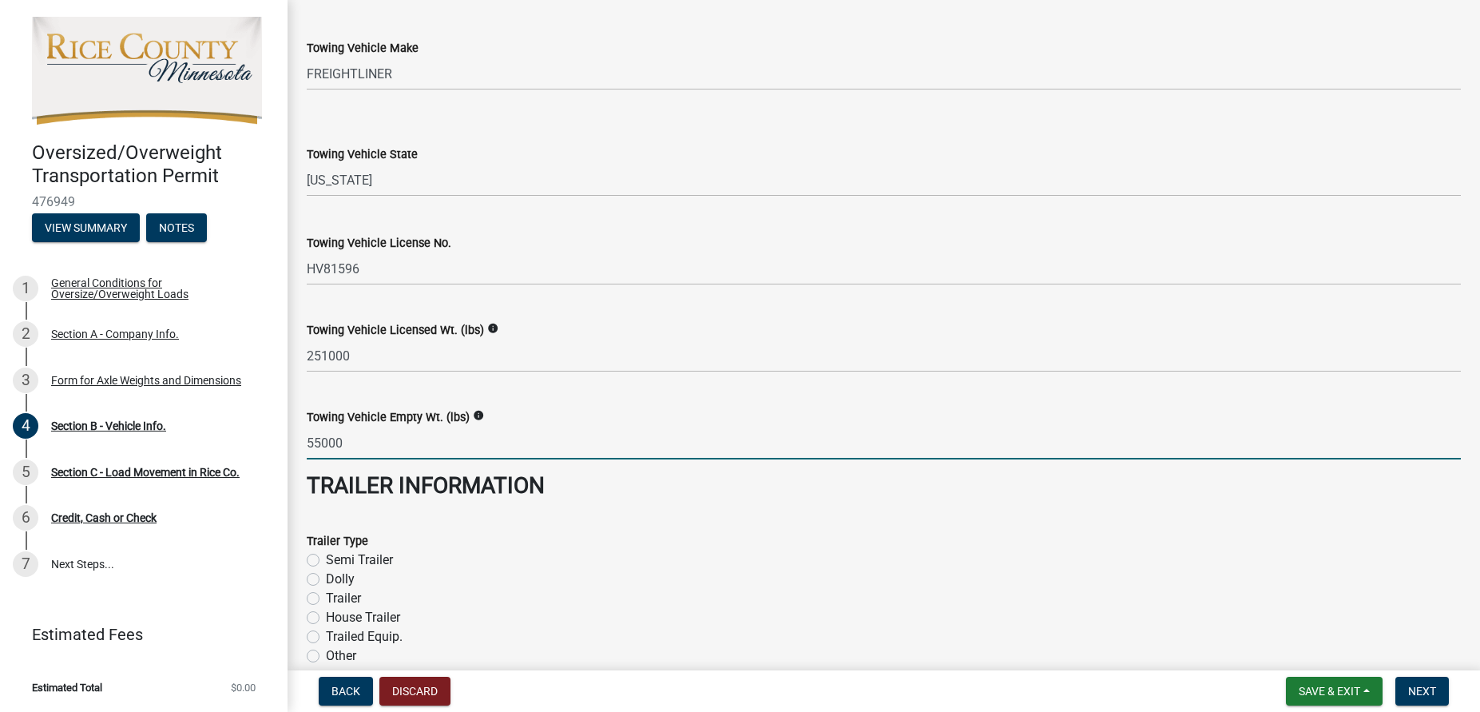
type input "55000"
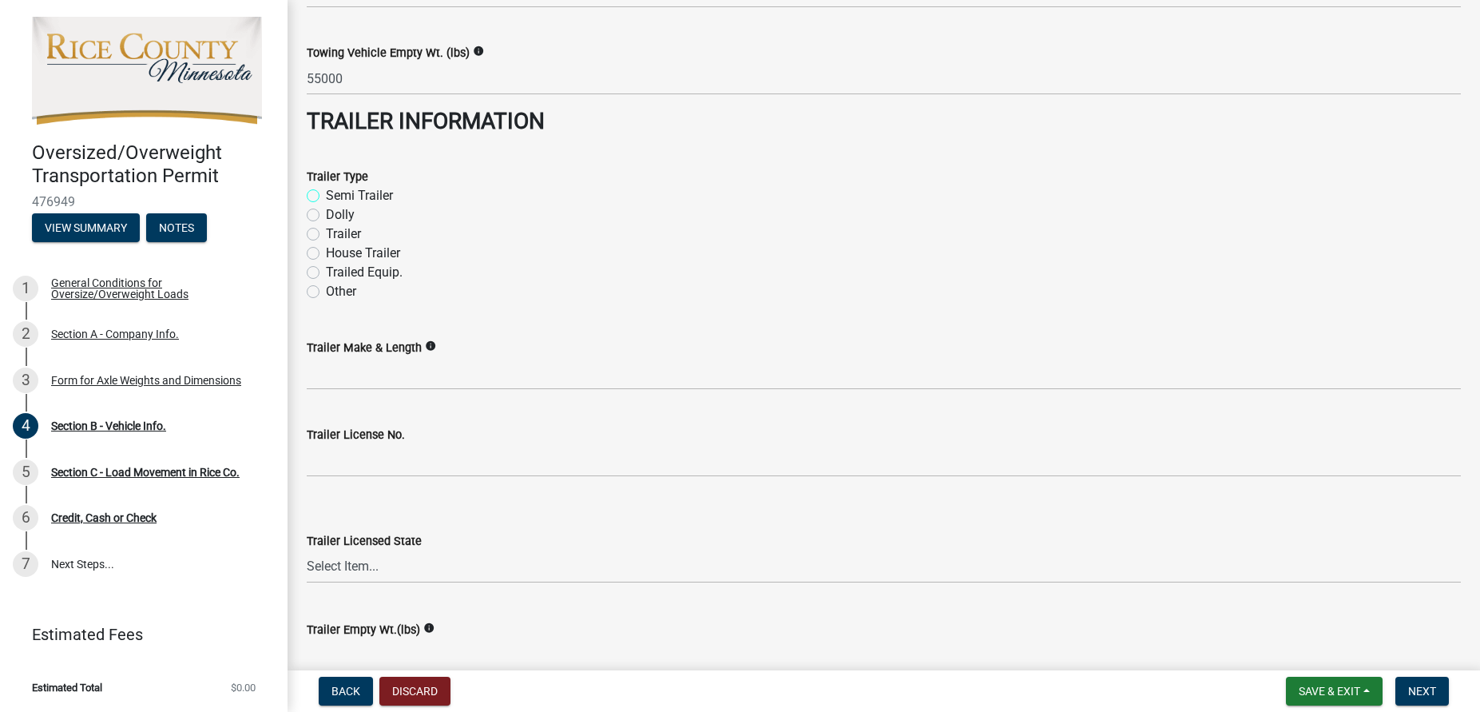
scroll to position [2526, 0]
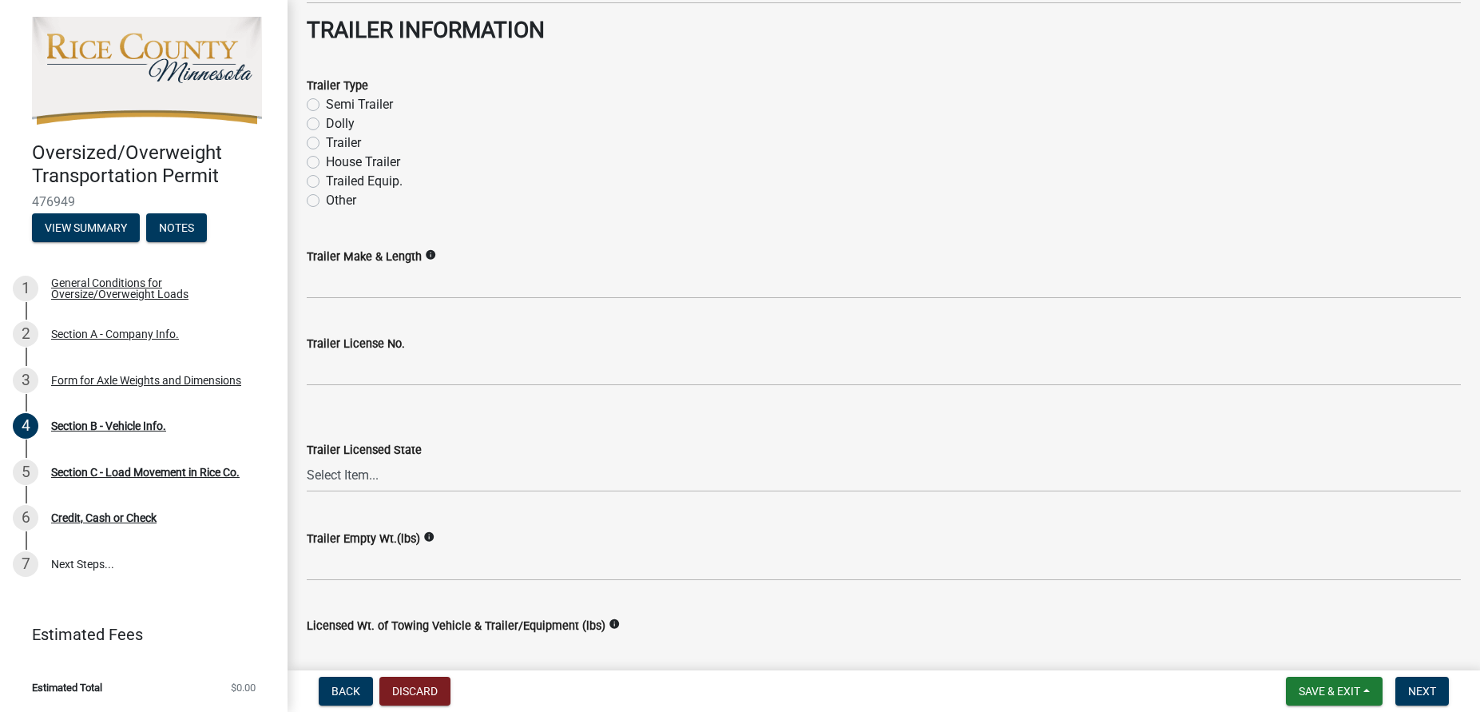
click at [326, 100] on label "Semi Trailer" at bounding box center [359, 104] width 67 height 19
click at [326, 100] on input "Semi Trailer" at bounding box center [331, 100] width 10 height 10
radio input "true"
click at [326, 196] on label "Other" at bounding box center [341, 200] width 30 height 19
click at [326, 196] on input "Other" at bounding box center [331, 196] width 10 height 10
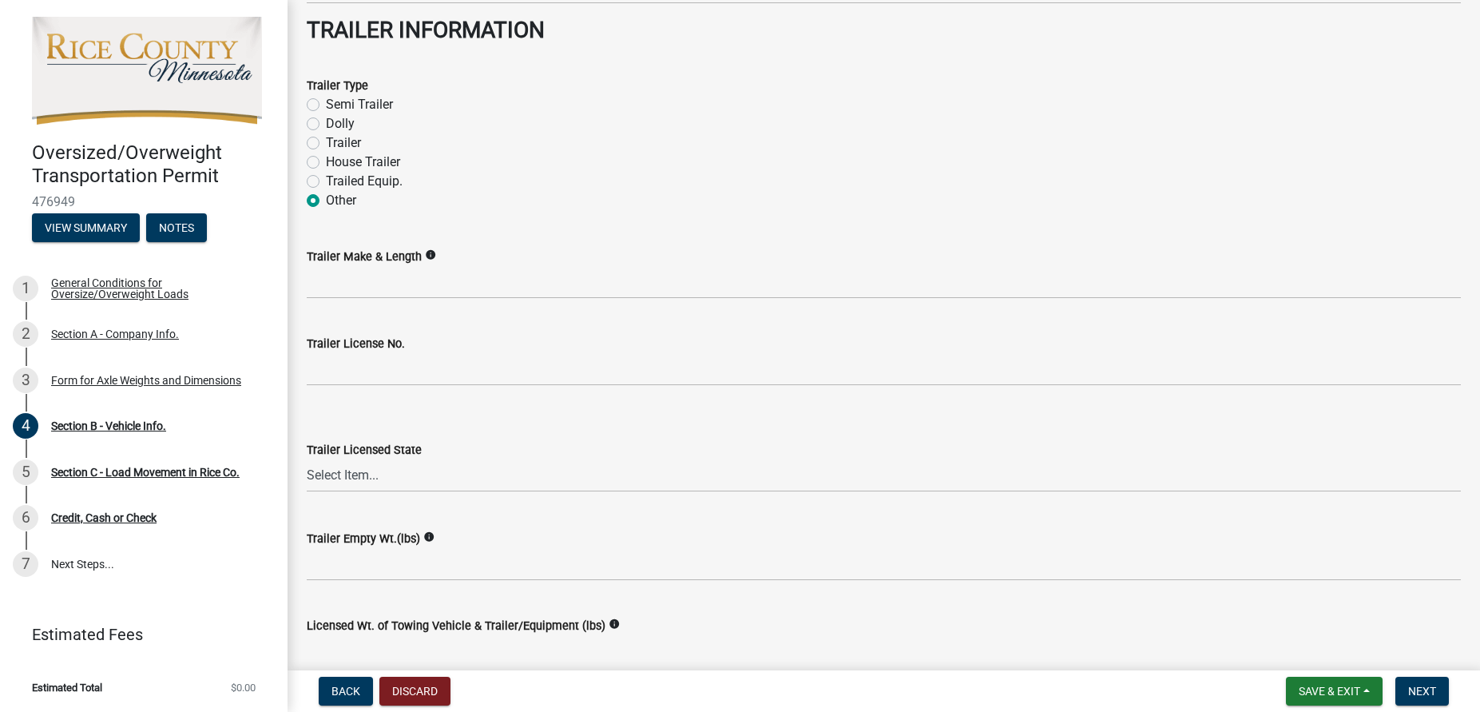
radio input "true"
click at [306, 93] on div "Trailer Type Semi Trailer Dolly Trailer House Trailer Trailed Equip. Other" at bounding box center [884, 133] width 1178 height 153
click at [326, 101] on label "Semi Trailer" at bounding box center [359, 104] width 67 height 19
click at [326, 101] on input "Semi Trailer" at bounding box center [331, 100] width 10 height 10
radio input "true"
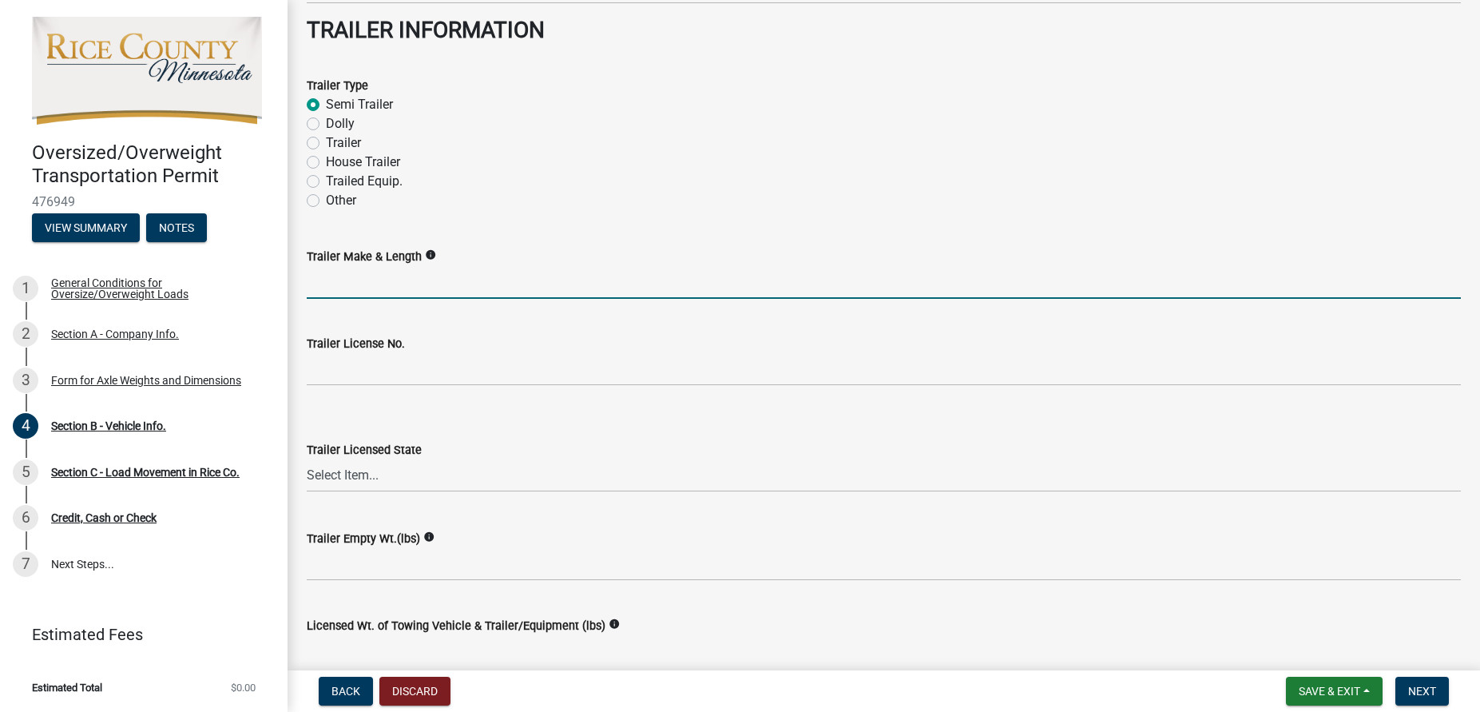
click at [375, 279] on input "Trailer Make & Length" at bounding box center [884, 282] width 1154 height 33
type input "XL 63'"
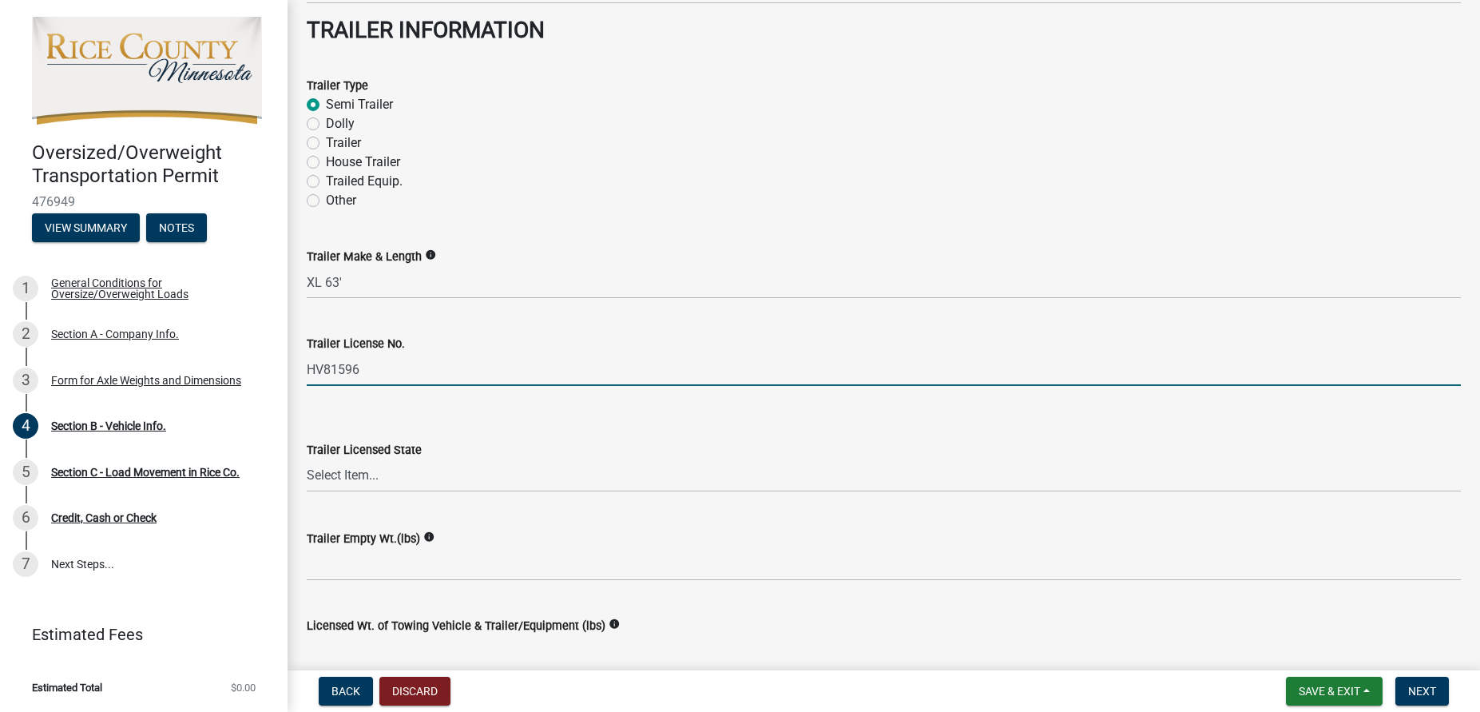
type input "HV81596"
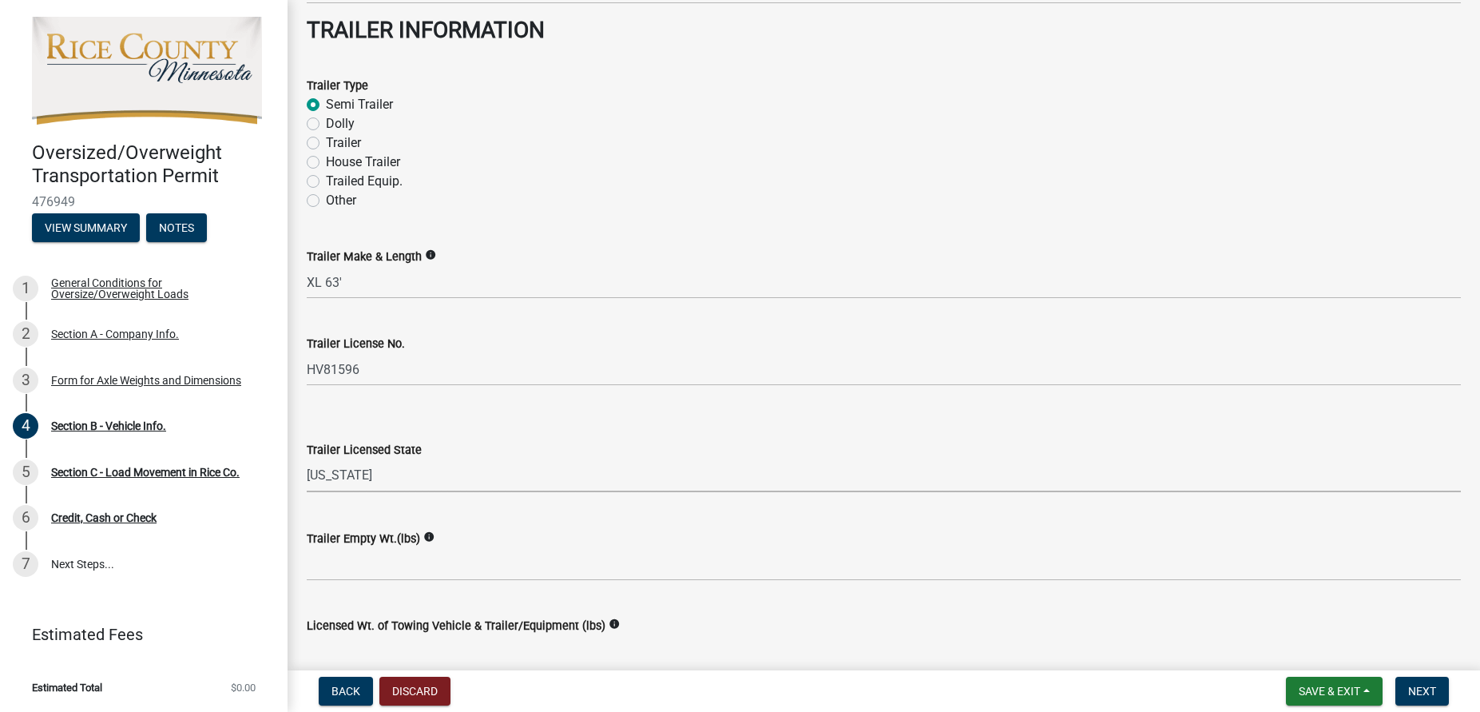
select select "OR"
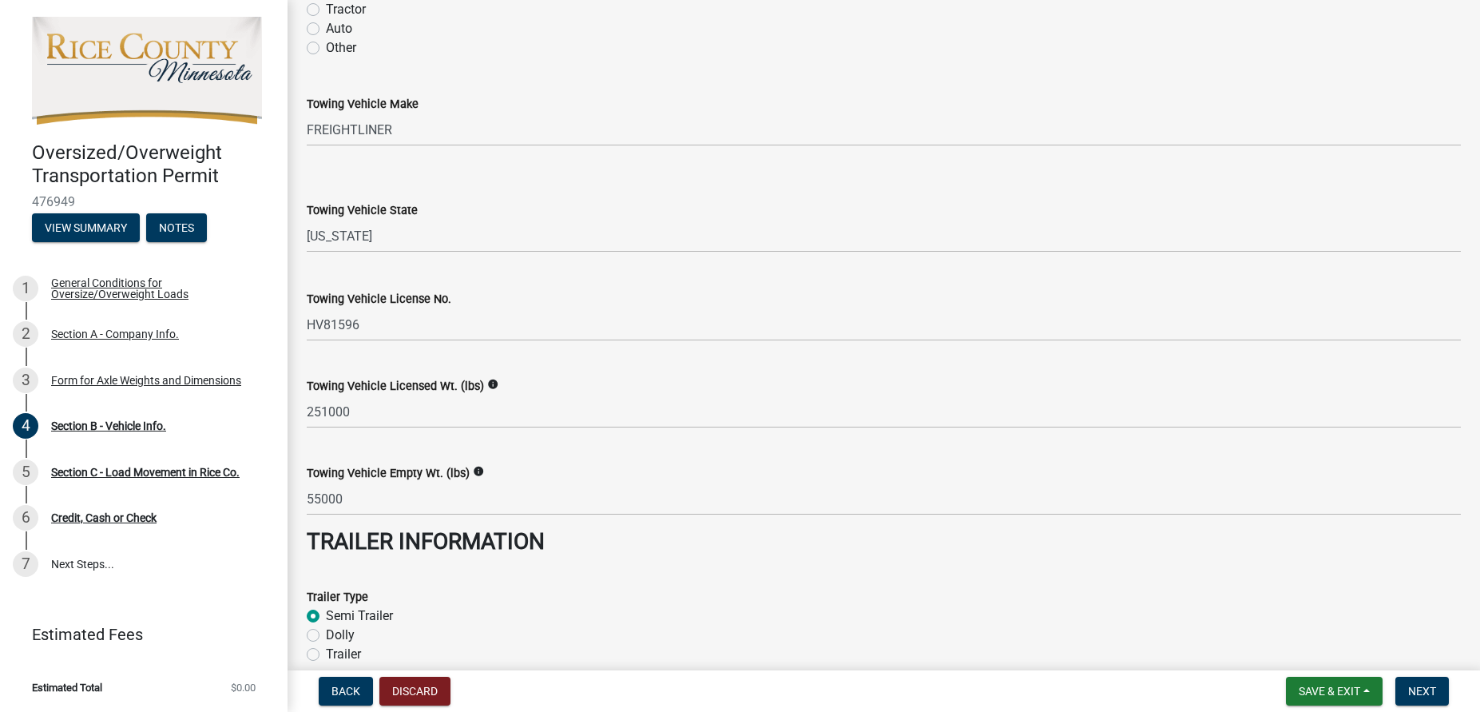
scroll to position [2071, 0]
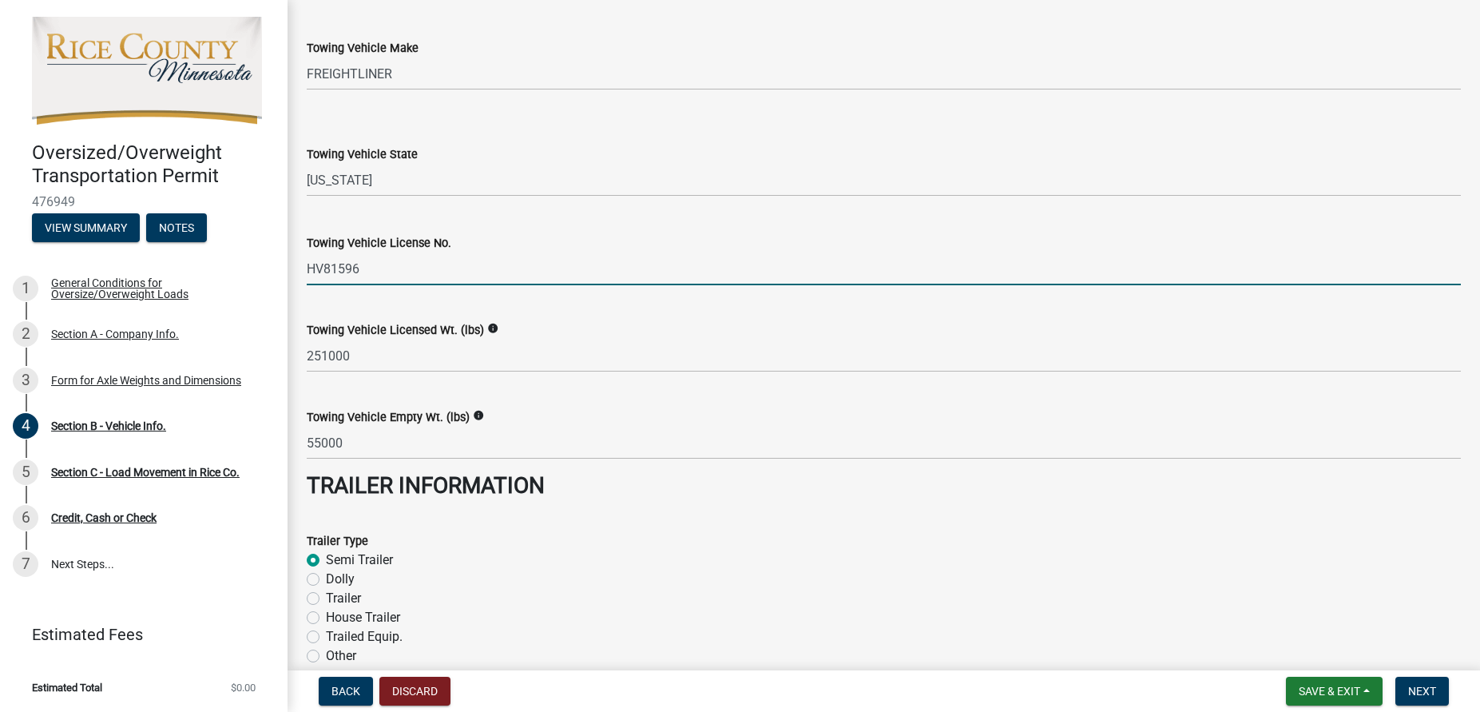
click at [399, 263] on input "HV81596" at bounding box center [884, 268] width 1154 height 33
type input "H"
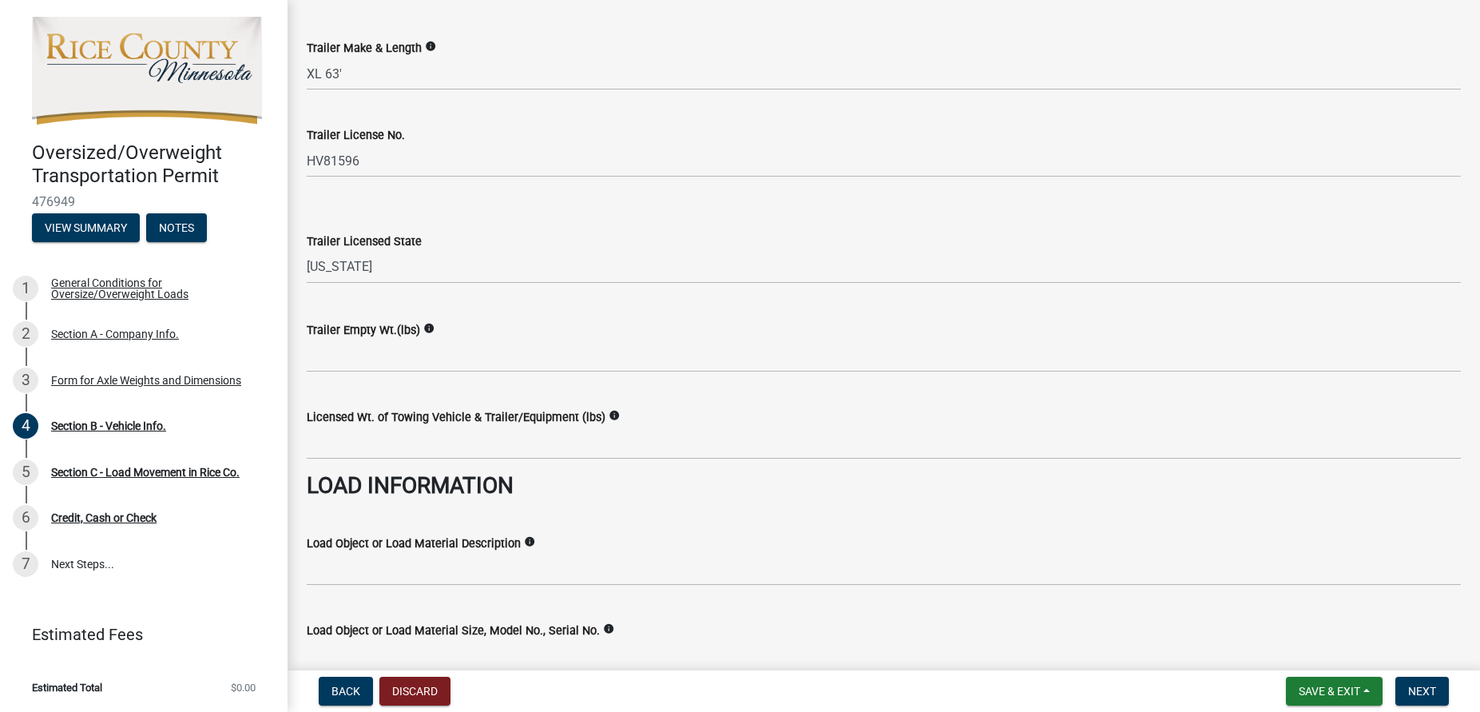
scroll to position [2799, 0]
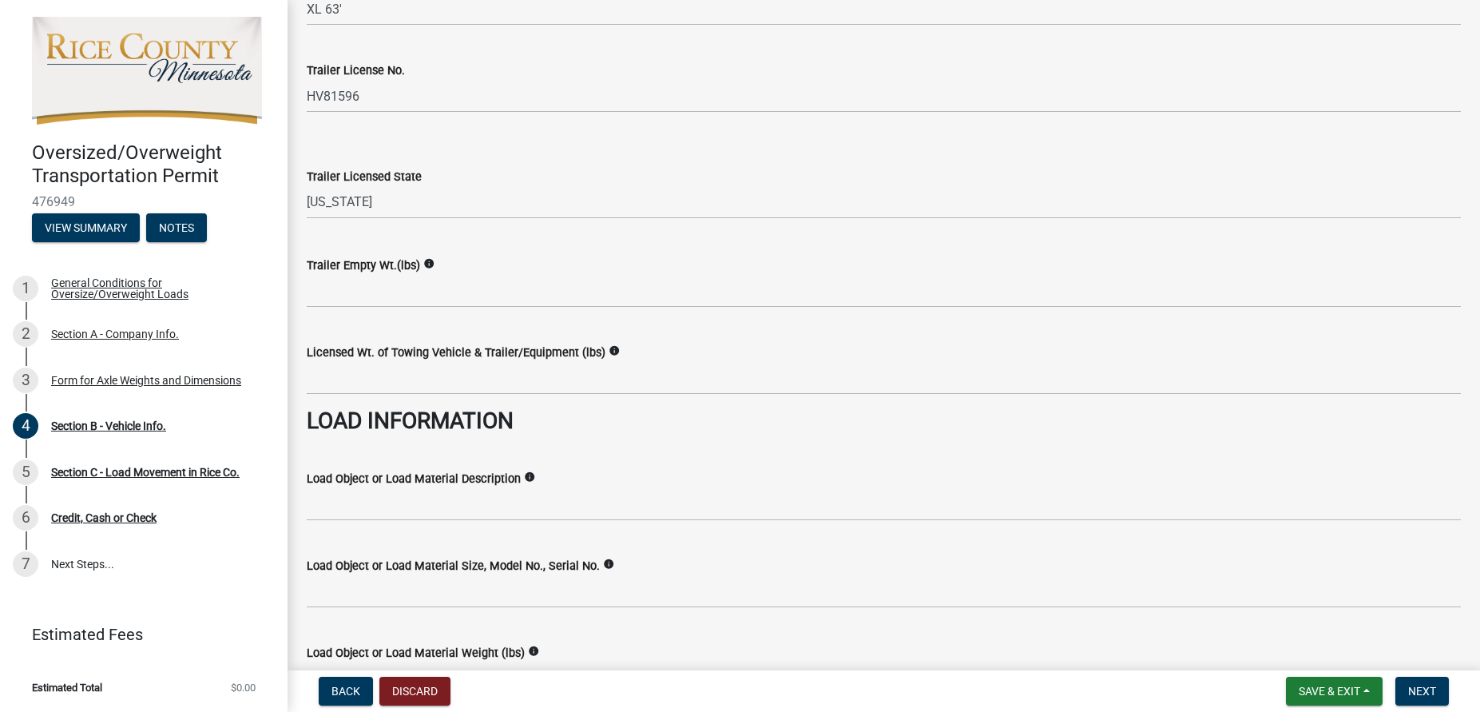
type input "YAJY599 OR"
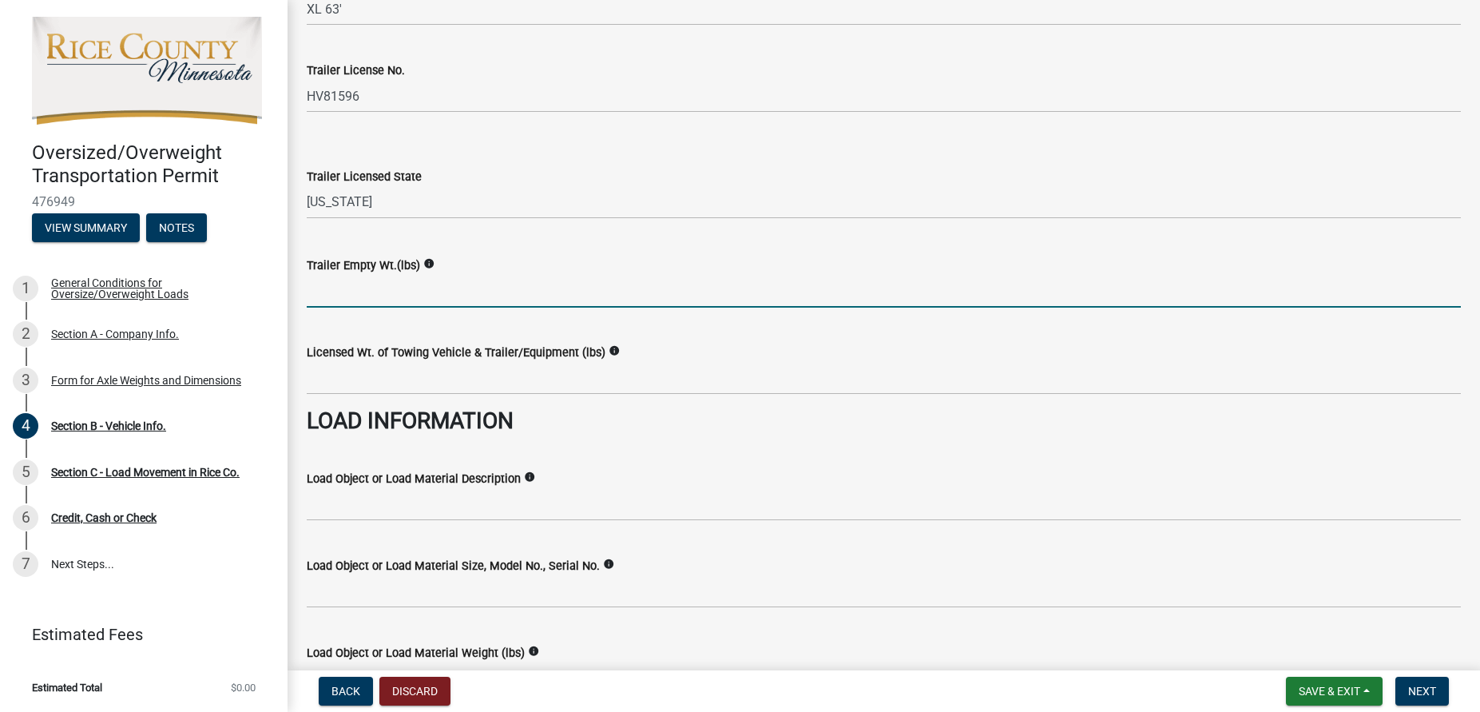
click at [422, 295] on input "Trailer Empty Wt.(lbs)" at bounding box center [884, 291] width 1154 height 33
type input "27000"
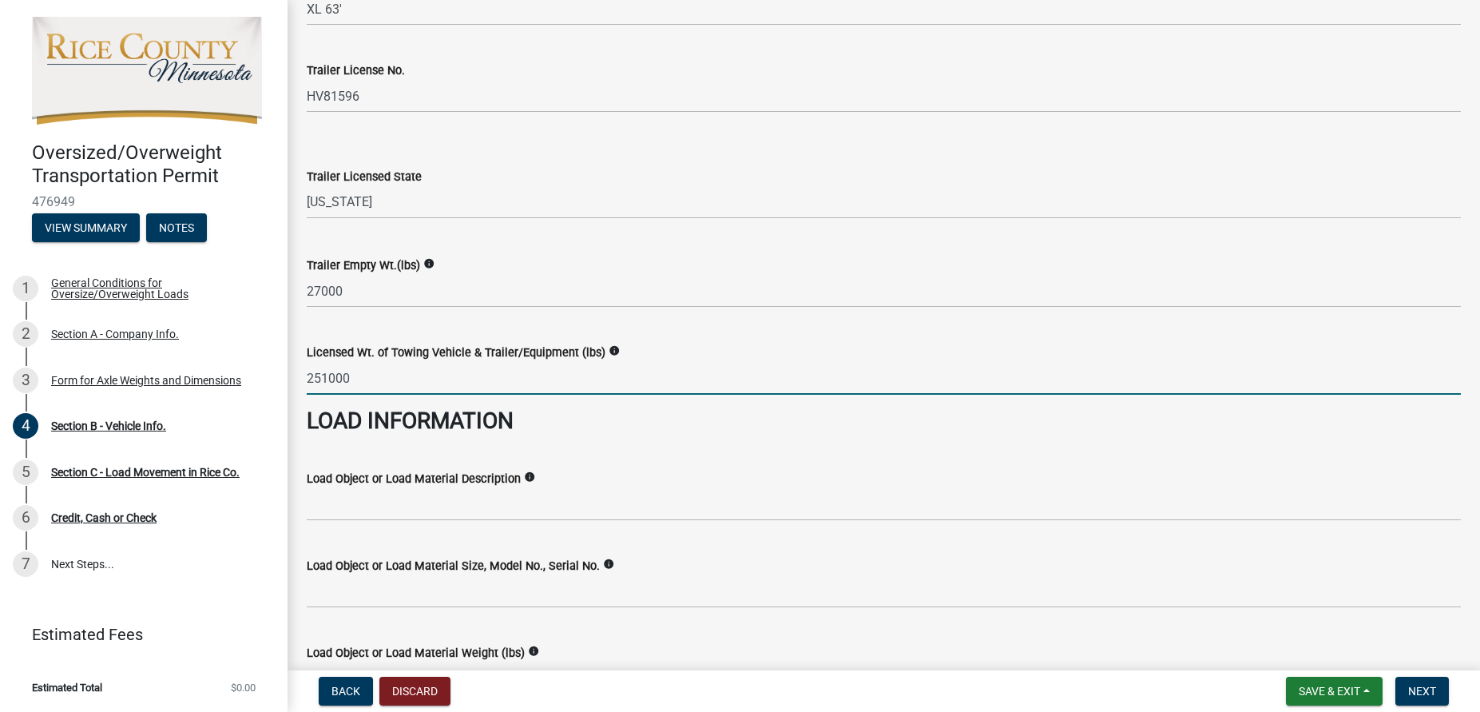
type input "251000"
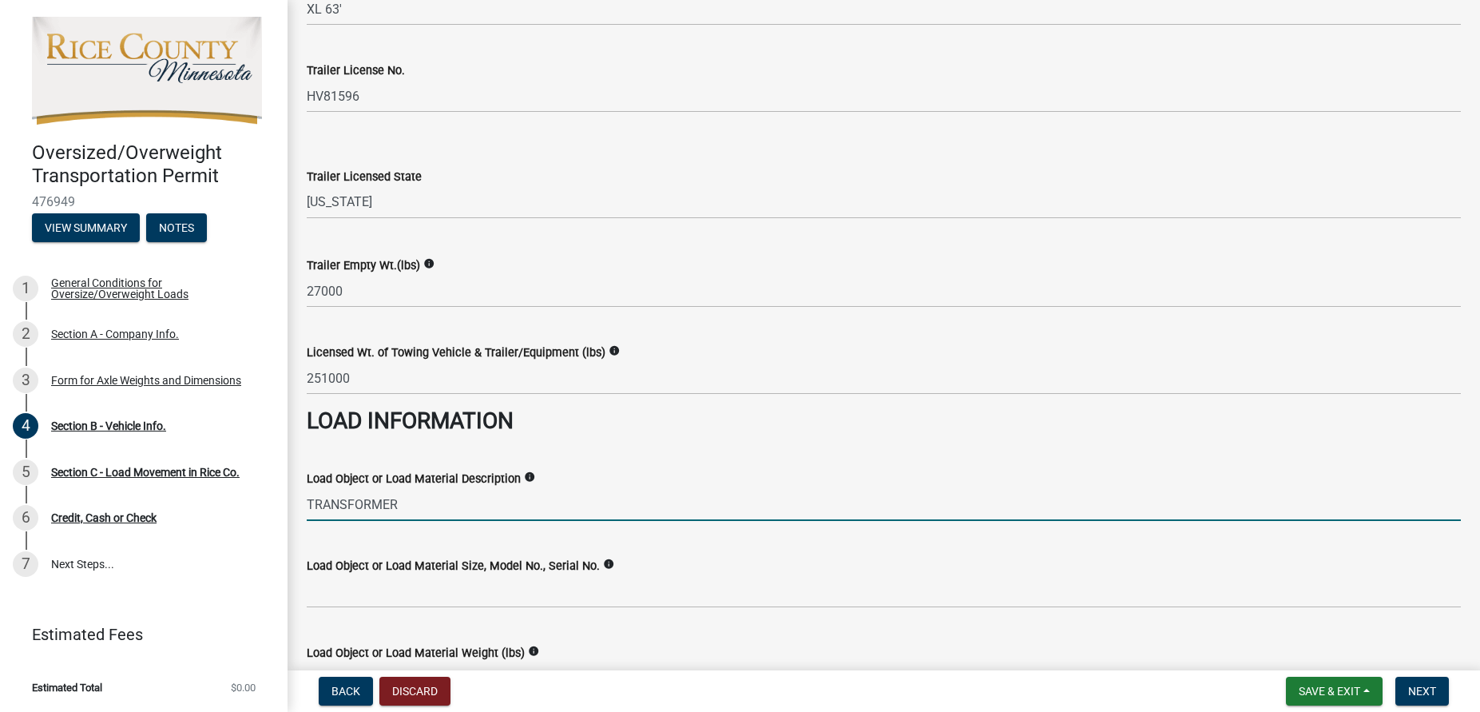
type input "TRANSFORMER"
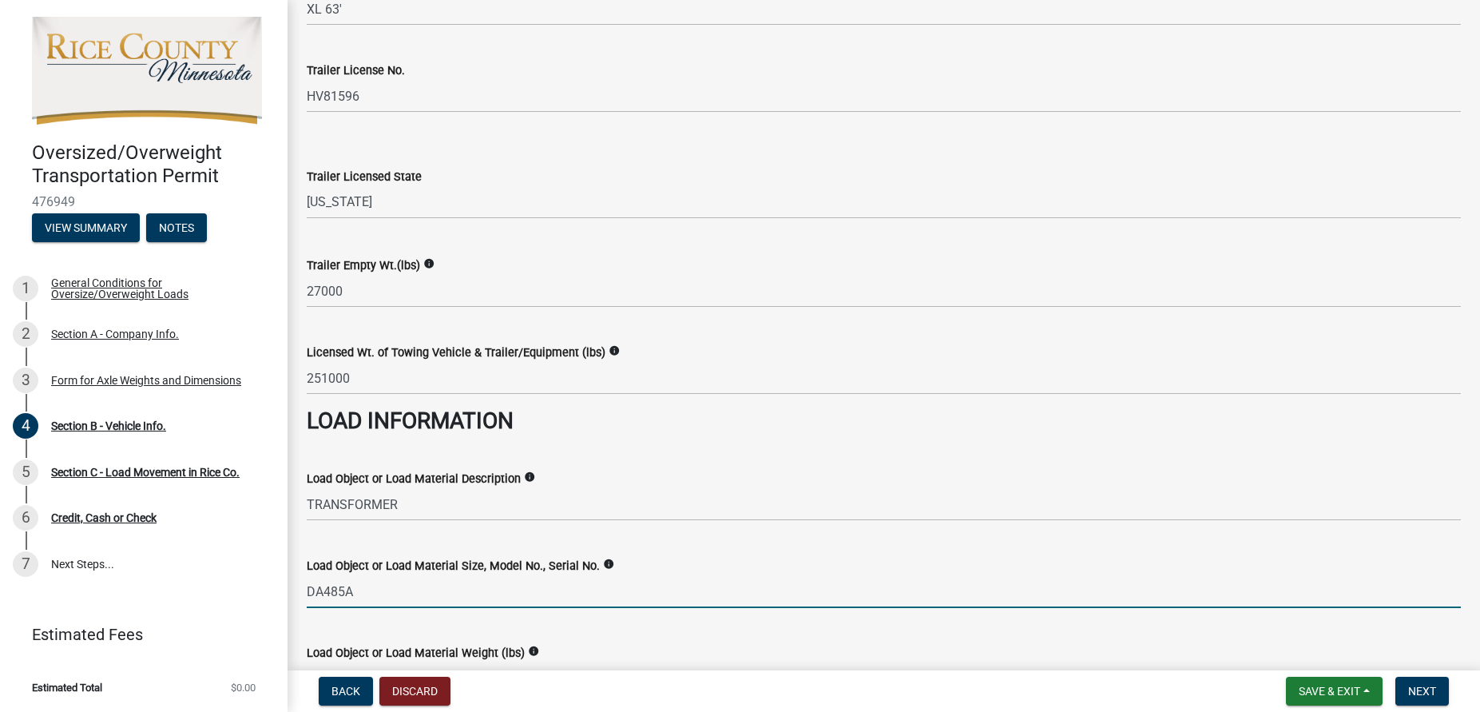
type input "DA485A"
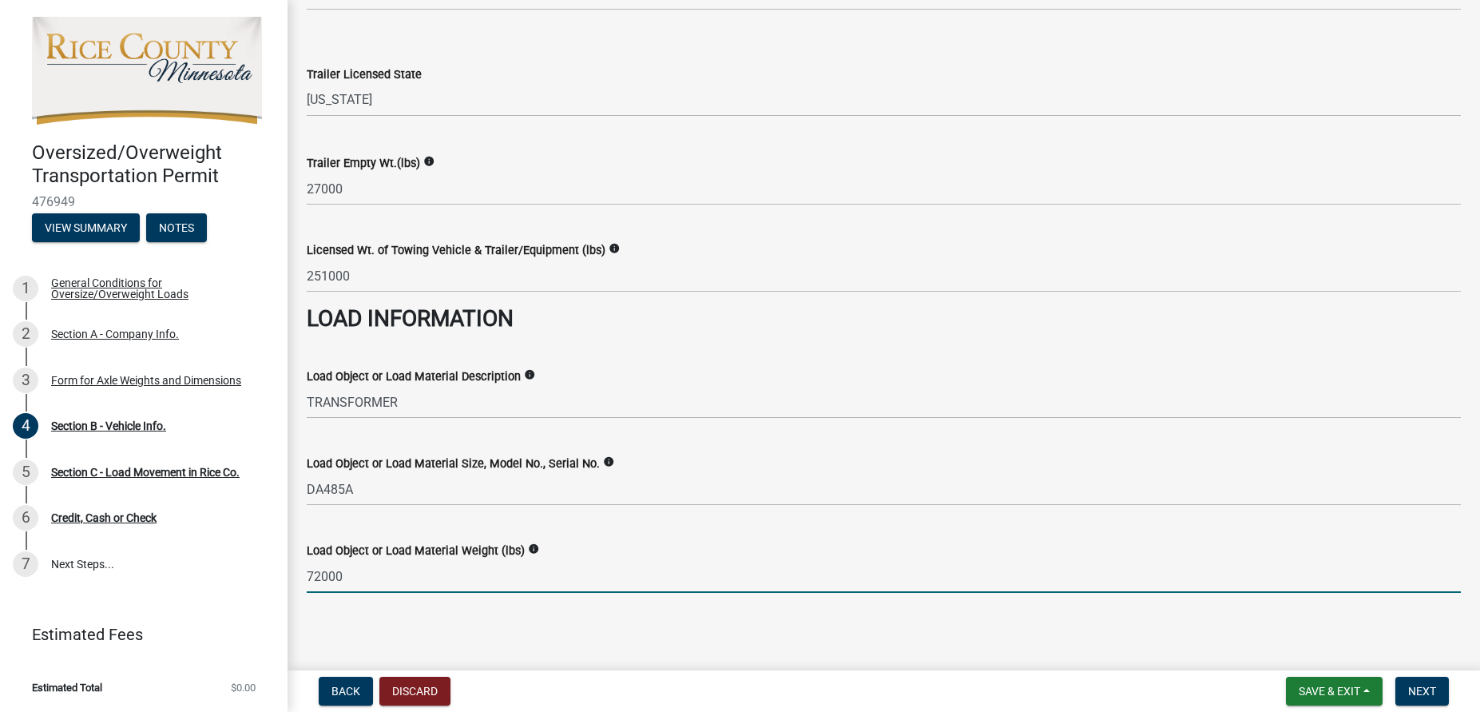
type input "72000"
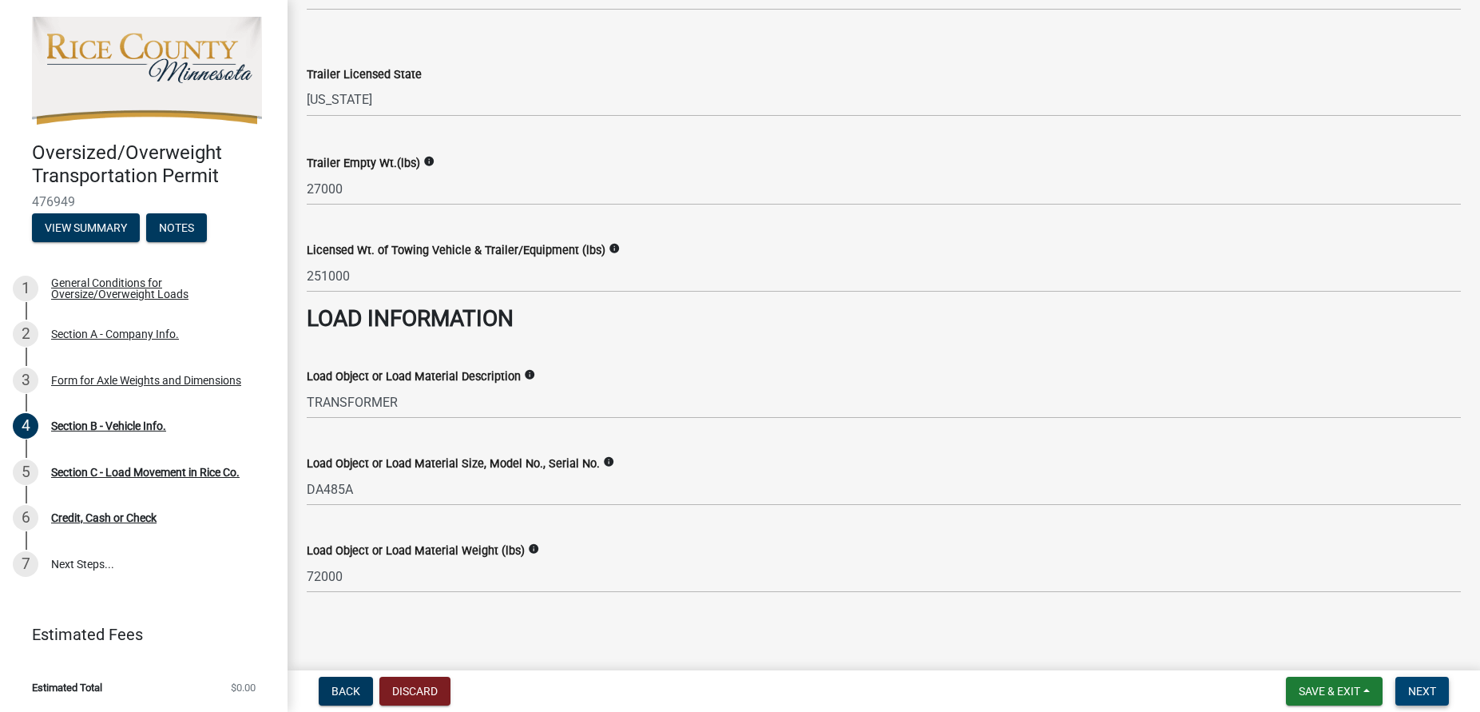
click at [1419, 683] on button "Next" at bounding box center [1422, 690] width 54 height 29
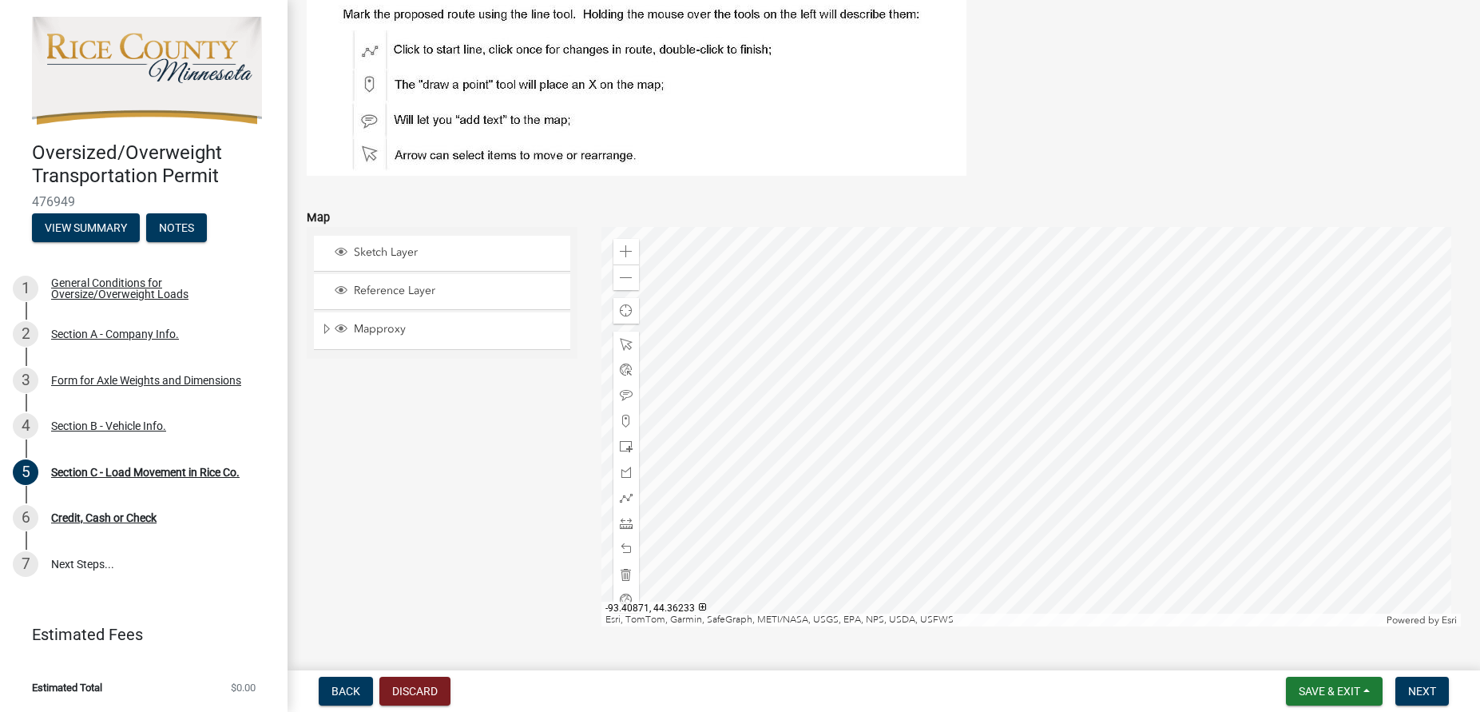
scroll to position [0, 0]
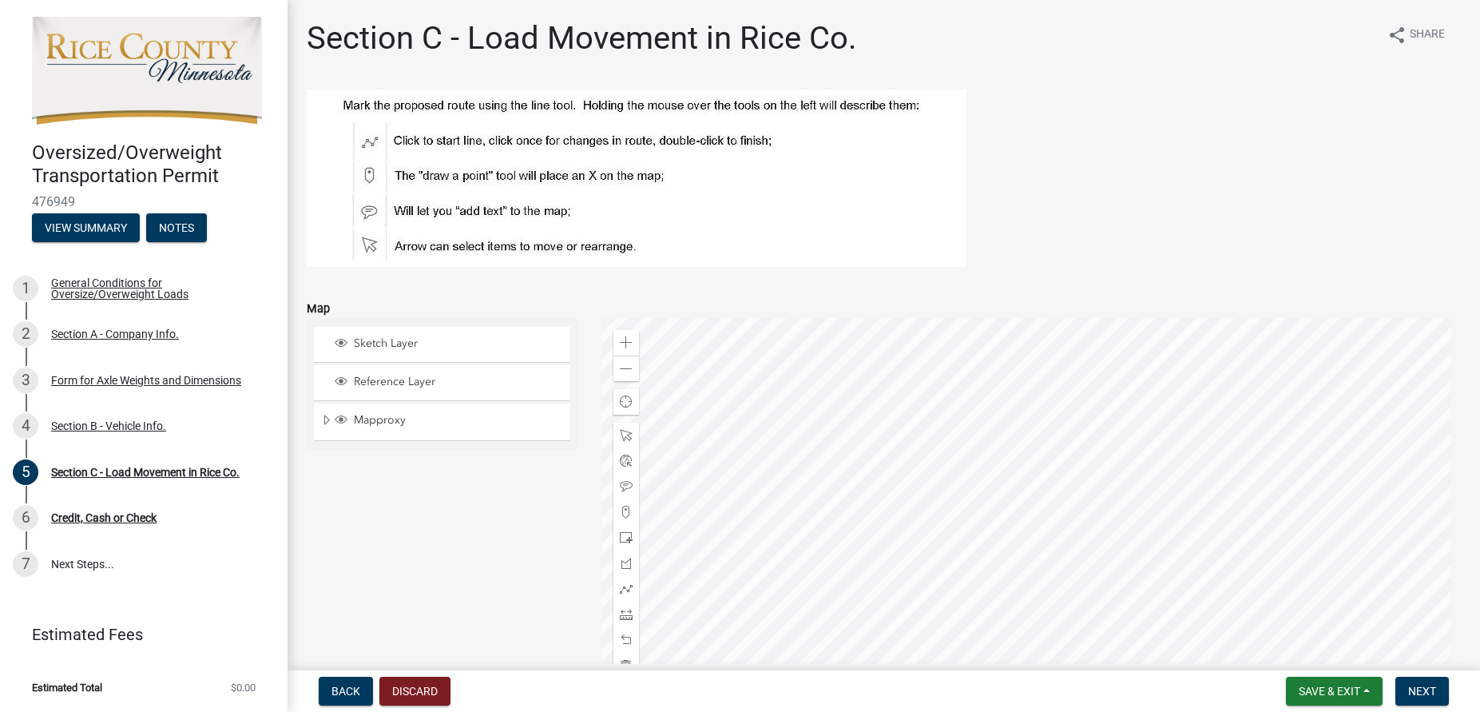
click at [958, 295] on form "Map Sketch Layer Reference Layer Mapproxy Parcel Annotation Parcel Annotation L…" at bounding box center [884, 499] width 1154 height 438
click at [629, 315] on div "Map" at bounding box center [884, 308] width 1154 height 19
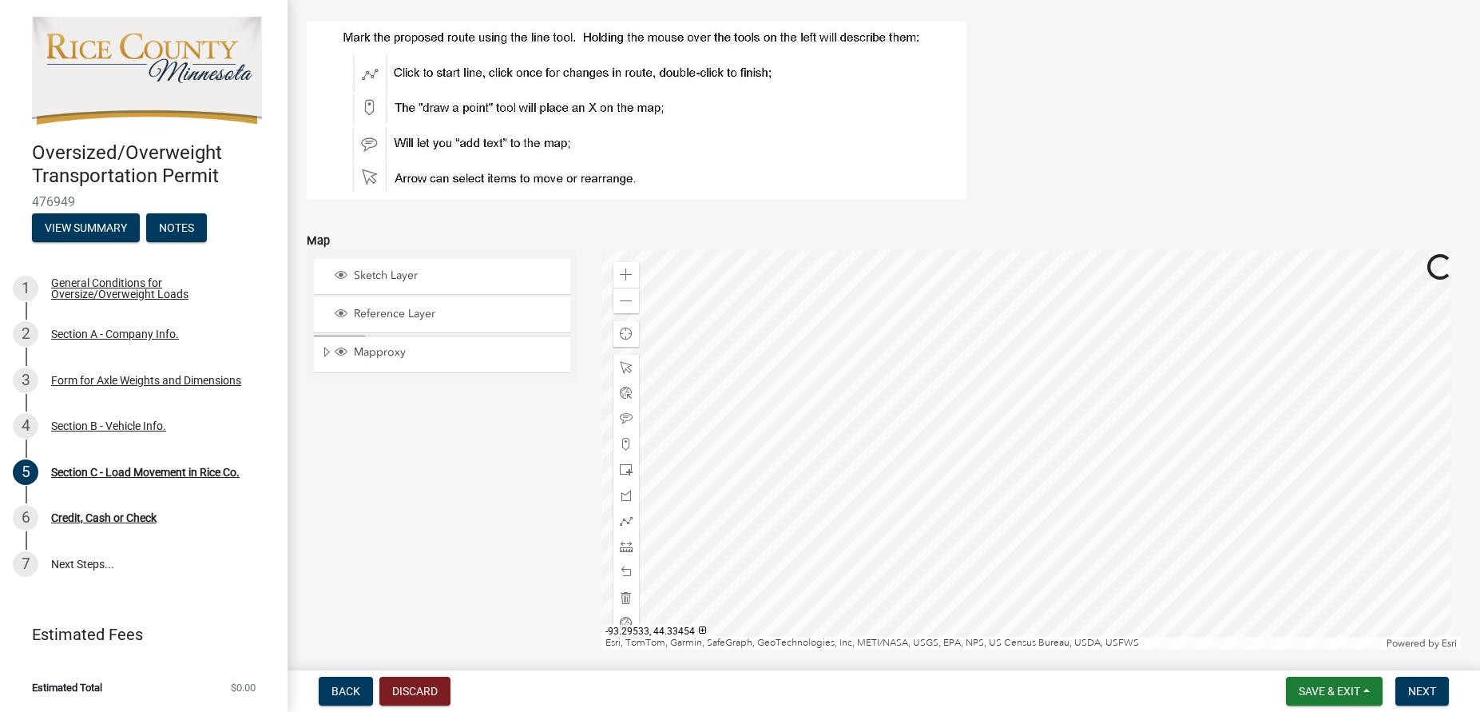
scroll to position [91, 0]
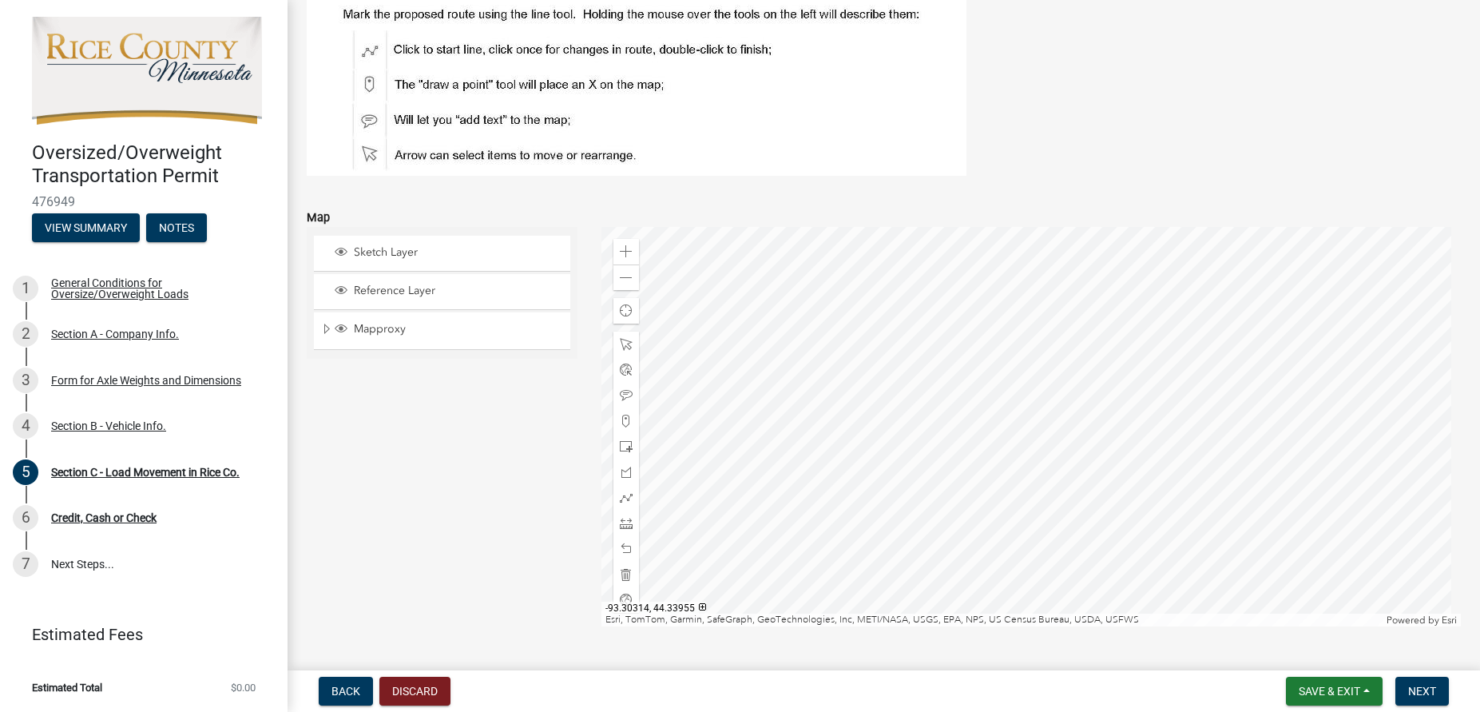
click at [1036, 626] on div at bounding box center [1030, 426] width 859 height 399
click at [1061, 684] on div "Back Discard Save & Exit Save Save & Exit Next" at bounding box center [883, 690] width 1167 height 29
click at [1013, 659] on div "Movement Start From (in Rice Co.)" at bounding box center [884, 678] width 1154 height 74
click at [1007, 636] on wm-data-entity-input "Map Sketch Layer Reference Layer Mapproxy Parcel Annotation Parcel Annotation L…" at bounding box center [884, 414] width 1154 height 452
click at [1028, 633] on wm-data-entity-input "Map Sketch Layer Reference Layer Mapproxy Parcel Annotation Parcel Annotation L…" at bounding box center [884, 414] width 1154 height 452
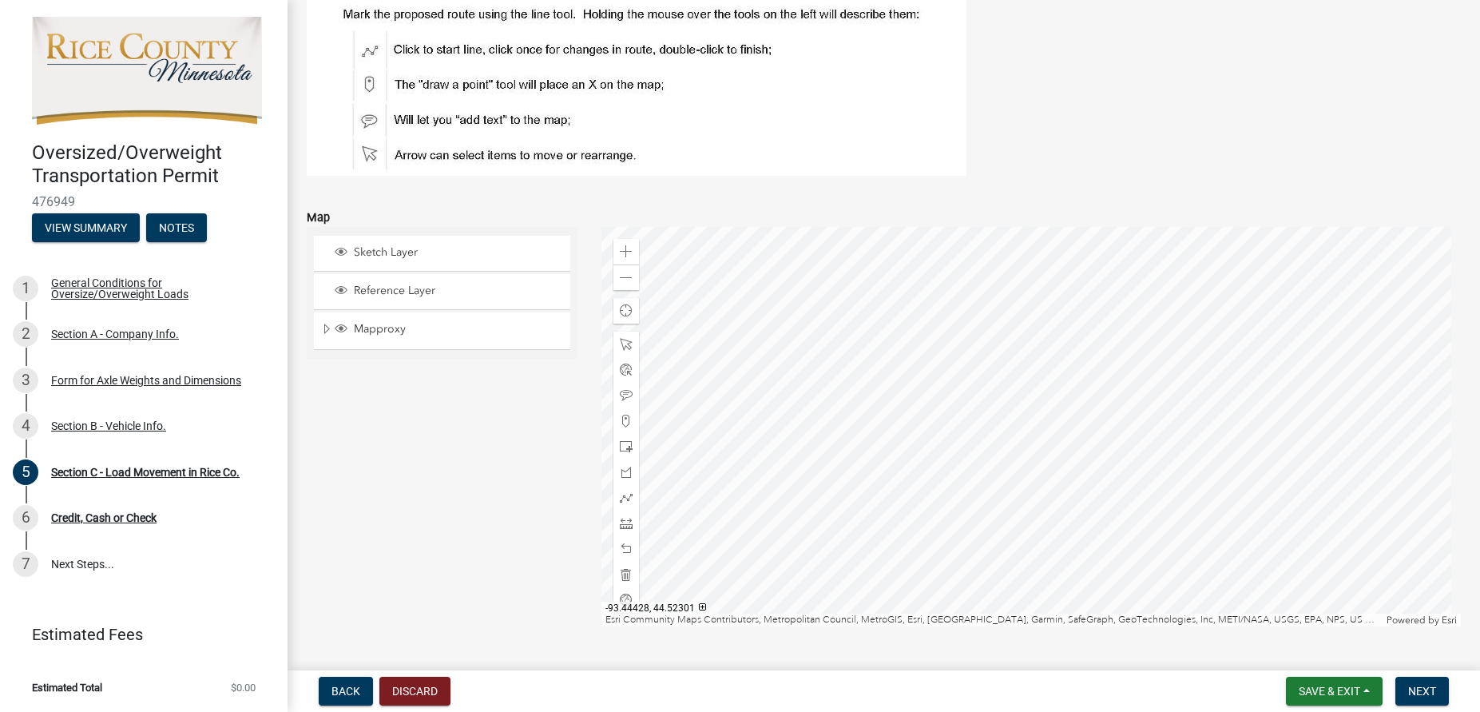
click at [369, 48] on img at bounding box center [637, 86] width 660 height 177
click at [367, 83] on img at bounding box center [637, 86] width 660 height 177
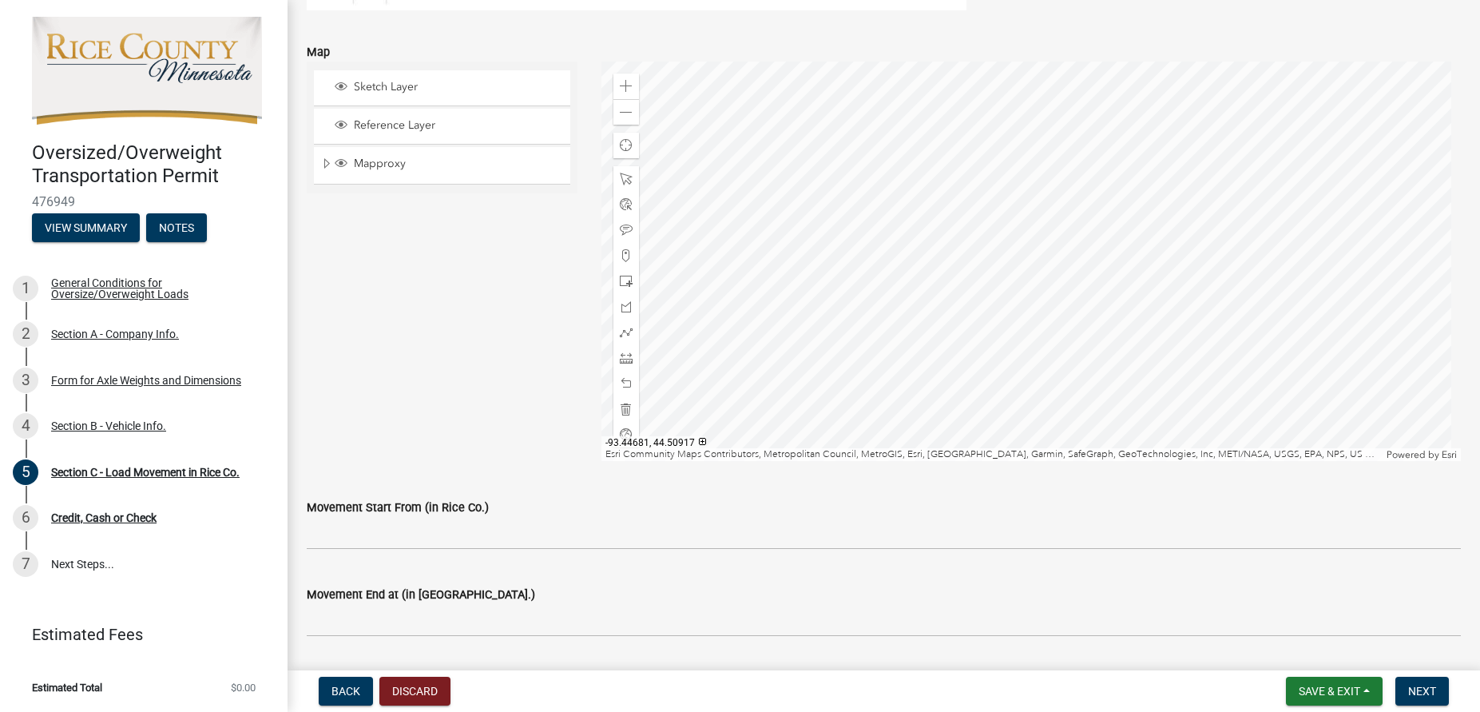
scroll to position [273, 0]
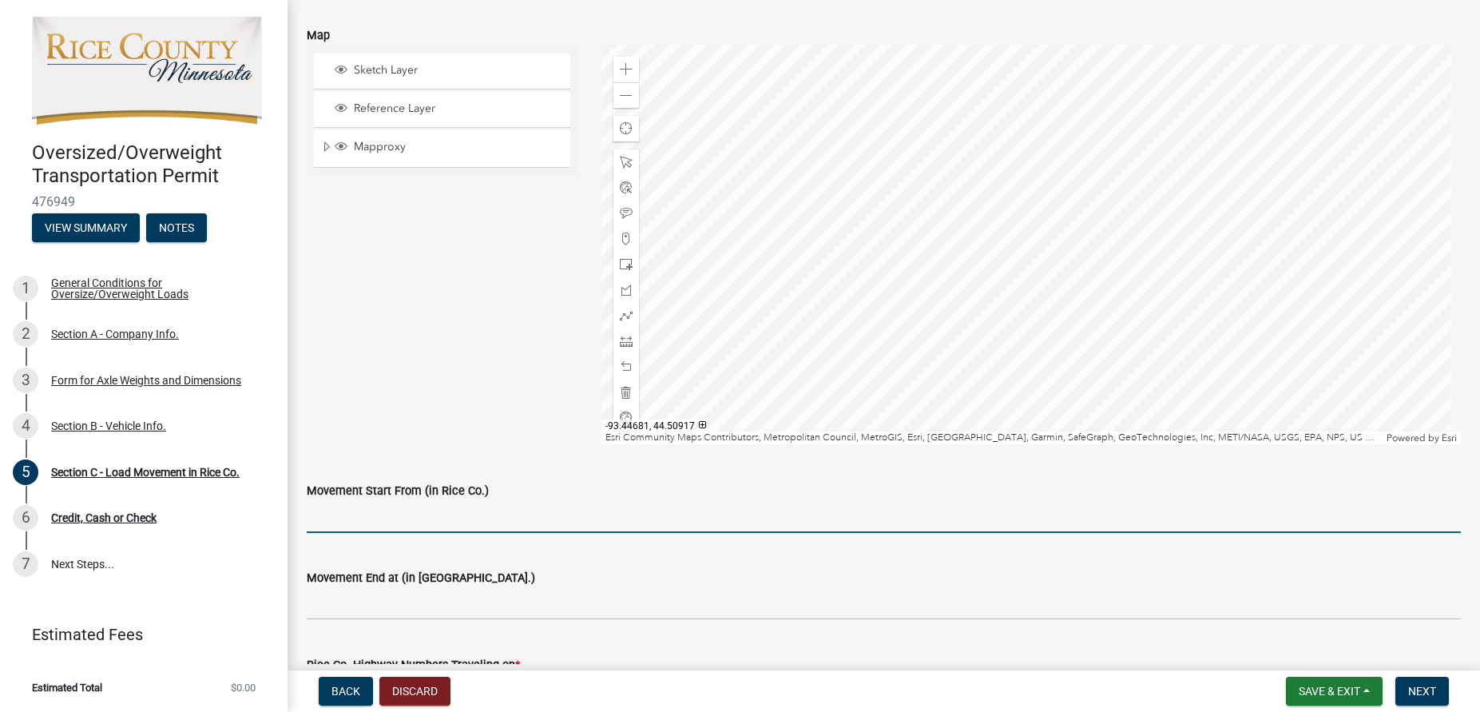
click at [387, 522] on input "Movement Start From (in Rice Co.)" at bounding box center [884, 516] width 1154 height 33
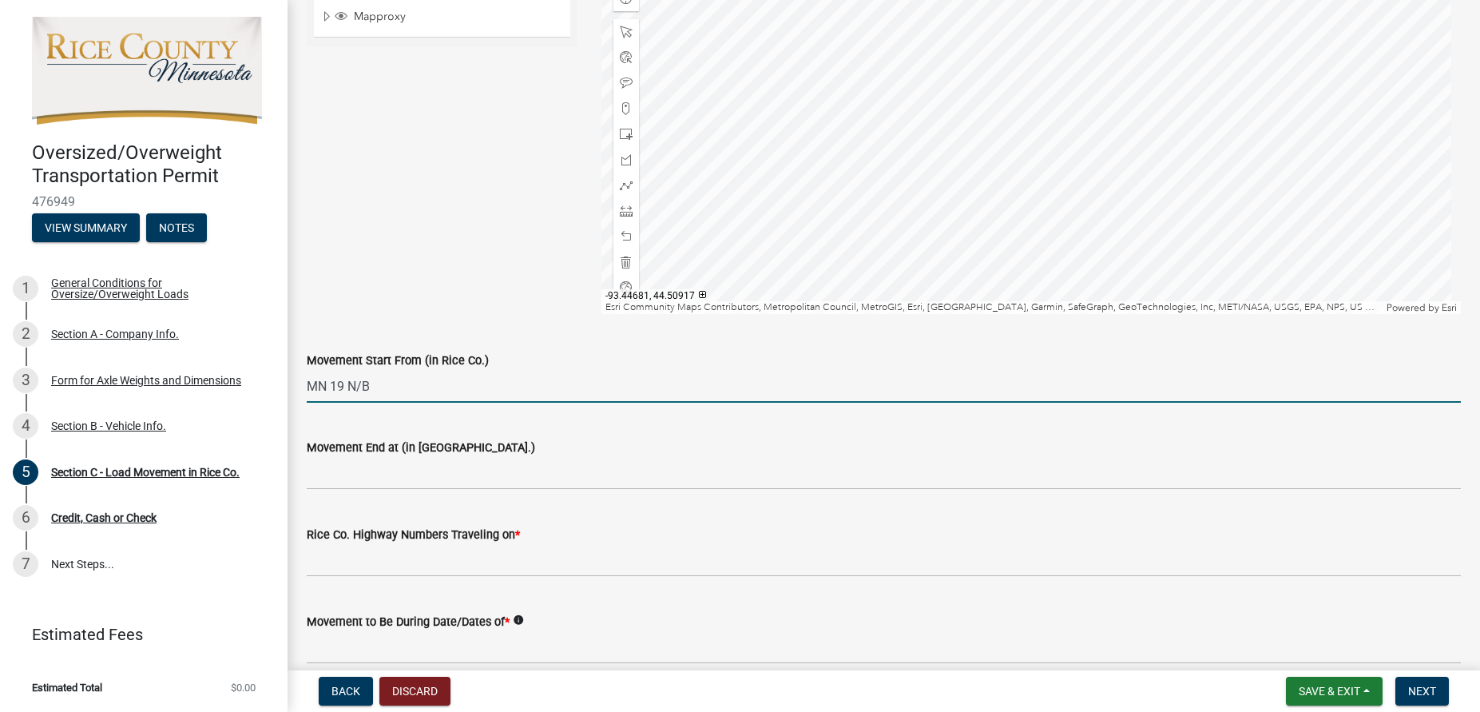
scroll to position [546, 0]
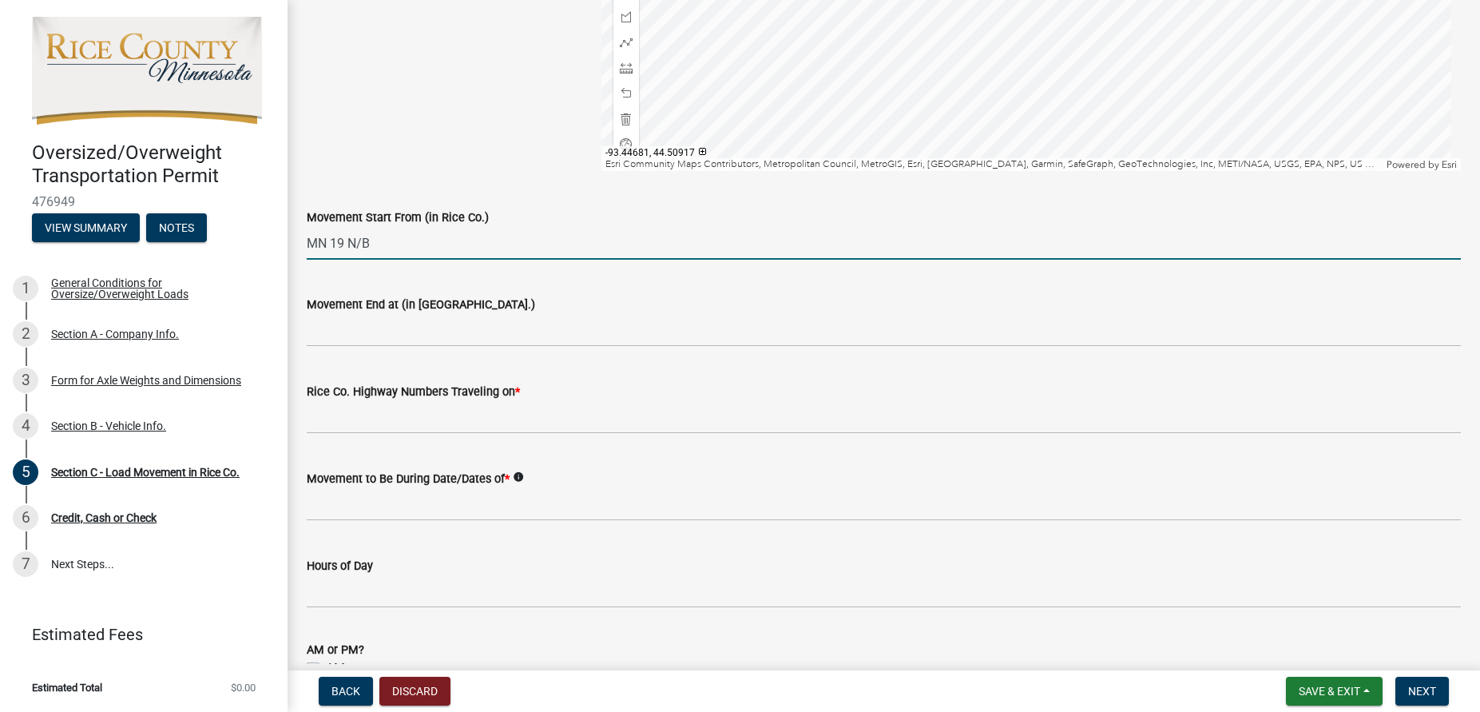
type input "MN 19 N/B"
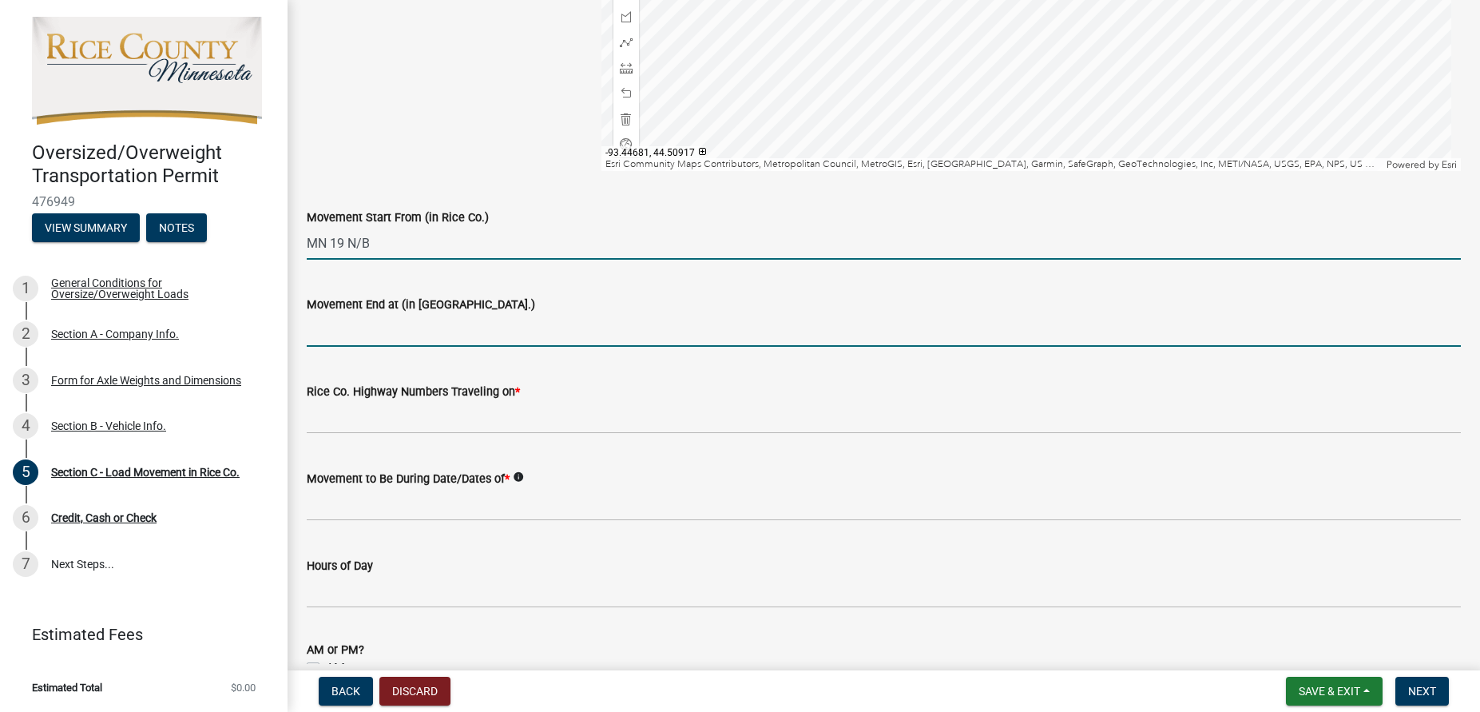
click at [360, 330] on input "Movement End at (in [GEOGRAPHIC_DATA].)" at bounding box center [884, 330] width 1154 height 33
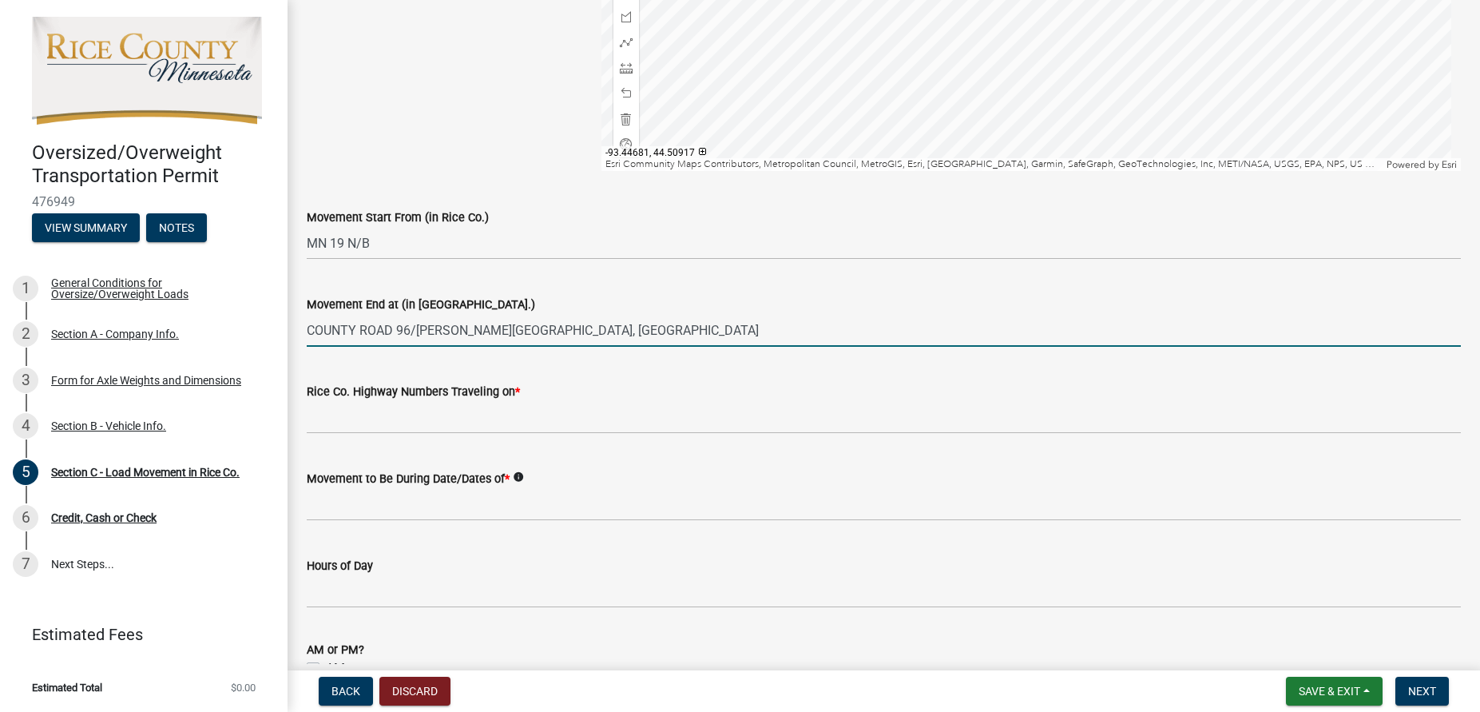
type input "COUNTY ROAD 96/[PERSON_NAME][GEOGRAPHIC_DATA], [GEOGRAPHIC_DATA]"
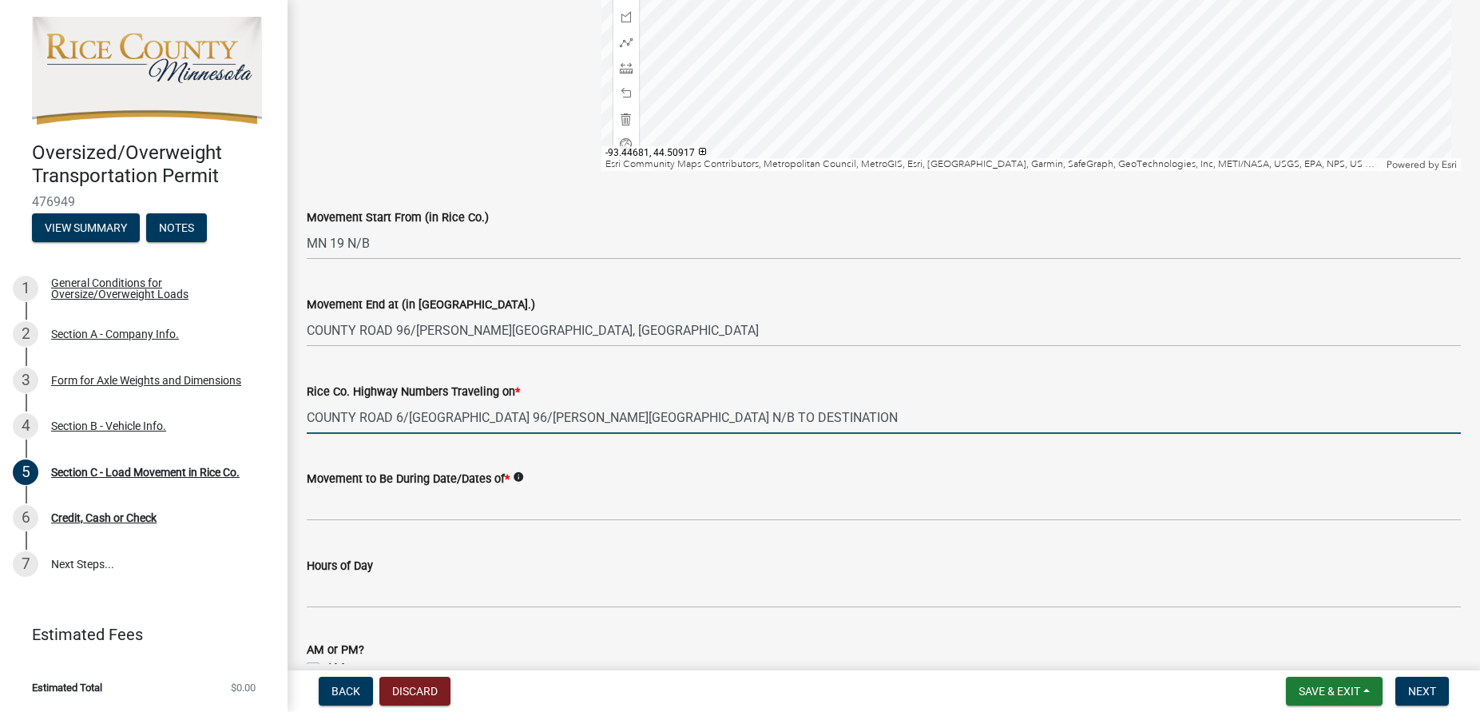
type input "COUNTY ROAD 6/[GEOGRAPHIC_DATA] 96/[PERSON_NAME][GEOGRAPHIC_DATA] N/B TO DESTIN…"
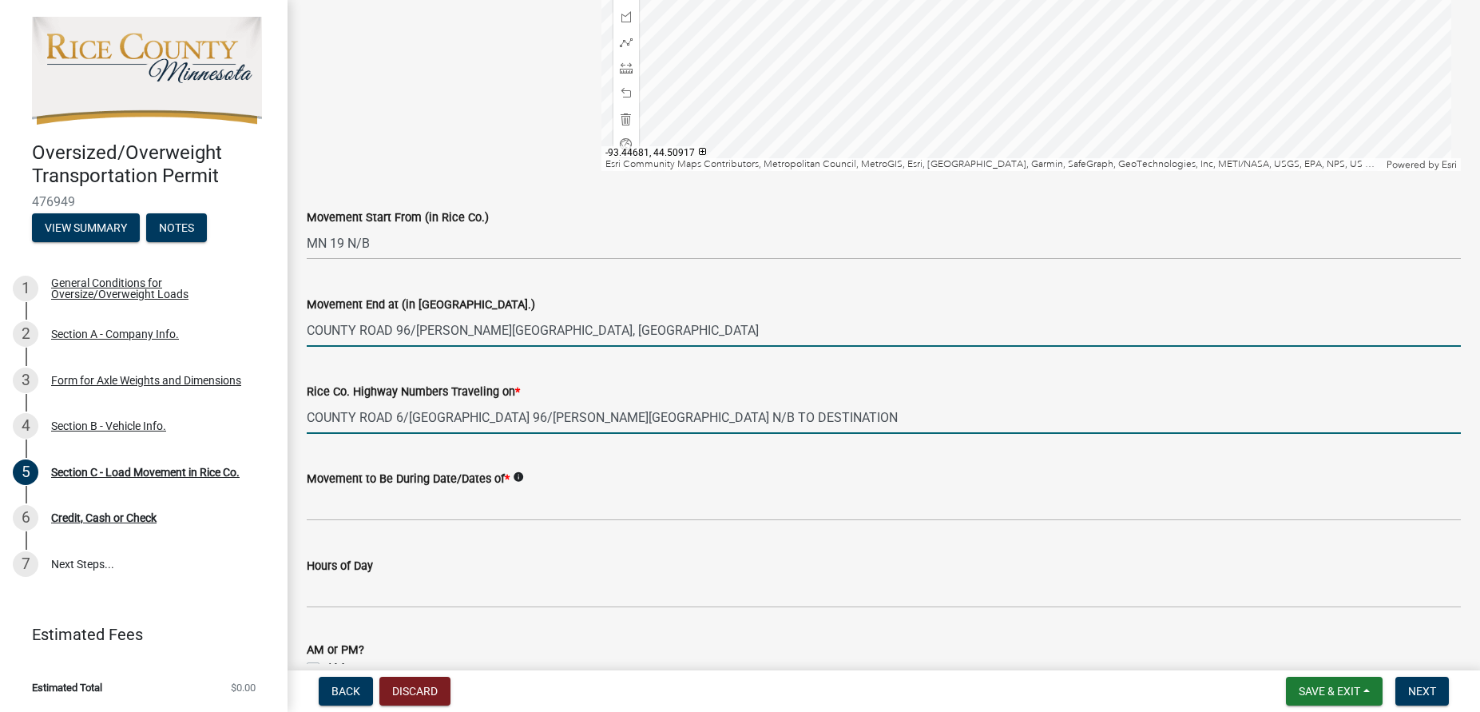
click at [577, 342] on input "COUNTY ROAD 96/[PERSON_NAME][GEOGRAPHIC_DATA], [GEOGRAPHIC_DATA]" at bounding box center [884, 330] width 1154 height 33
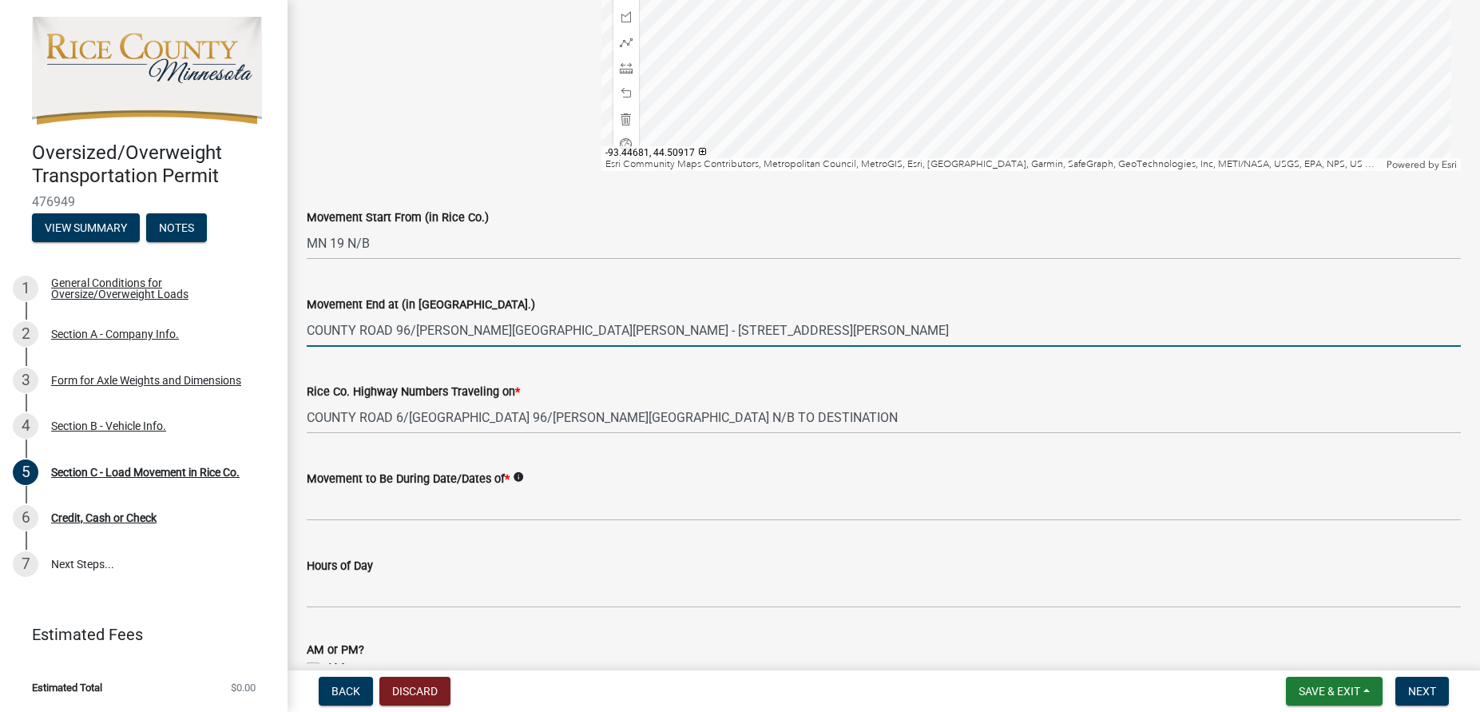
type input "COUNTY ROAD 96/[PERSON_NAME][GEOGRAPHIC_DATA][PERSON_NAME] - [STREET_ADDRESS][P…"
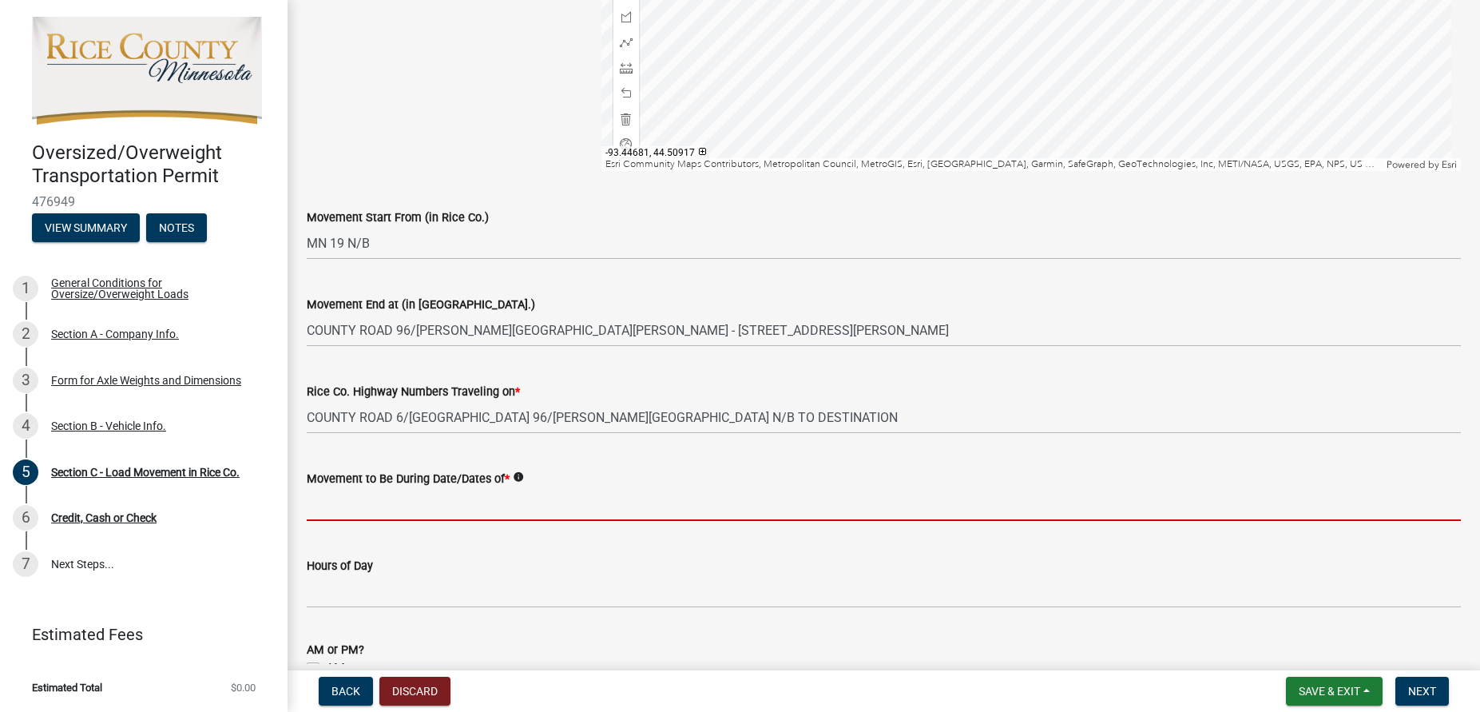
click at [472, 498] on input "Movement to Be During Date/Dates of *" at bounding box center [884, 504] width 1154 height 33
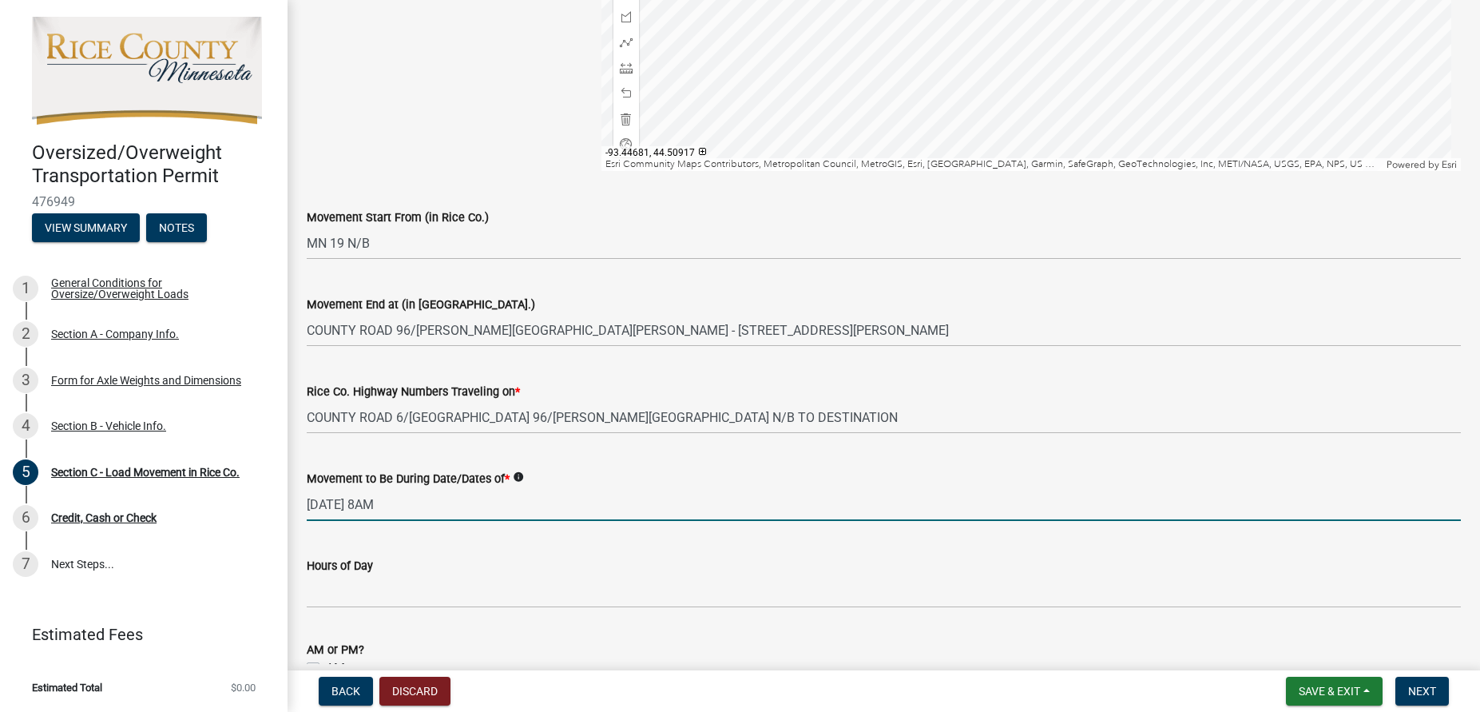
type input "[DATE] 8AM"
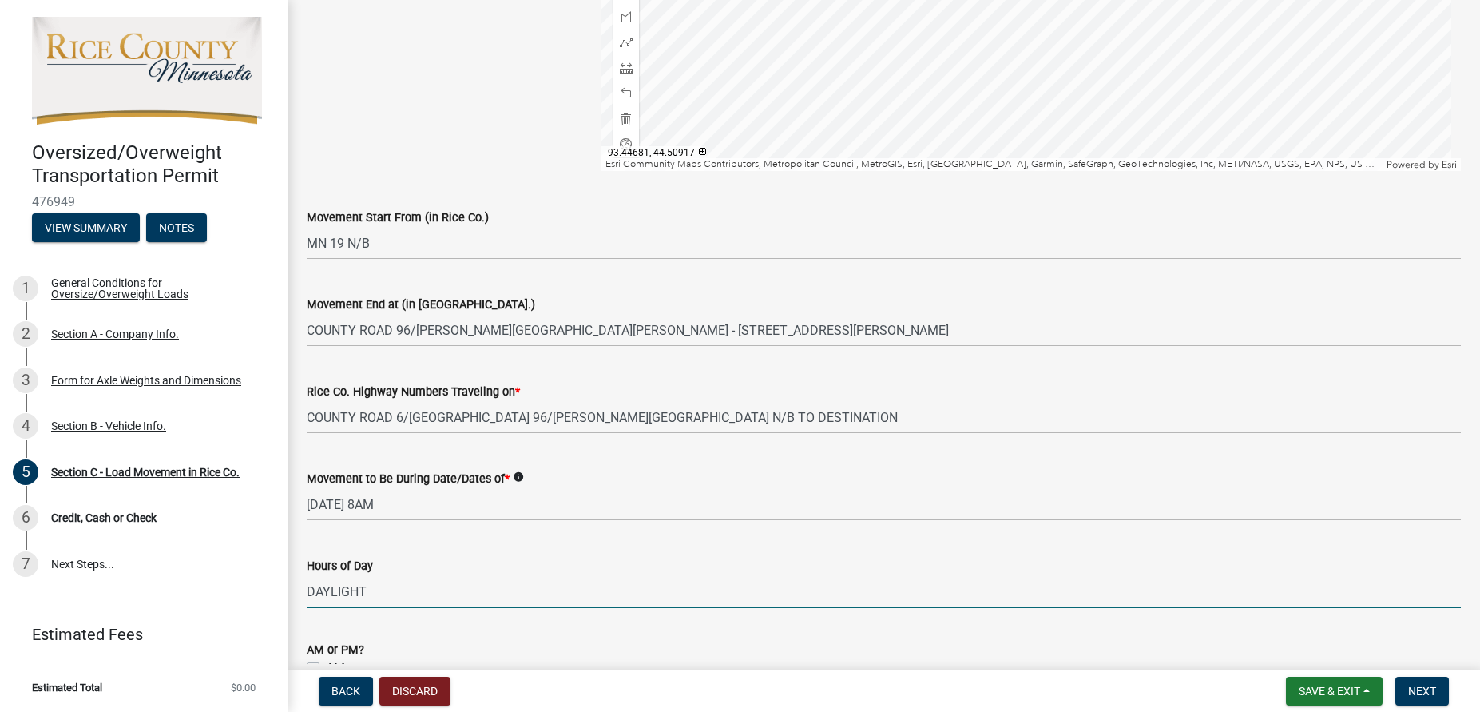
type input "DAYLIGHT"
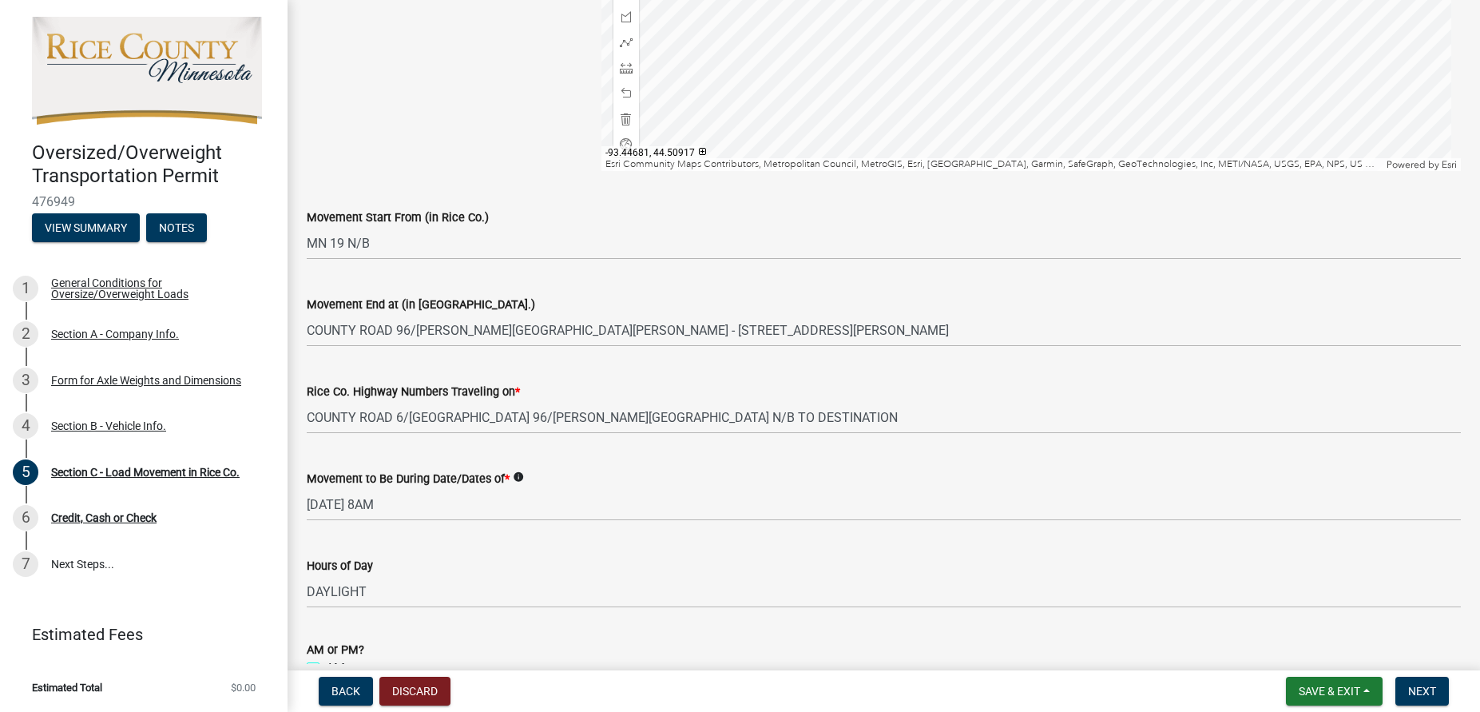
scroll to position [910, 0]
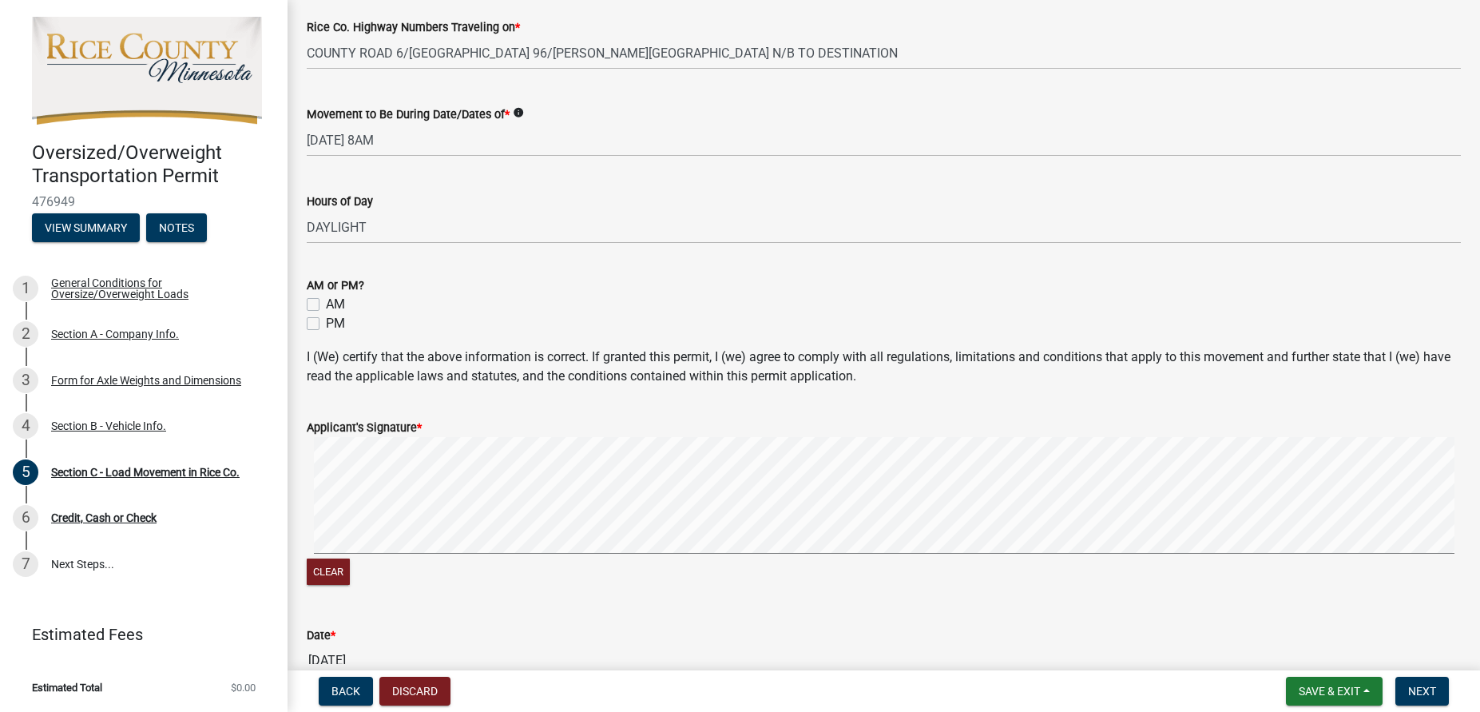
click at [326, 303] on label "AM" at bounding box center [335, 304] width 19 height 19
click at [326, 303] on input "AM" at bounding box center [331, 300] width 10 height 10
checkbox input "true"
checkbox input "false"
click at [452, 429] on div "Applicant's Signature *" at bounding box center [884, 427] width 1154 height 19
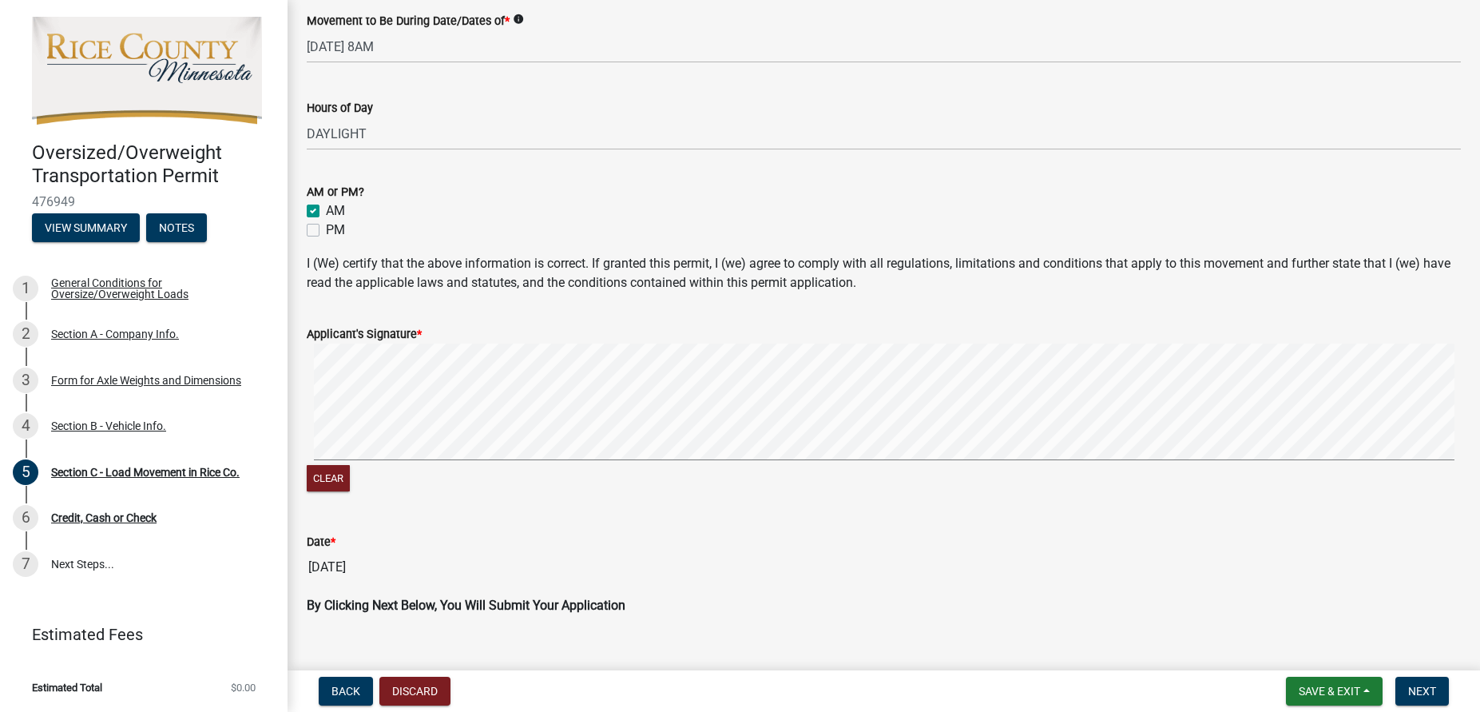
scroll to position [1030, 0]
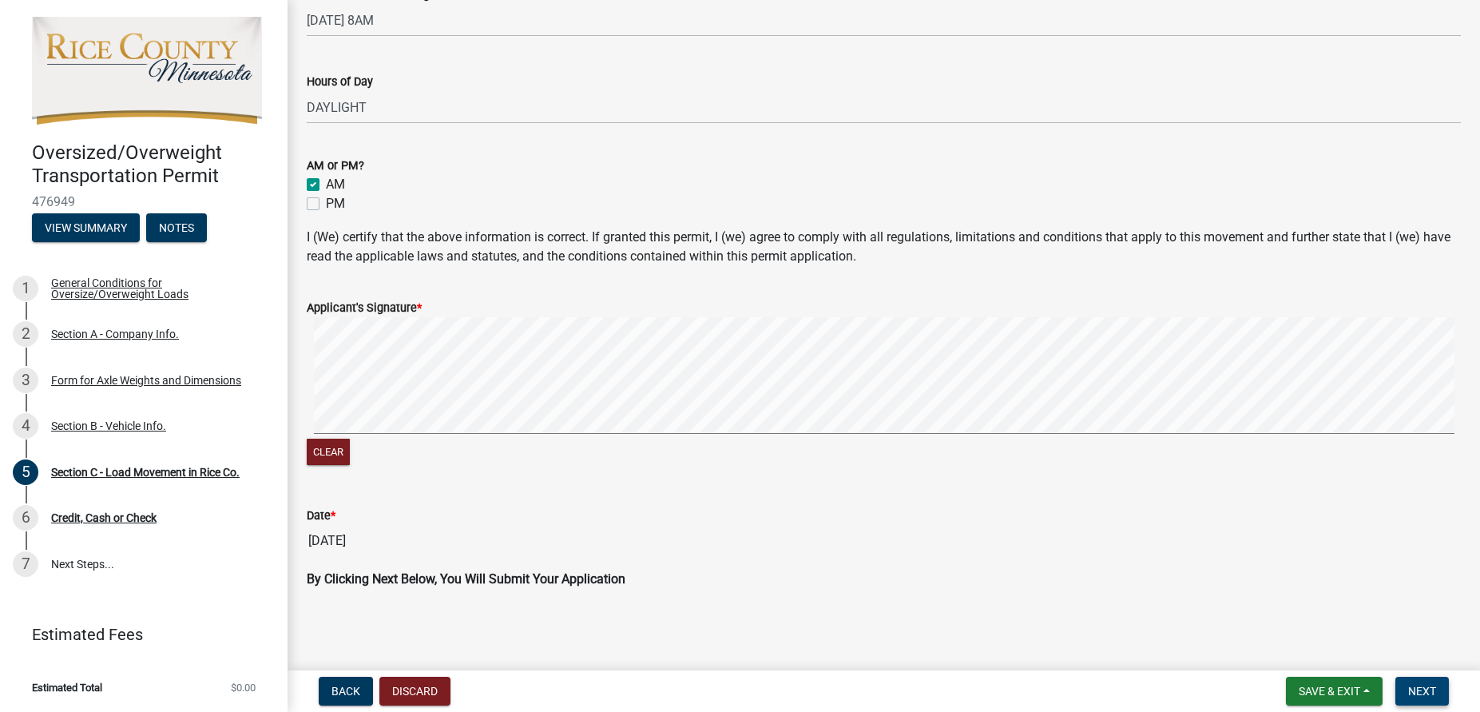
click at [1441, 690] on button "Next" at bounding box center [1422, 690] width 54 height 29
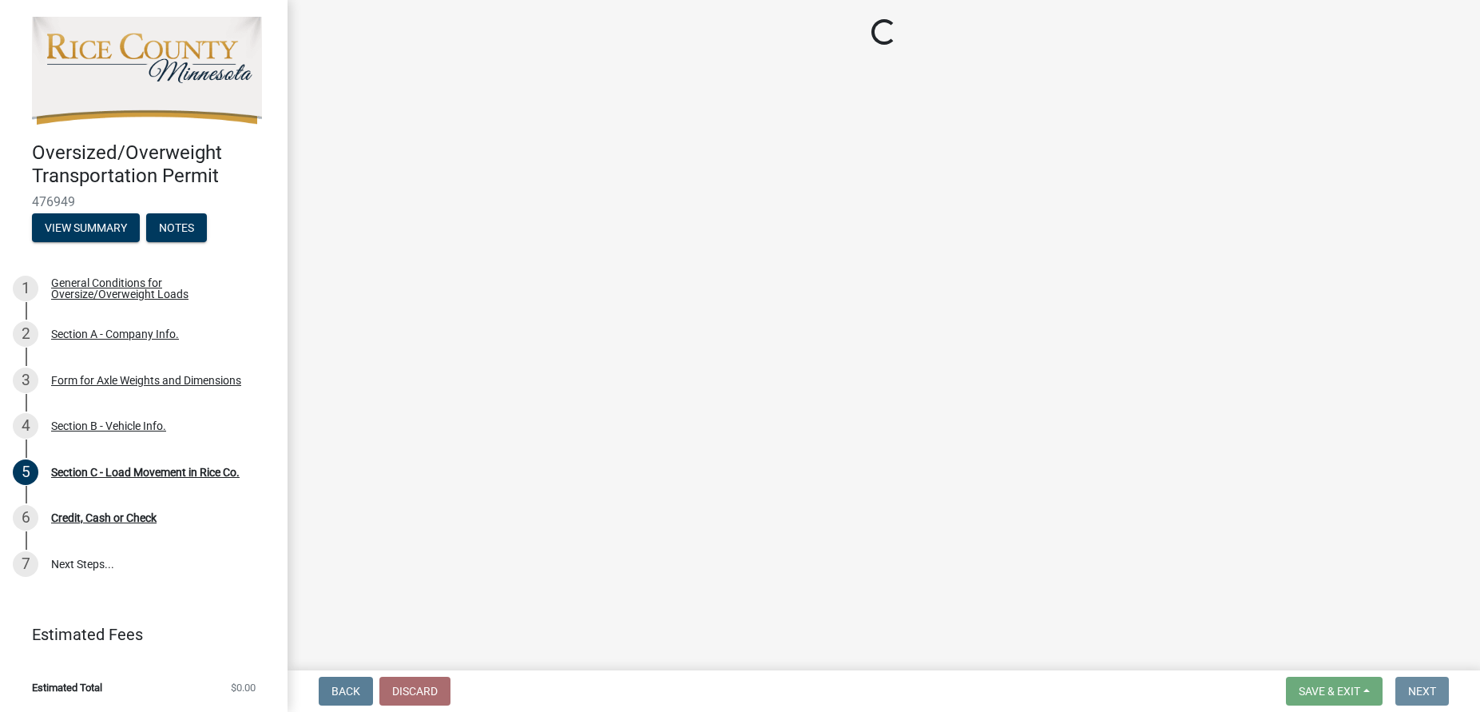
scroll to position [0, 0]
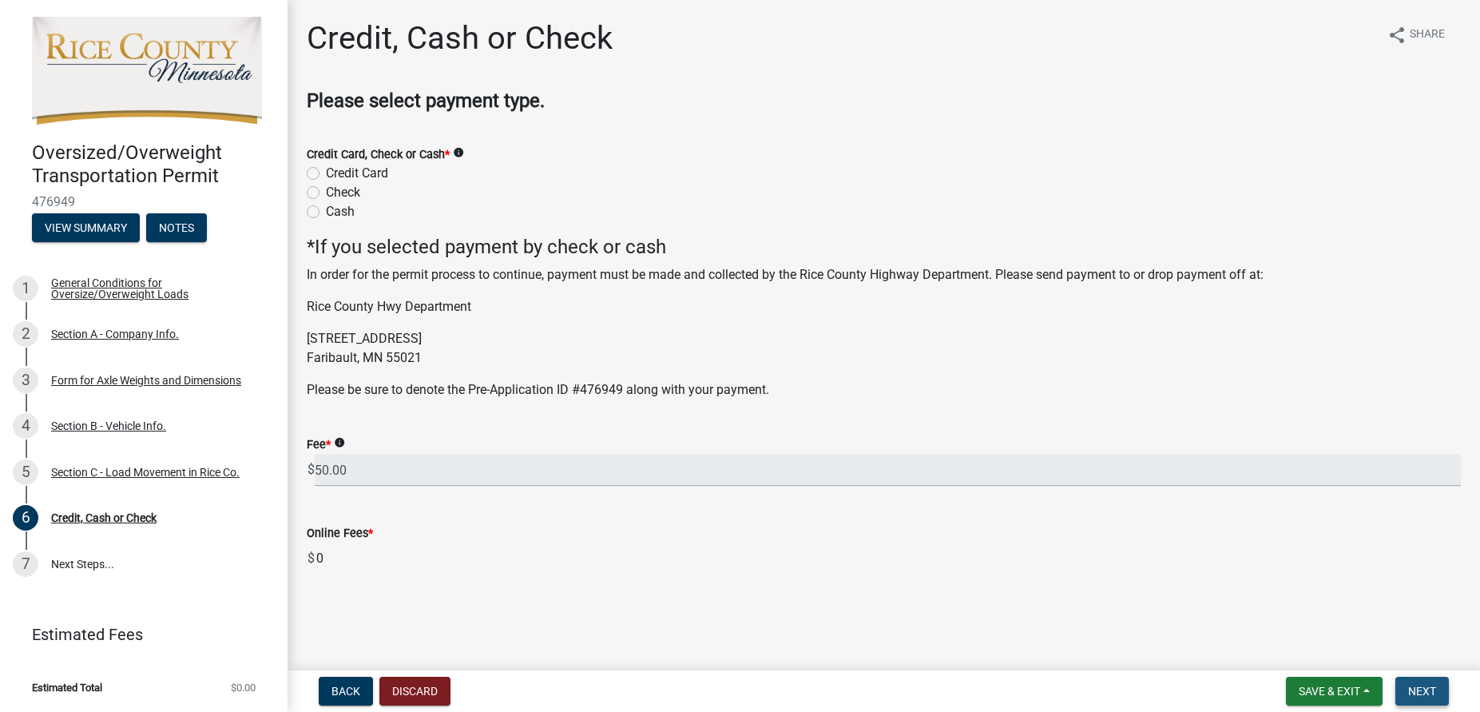
click at [1434, 694] on span "Next" at bounding box center [1422, 690] width 28 height 13
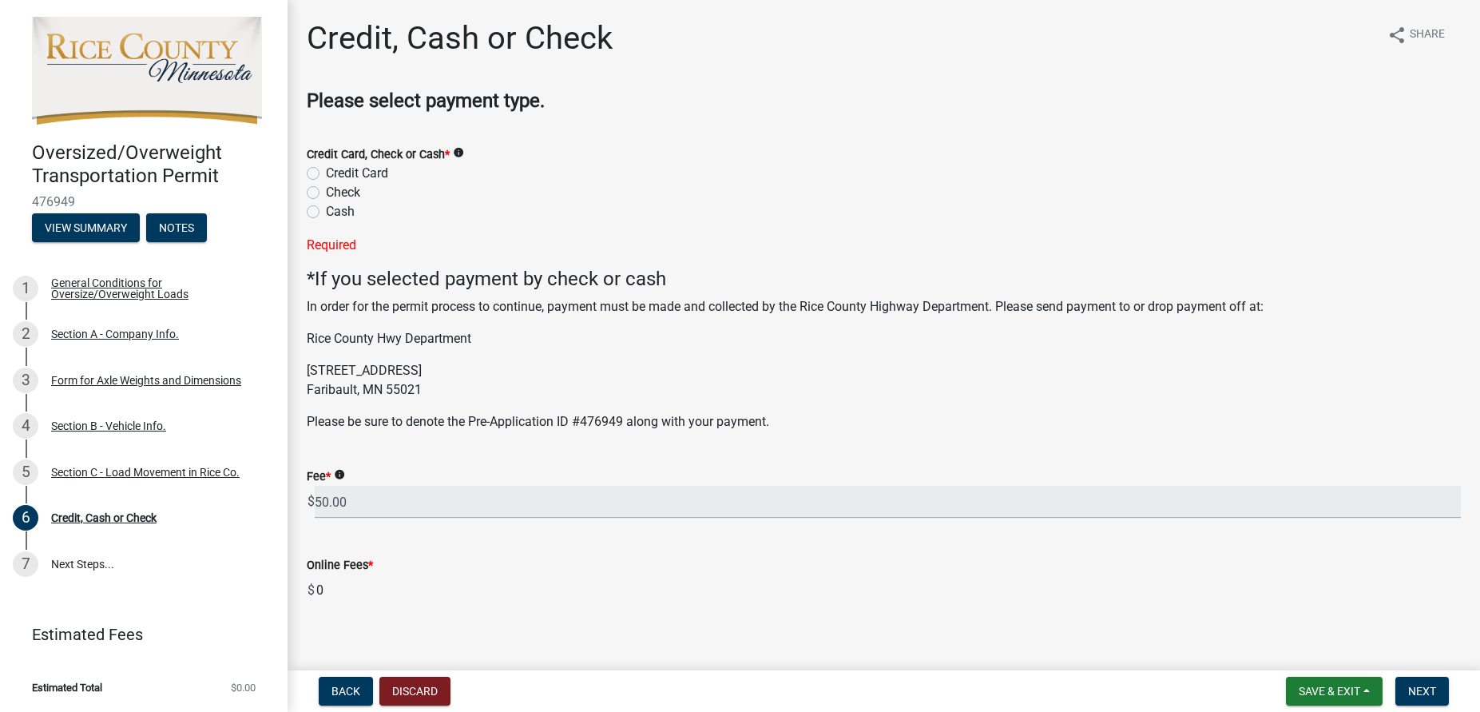
drag, startPoint x: 312, startPoint y: 169, endPoint x: 419, endPoint y: 184, distance: 108.1
click at [326, 169] on label "Credit Card" at bounding box center [357, 173] width 62 height 19
click at [326, 169] on input "Credit Card" at bounding box center [331, 169] width 10 height 10
radio input "true"
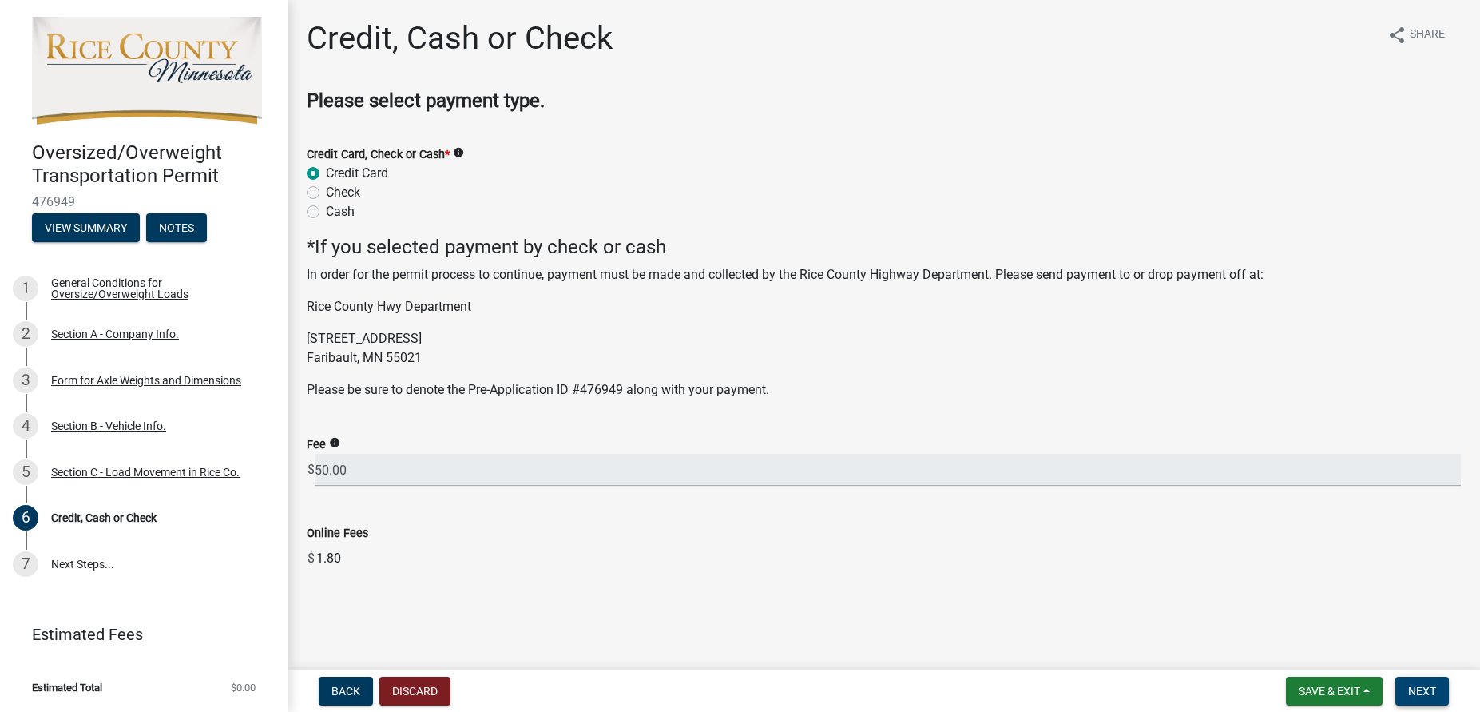
click at [1419, 694] on span "Next" at bounding box center [1422, 690] width 28 height 13
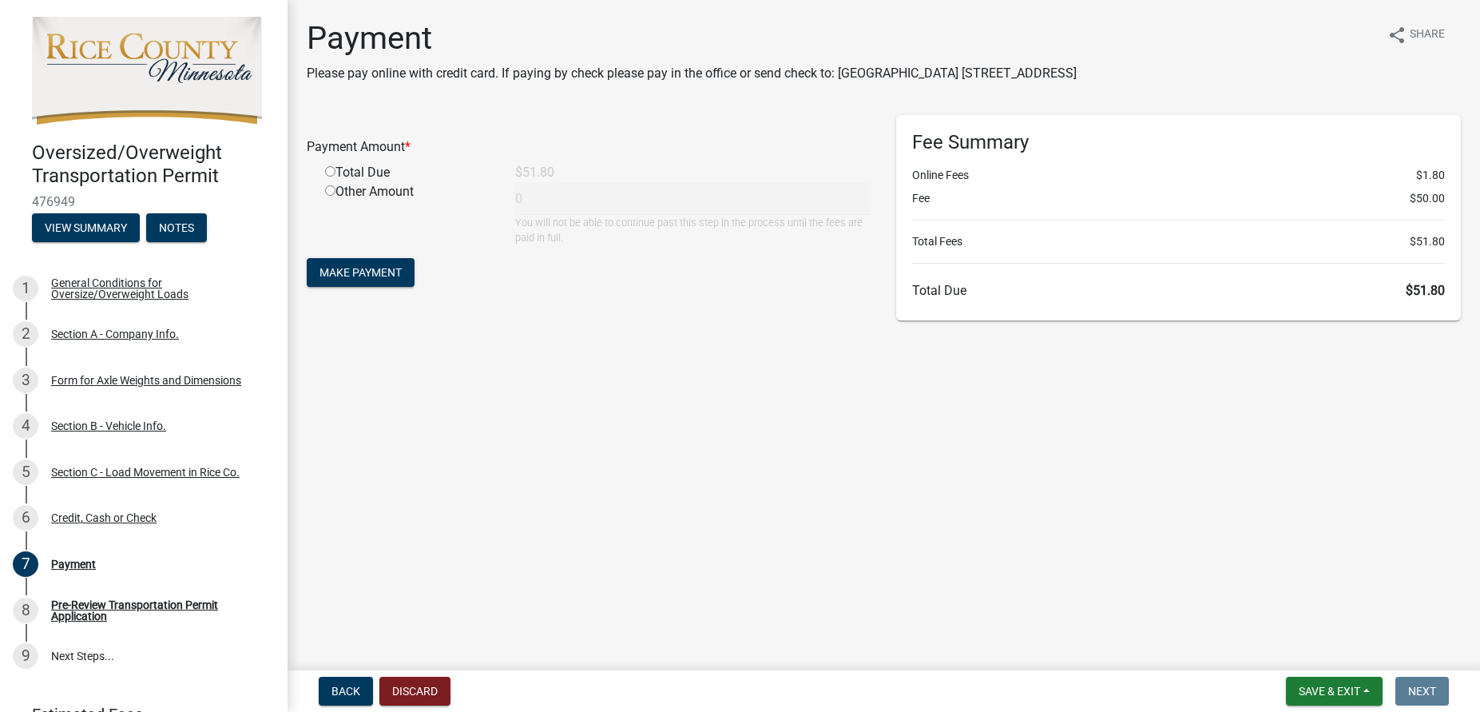
drag, startPoint x: 327, startPoint y: 173, endPoint x: 800, endPoint y: 339, distance: 501.9
click at [328, 172] on input "radio" at bounding box center [330, 171] width 10 height 10
radio input "true"
type input "51.8"
click at [365, 266] on span "Make Payment" at bounding box center [360, 272] width 82 height 13
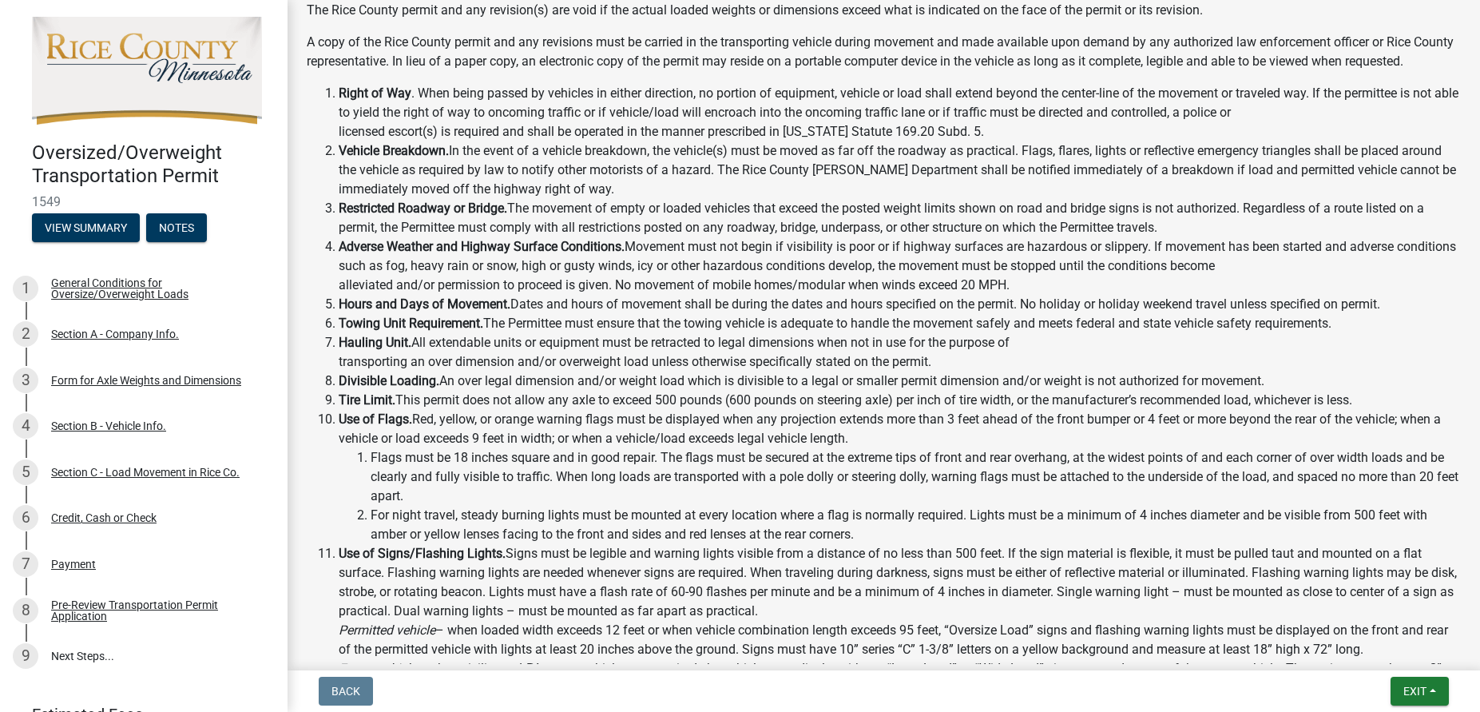
scroll to position [364, 0]
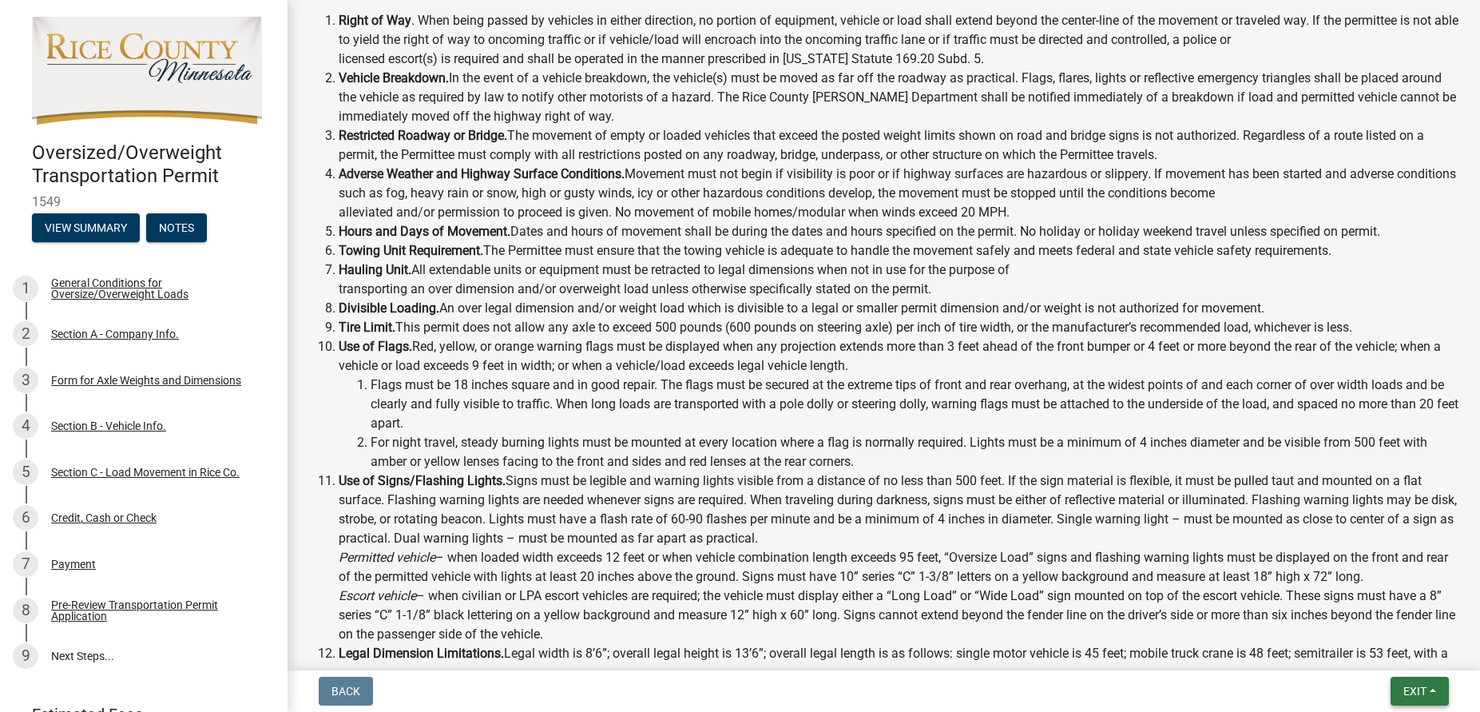
click at [1420, 695] on span "Exit" at bounding box center [1414, 690] width 23 height 13
click at [1148, 644] on li "Use of Signs/Flashing Lights. Signs must be legible and warning lights visible …" at bounding box center [900, 557] width 1122 height 173
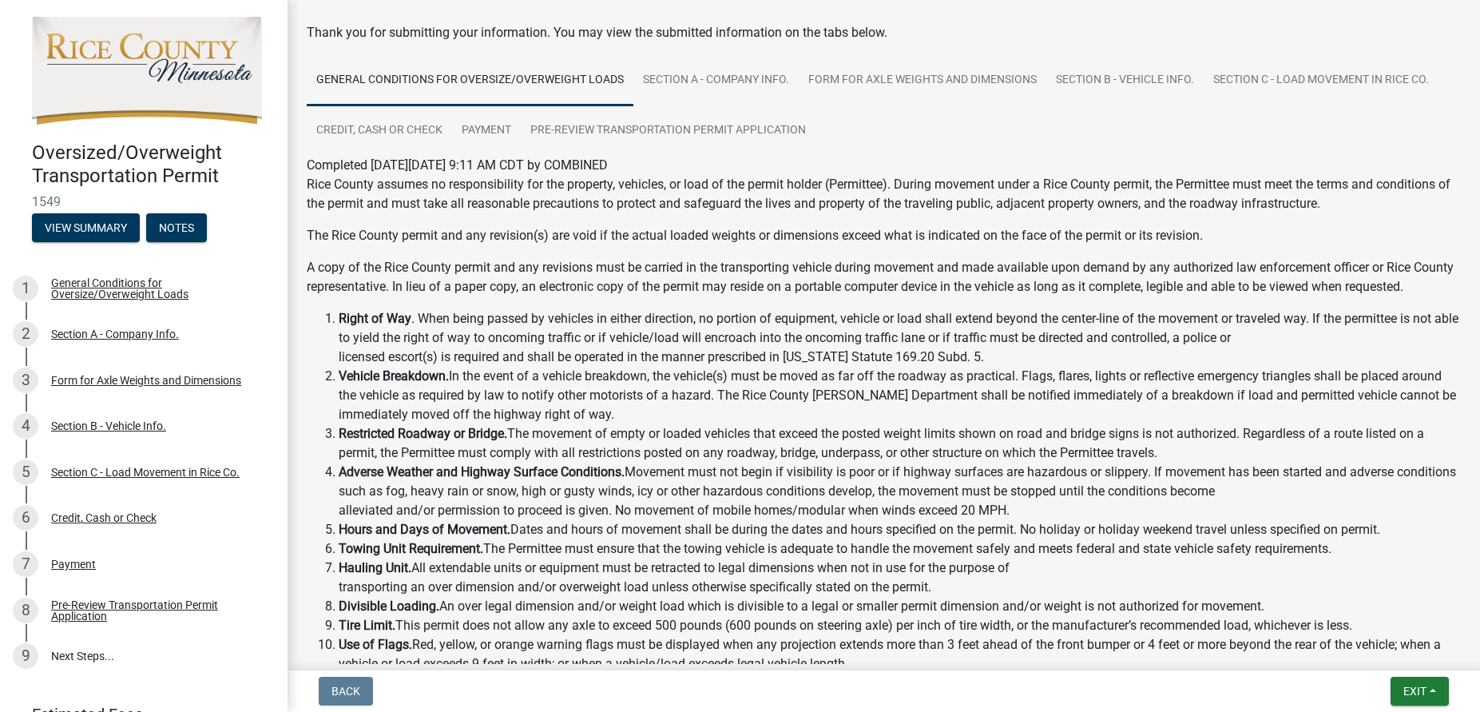
scroll to position [0, 0]
